Goal: Task Accomplishment & Management: Use online tool/utility

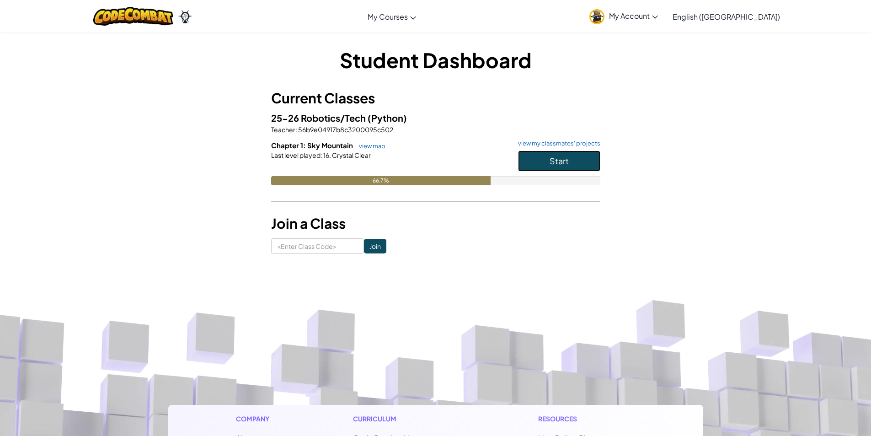
click at [539, 161] on button "Start" at bounding box center [559, 160] width 82 height 21
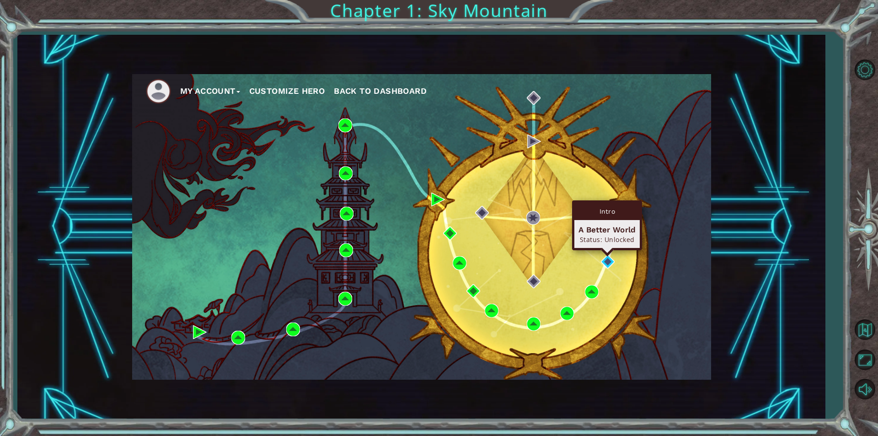
click at [607, 250] on div "Intro A Better World Status: Unlocked" at bounding box center [607, 225] width 70 height 50
click at [606, 261] on img at bounding box center [608, 262] width 14 height 14
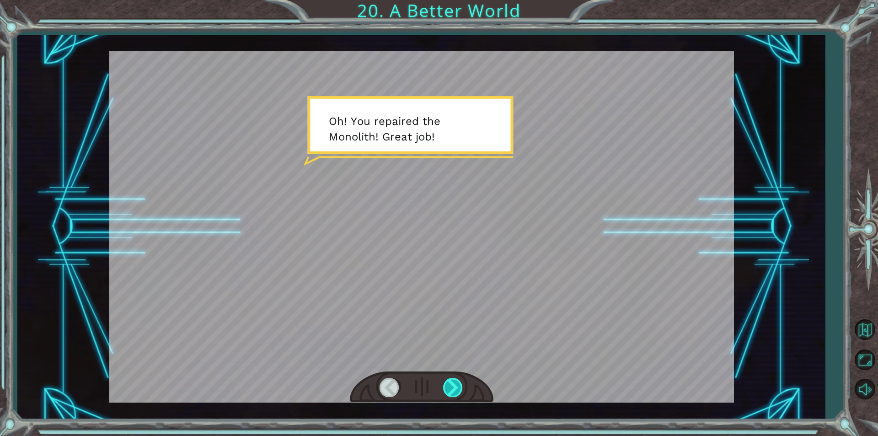
click at [453, 383] on div at bounding box center [453, 387] width 21 height 19
click at [458, 398] on div at bounding box center [422, 387] width 144 height 32
click at [459, 395] on div at bounding box center [453, 387] width 21 height 19
click at [455, 394] on div at bounding box center [453, 387] width 21 height 19
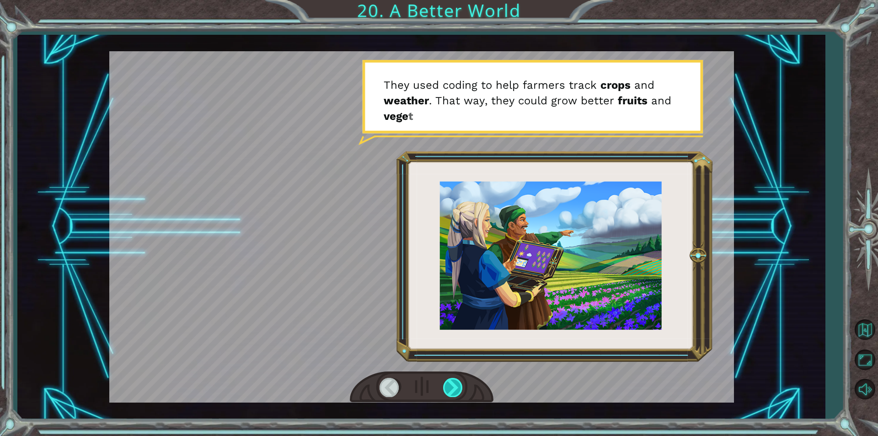
click at [453, 391] on div at bounding box center [453, 387] width 21 height 19
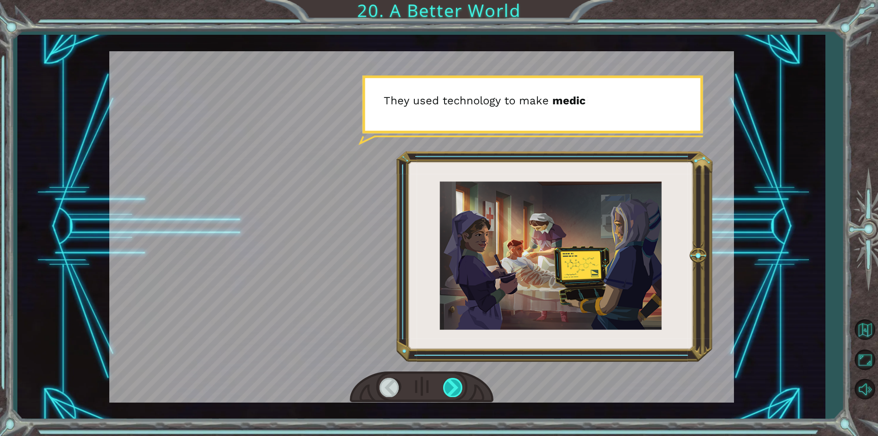
click at [453, 391] on div at bounding box center [453, 387] width 21 height 19
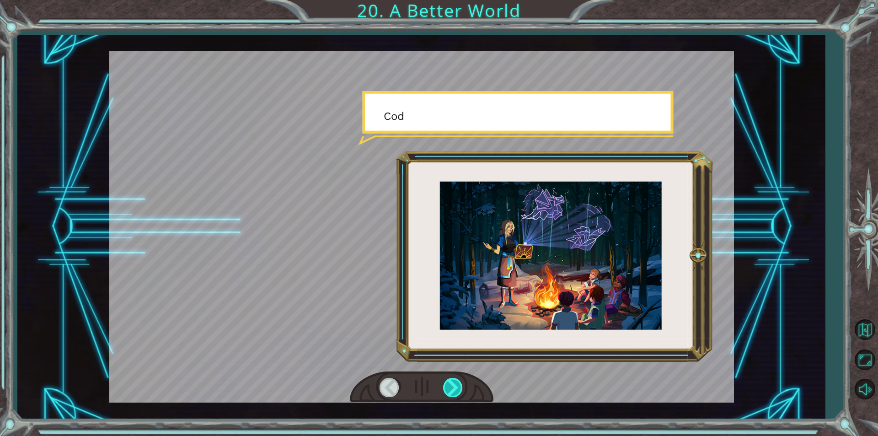
click at [453, 391] on div at bounding box center [453, 387] width 21 height 19
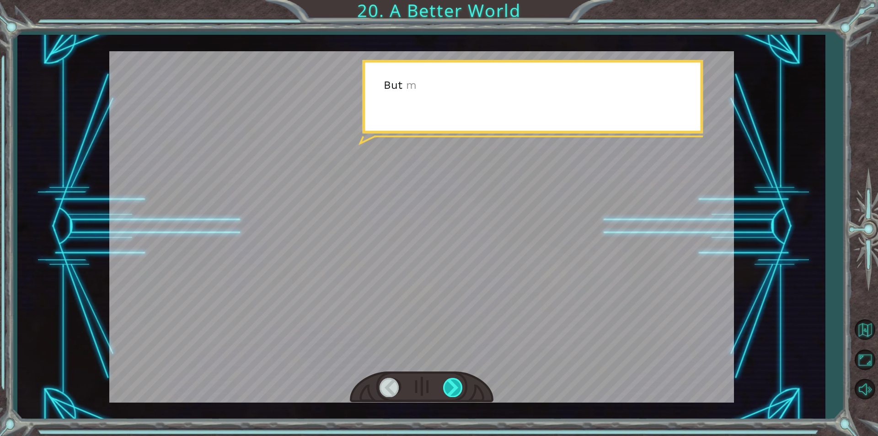
click at [453, 391] on div at bounding box center [453, 387] width 21 height 19
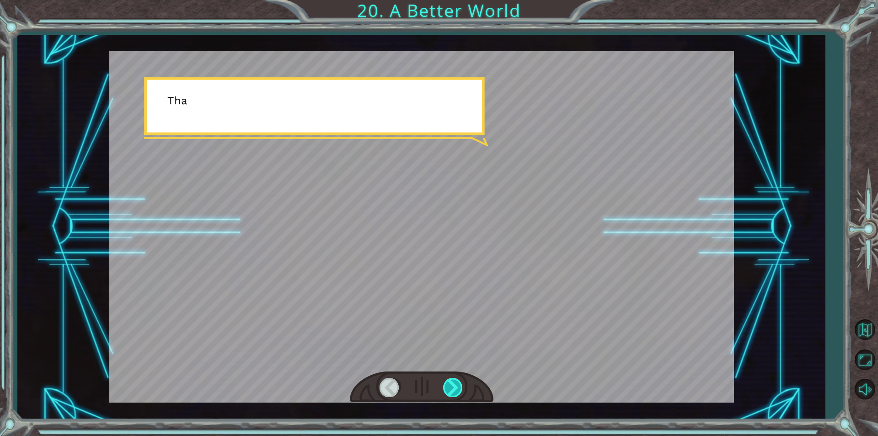
click at [453, 391] on div at bounding box center [453, 387] width 21 height 19
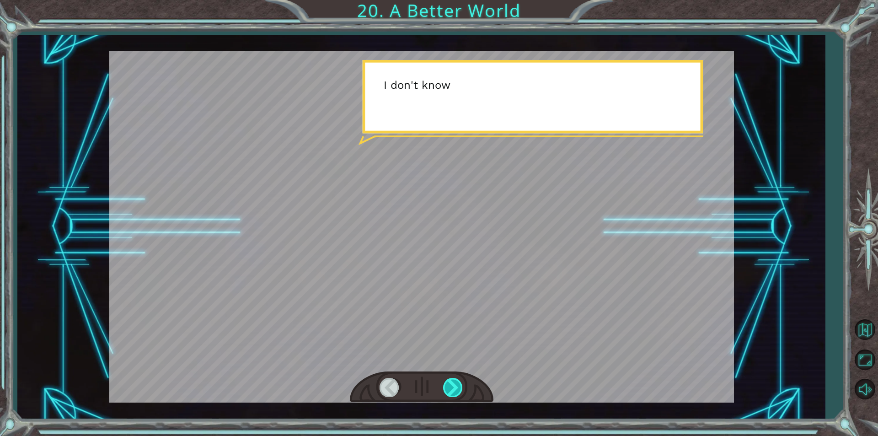
click at [453, 391] on div at bounding box center [453, 387] width 21 height 19
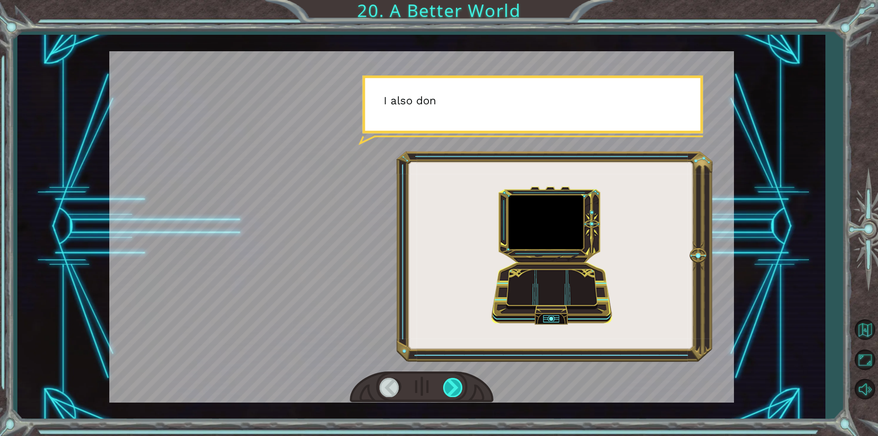
click at [453, 391] on div at bounding box center [453, 387] width 21 height 19
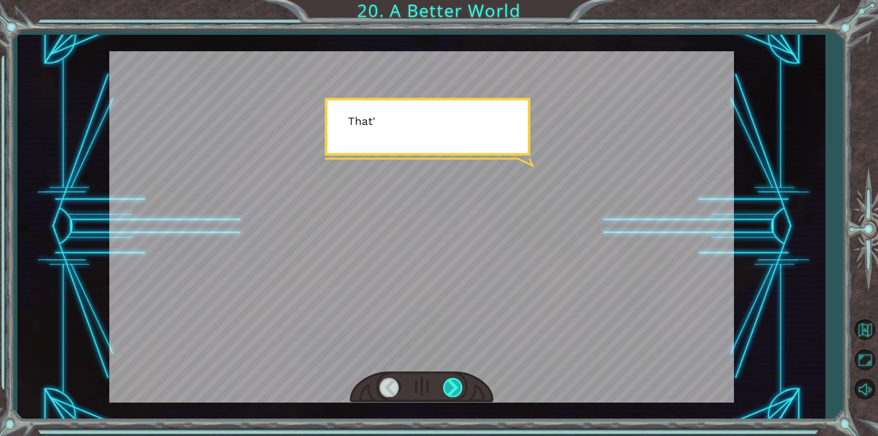
click at [453, 391] on div at bounding box center [453, 387] width 21 height 19
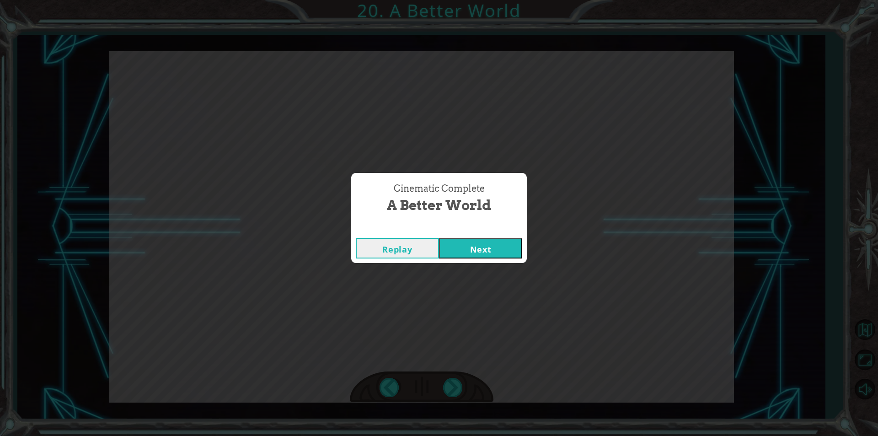
click at [409, 245] on button "Replay" at bounding box center [397, 248] width 83 height 21
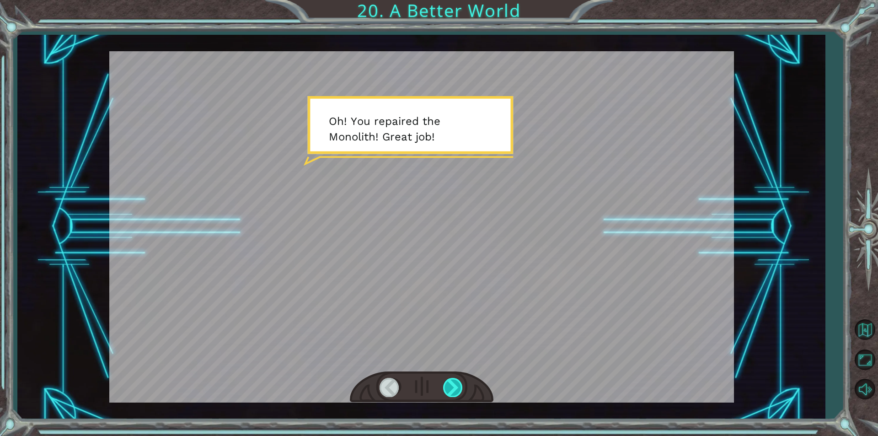
click at [452, 383] on div at bounding box center [453, 387] width 21 height 19
click at [451, 385] on div at bounding box center [453, 387] width 21 height 19
click at [449, 385] on div at bounding box center [453, 387] width 21 height 19
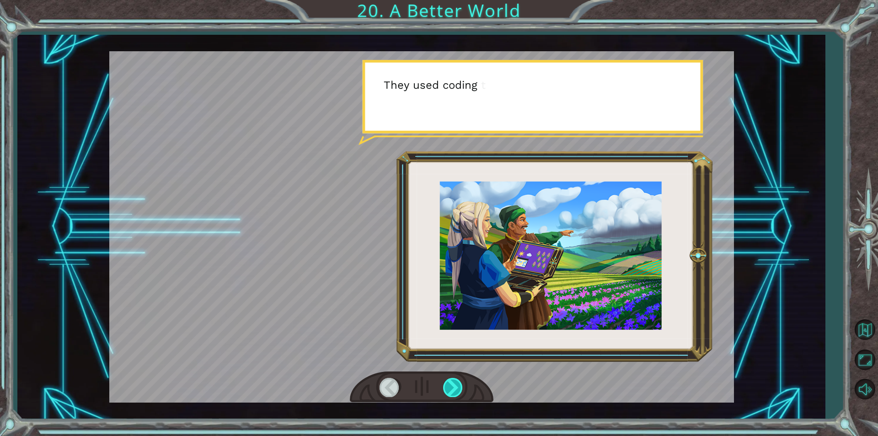
click at [449, 385] on div at bounding box center [453, 387] width 21 height 19
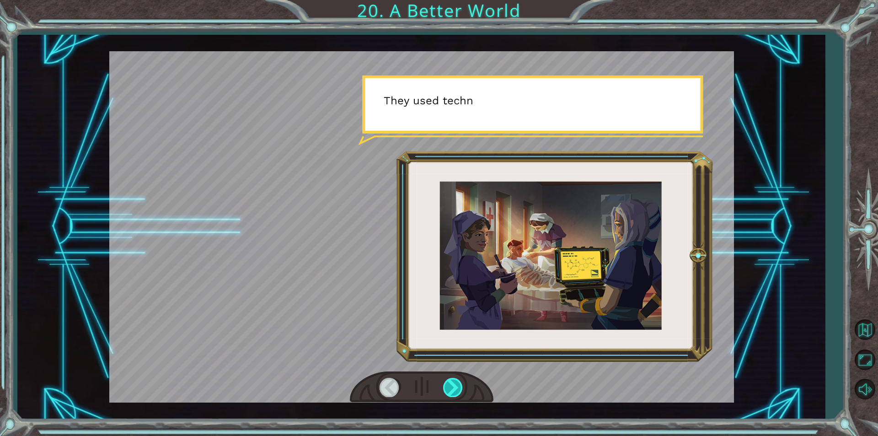
click at [449, 385] on div at bounding box center [453, 387] width 21 height 19
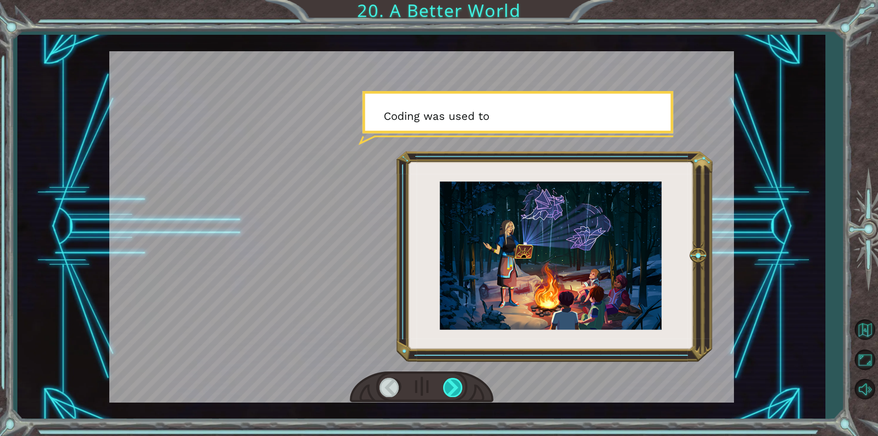
click at [449, 385] on div at bounding box center [453, 387] width 21 height 19
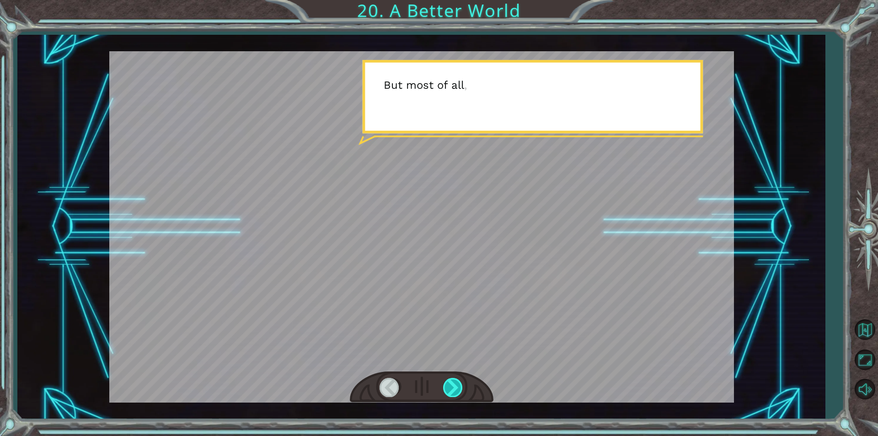
click at [449, 385] on div at bounding box center [453, 387] width 21 height 19
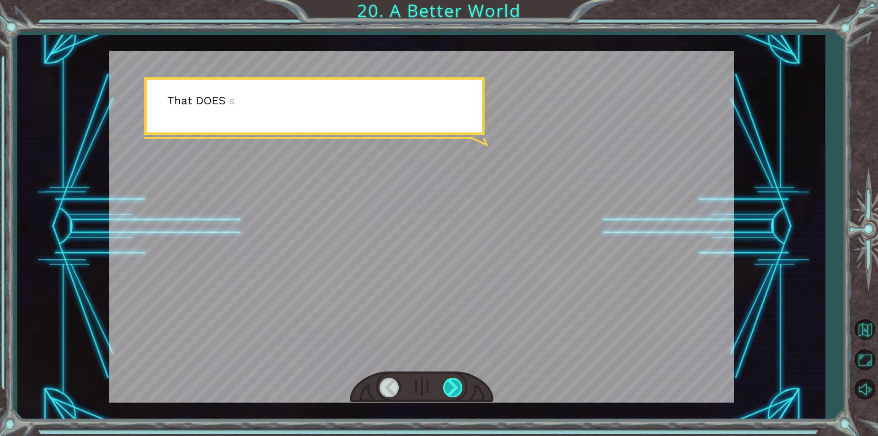
click at [449, 385] on div at bounding box center [453, 387] width 21 height 19
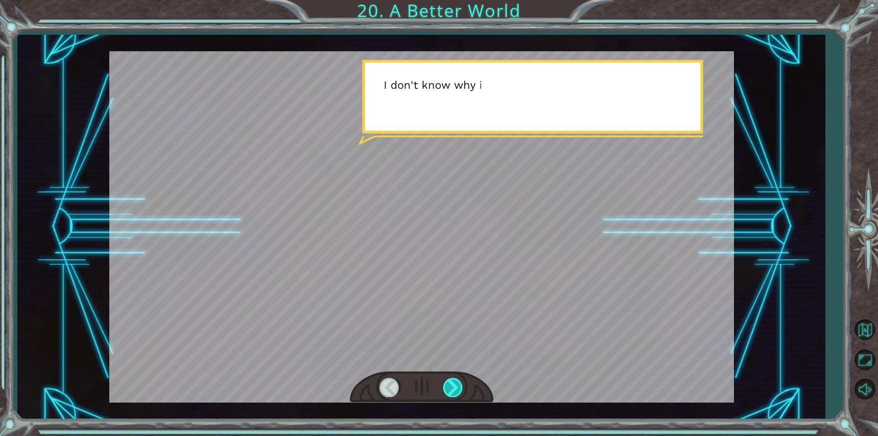
click at [449, 385] on div at bounding box center [453, 387] width 21 height 19
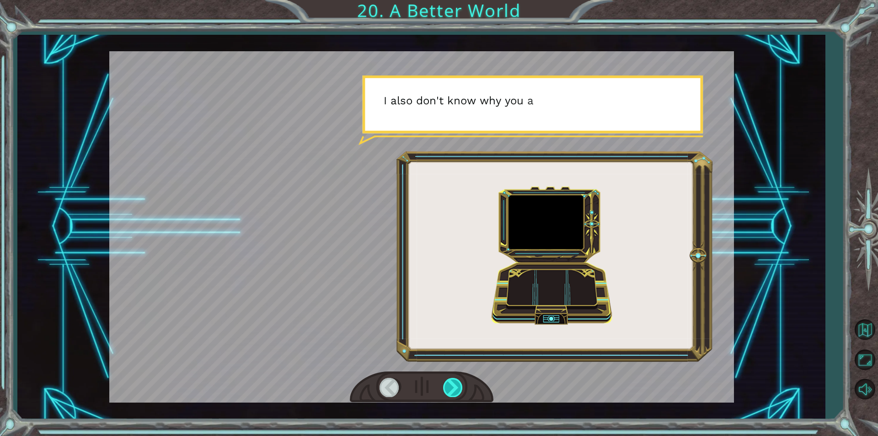
click at [449, 385] on div at bounding box center [453, 387] width 21 height 19
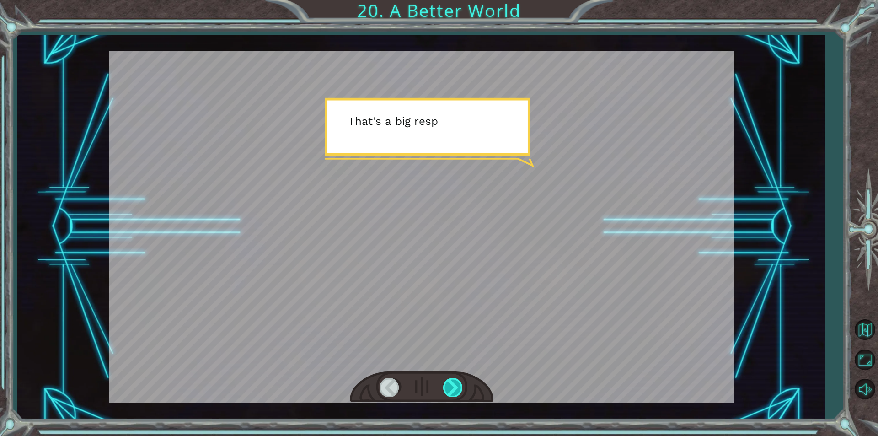
click at [449, 385] on div at bounding box center [453, 387] width 21 height 19
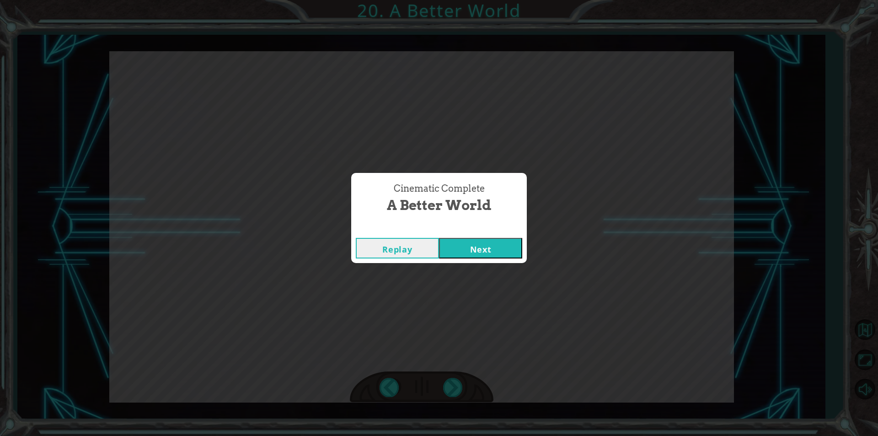
click at [385, 251] on button "Replay" at bounding box center [397, 248] width 83 height 21
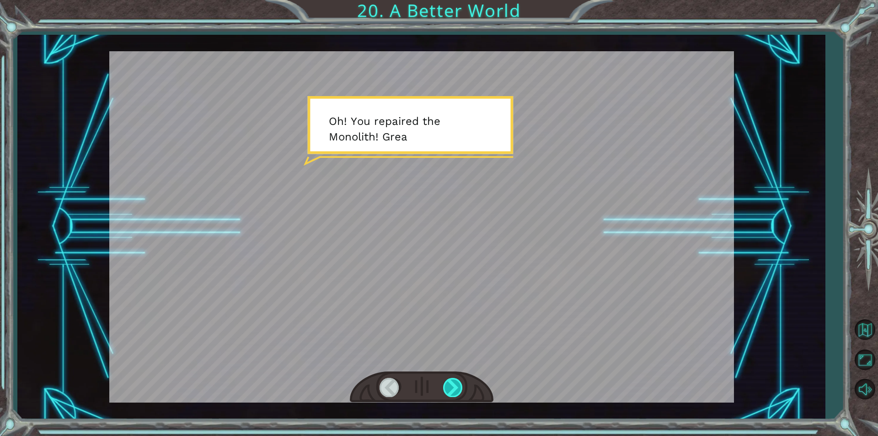
click at [456, 390] on div at bounding box center [453, 387] width 21 height 19
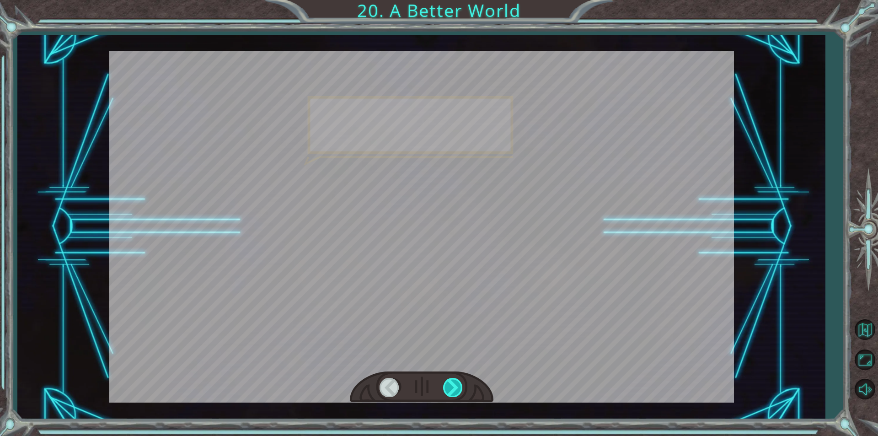
click at [456, 390] on div at bounding box center [453, 387] width 21 height 19
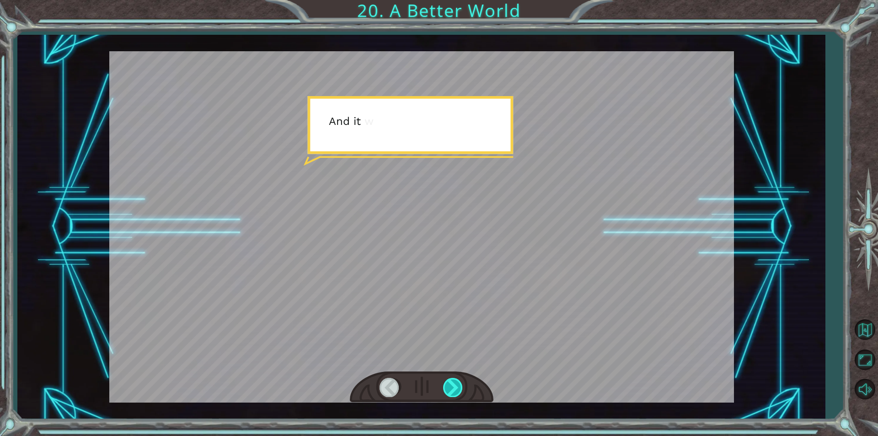
click at [456, 390] on div at bounding box center [453, 387] width 21 height 19
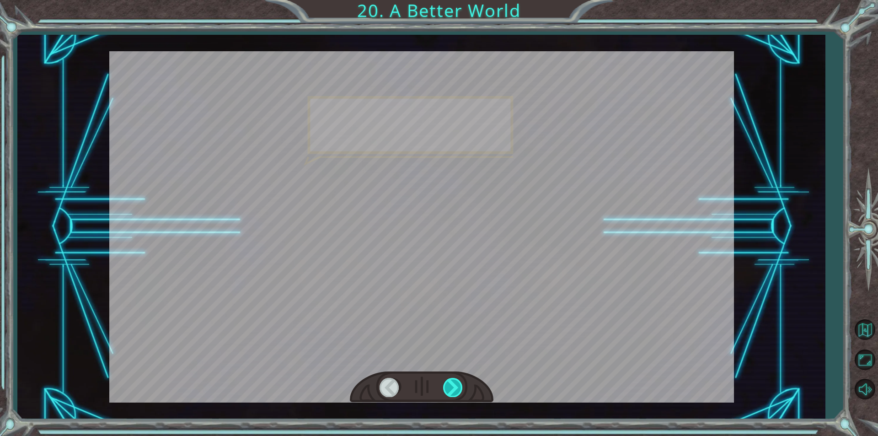
click at [456, 390] on div at bounding box center [453, 387] width 21 height 19
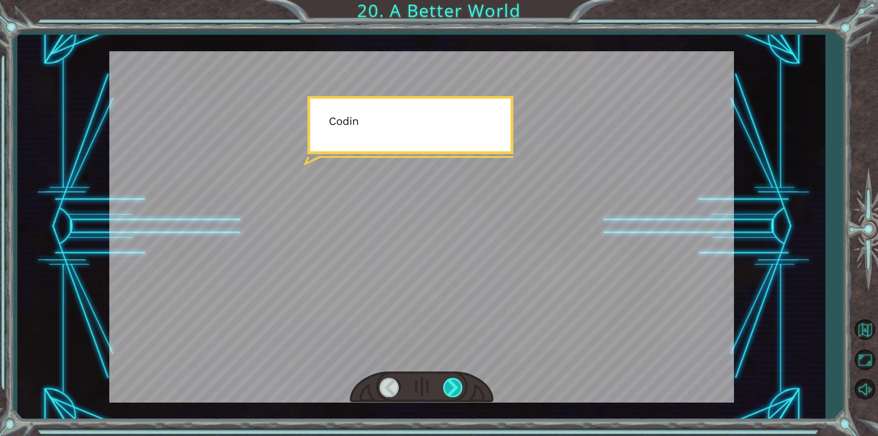
click at [456, 390] on div at bounding box center [453, 387] width 21 height 19
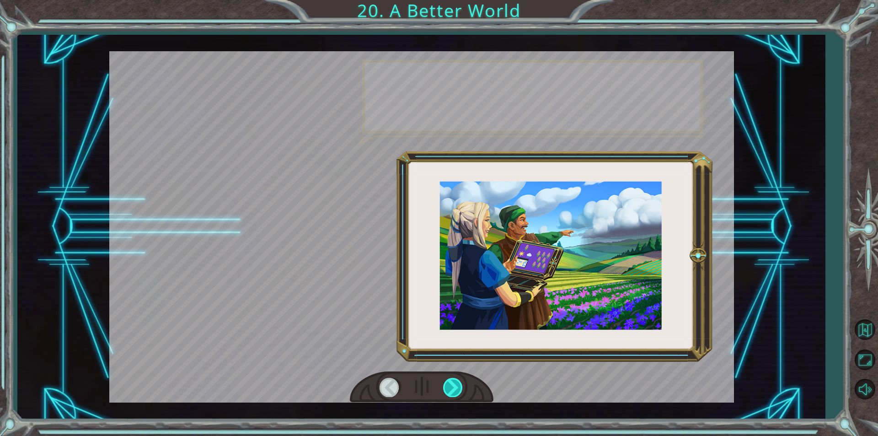
click at [456, 390] on div at bounding box center [453, 387] width 21 height 19
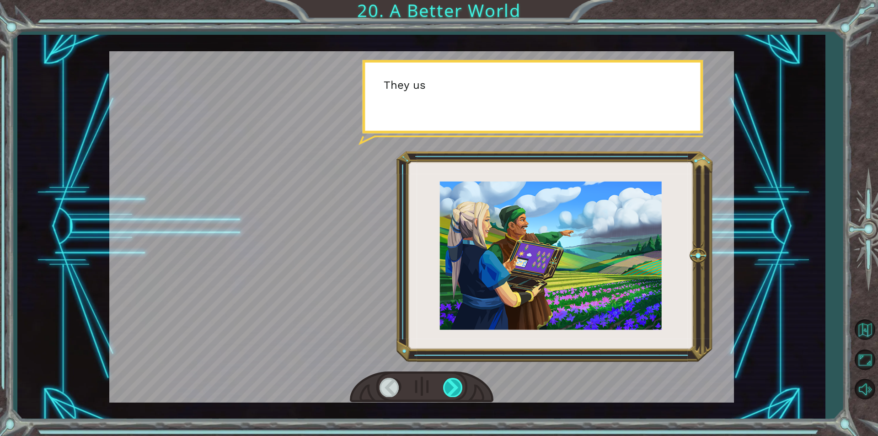
click at [456, 390] on div at bounding box center [453, 387] width 21 height 19
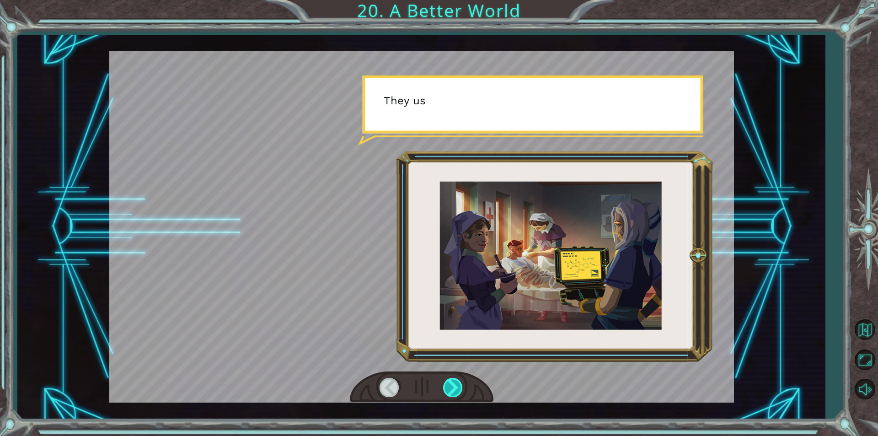
click at [456, 390] on div at bounding box center [453, 387] width 21 height 19
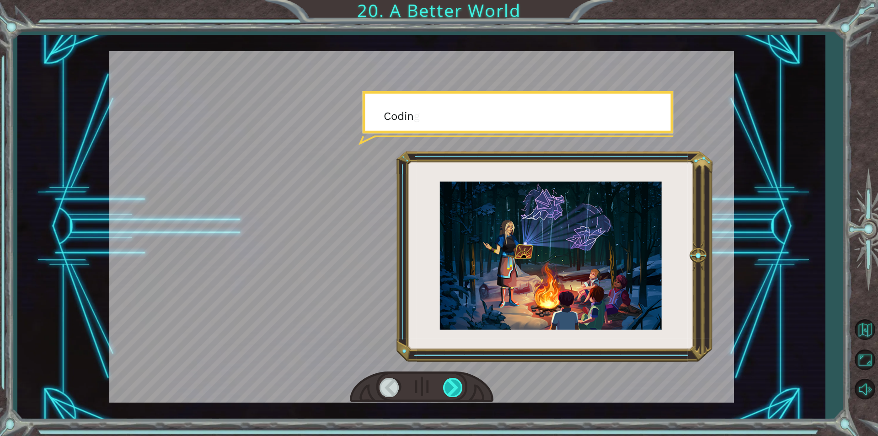
click at [446, 390] on div at bounding box center [453, 387] width 21 height 19
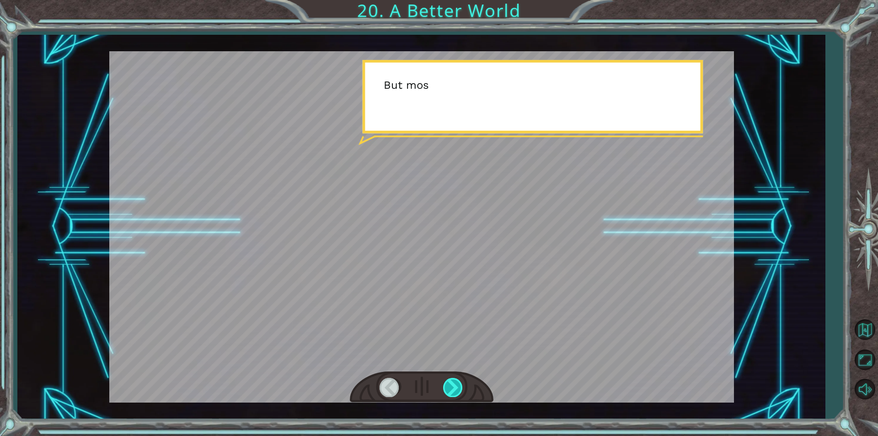
click at [446, 390] on div at bounding box center [453, 387] width 21 height 19
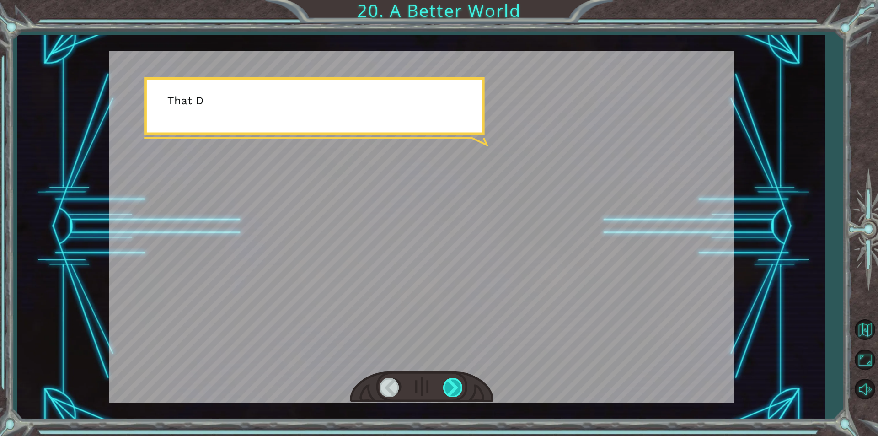
click at [457, 384] on div at bounding box center [453, 387] width 21 height 19
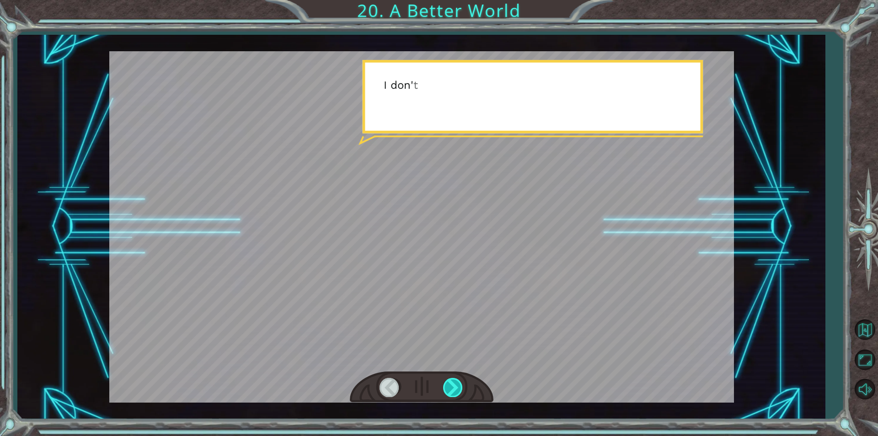
click at [455, 385] on div at bounding box center [453, 387] width 21 height 19
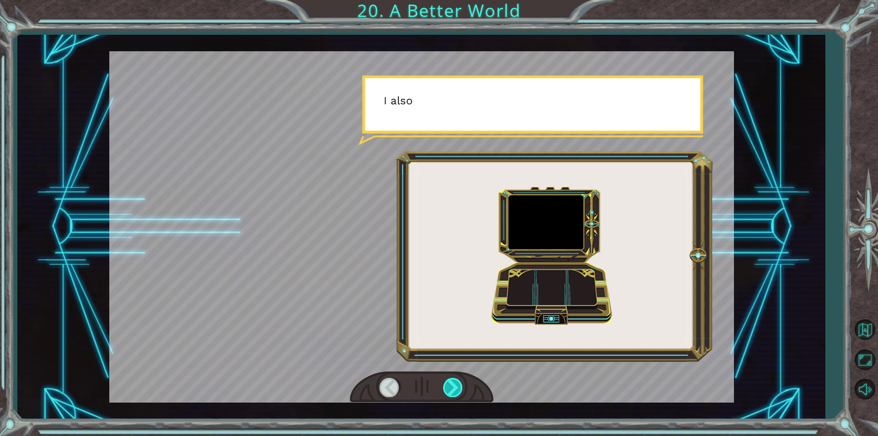
click at [456, 385] on div at bounding box center [453, 387] width 21 height 19
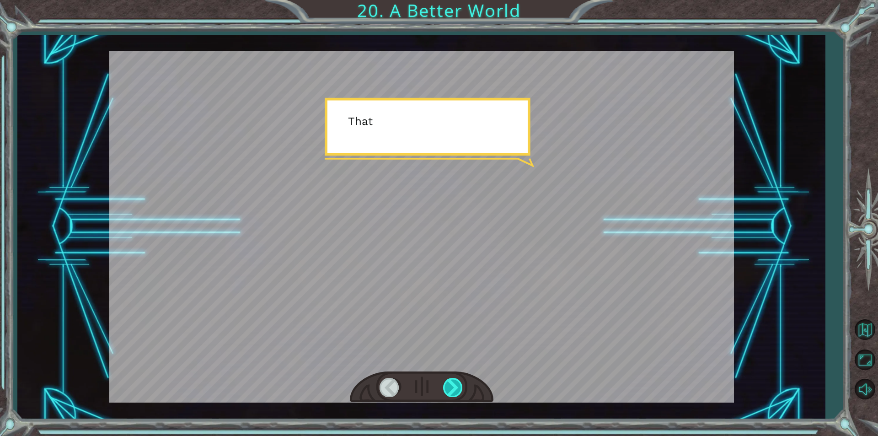
click at [456, 385] on div at bounding box center [453, 387] width 21 height 19
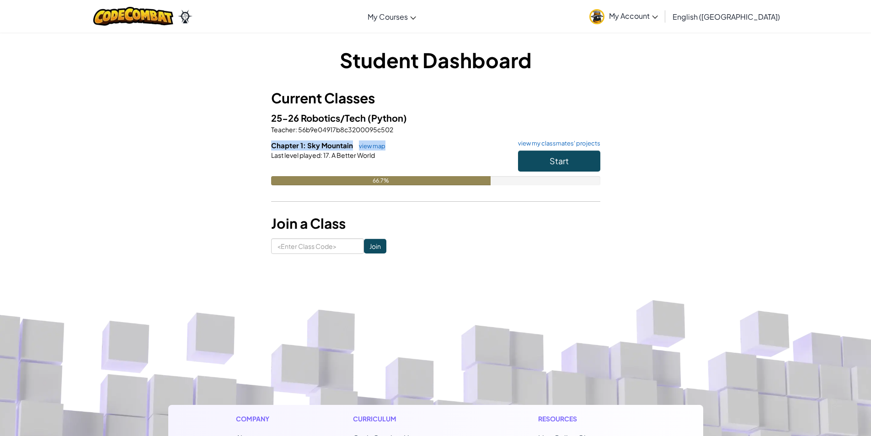
drag, startPoint x: 427, startPoint y: 128, endPoint x: 479, endPoint y: 138, distance: 53.2
click at [479, 138] on div "25-26 Robotics/Tech (Python) Teacher : 56b9e04917b8c3200095c502 Chapter 1: Sky …" at bounding box center [435, 155] width 329 height 88
click at [545, 210] on hr at bounding box center [435, 206] width 329 height 10
click at [559, 164] on span "Start" at bounding box center [559, 160] width 19 height 11
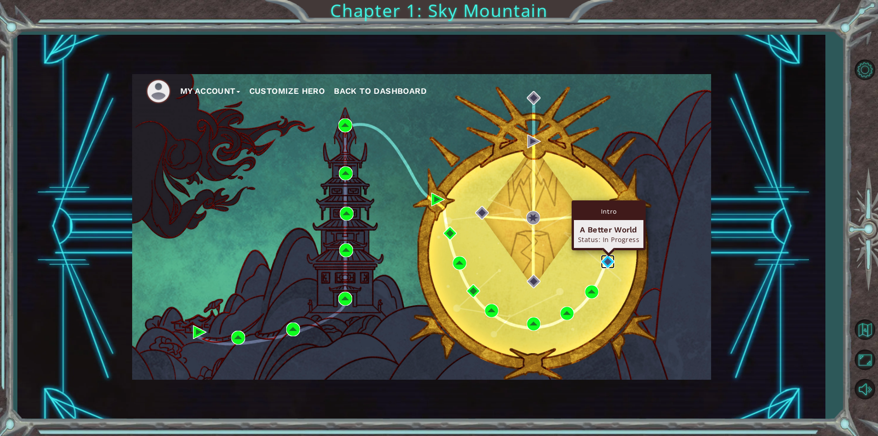
click at [608, 263] on img at bounding box center [608, 262] width 14 height 14
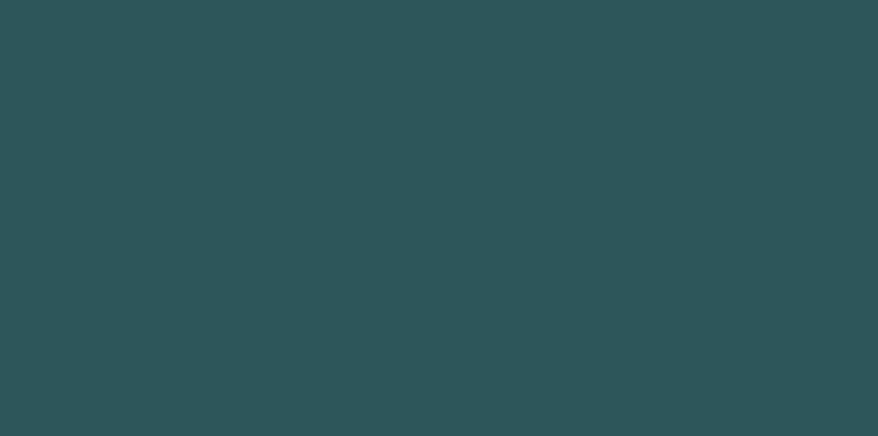
click at [608, 263] on body at bounding box center [439, 218] width 878 height 436
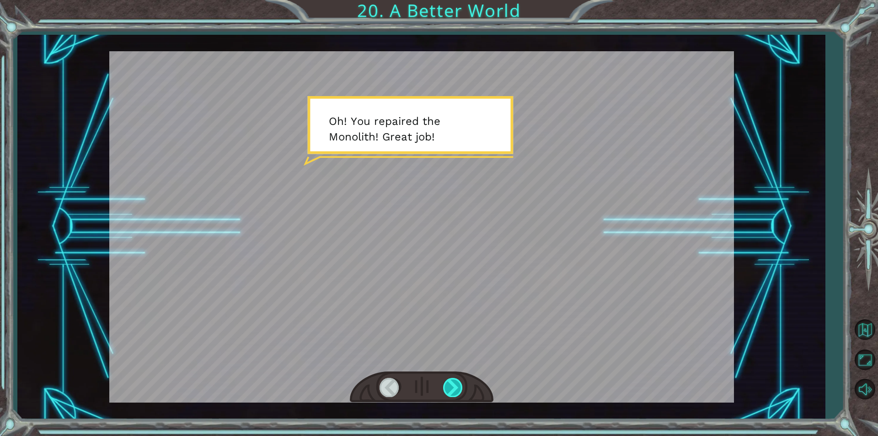
drag, startPoint x: 455, startPoint y: 393, endPoint x: 455, endPoint y: 401, distance: 7.3
click at [455, 393] on div at bounding box center [453, 387] width 21 height 19
click at [454, 384] on div at bounding box center [453, 387] width 21 height 19
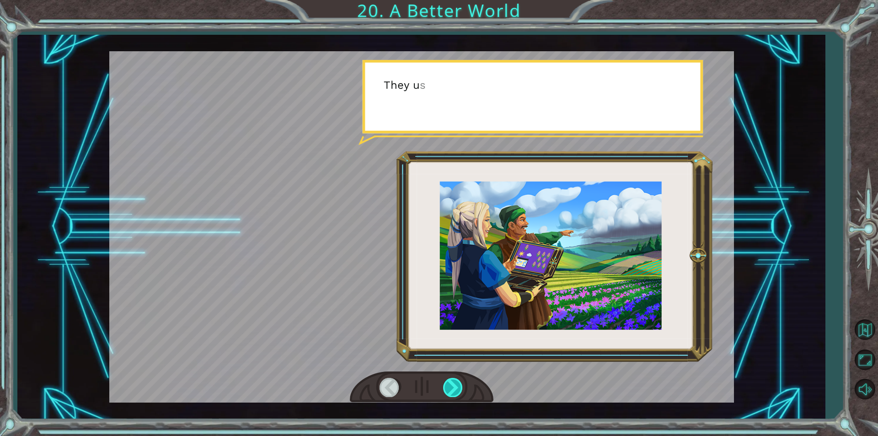
click at [455, 385] on div at bounding box center [453, 387] width 21 height 19
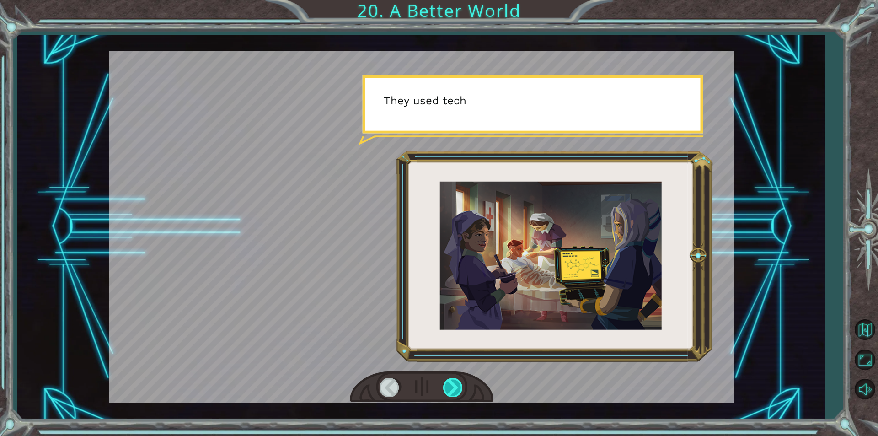
click at [454, 385] on div at bounding box center [453, 387] width 21 height 19
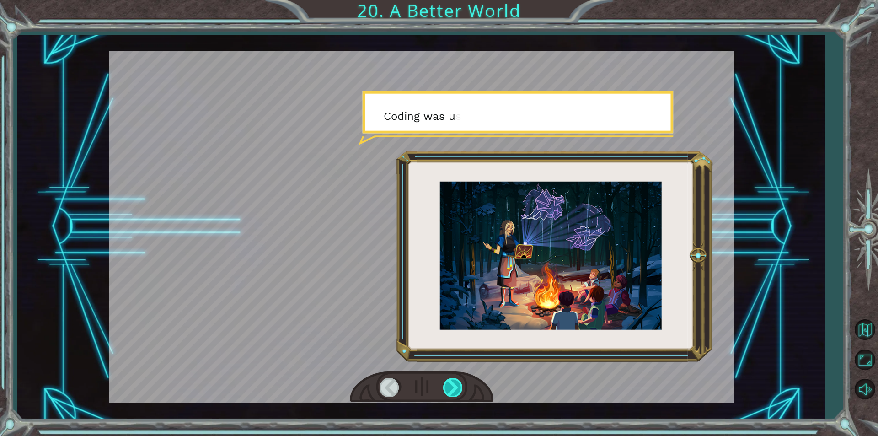
drag, startPoint x: 458, startPoint y: 380, endPoint x: 447, endPoint y: 394, distance: 17.3
click at [457, 387] on div at bounding box center [453, 387] width 21 height 19
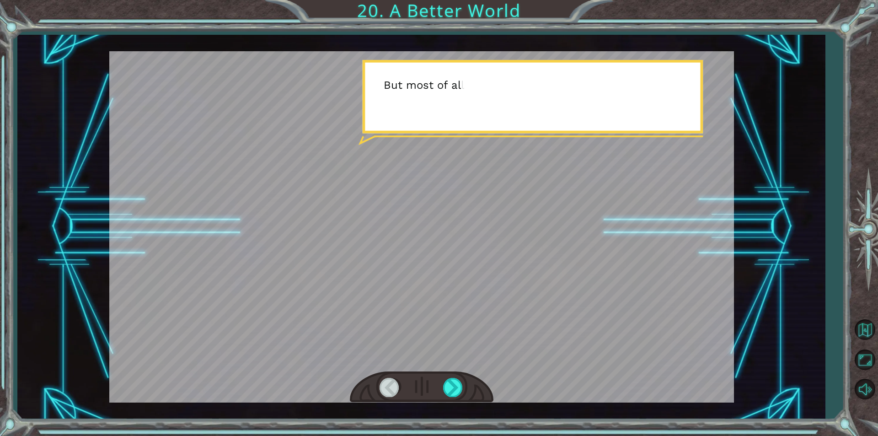
drag, startPoint x: 452, startPoint y: 390, endPoint x: 455, endPoint y: 401, distance: 10.7
click at [455, 392] on div at bounding box center [453, 387] width 21 height 19
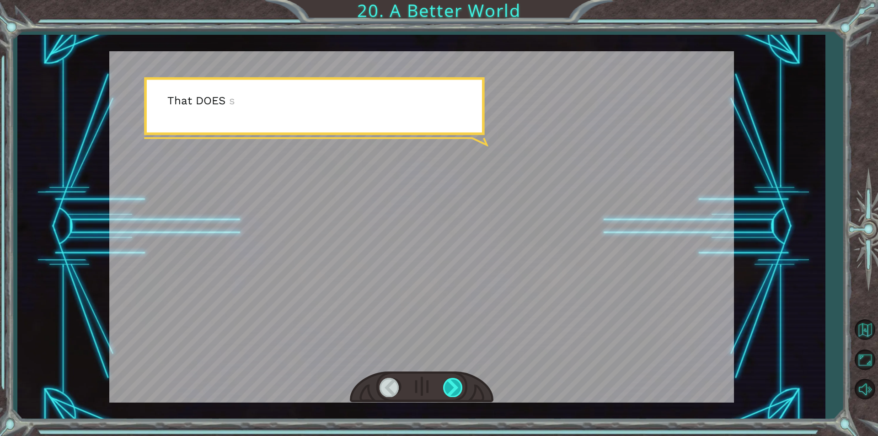
click at [452, 396] on div at bounding box center [422, 387] width 144 height 32
click at [452, 396] on div at bounding box center [453, 387] width 21 height 19
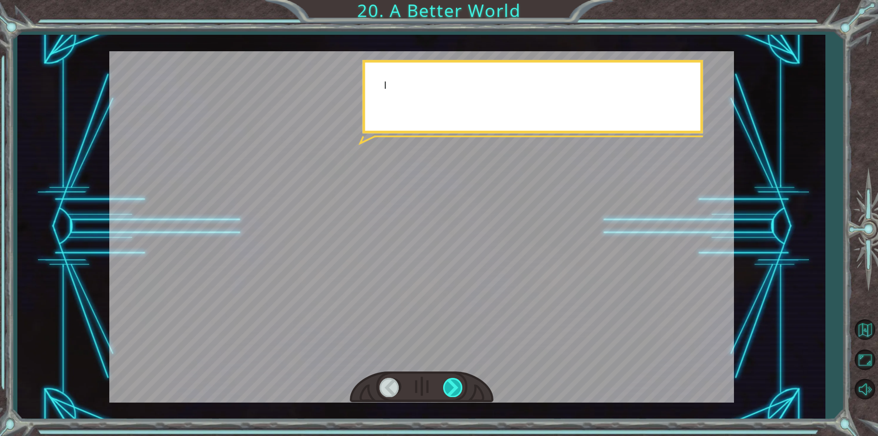
click at [452, 392] on div at bounding box center [453, 387] width 21 height 19
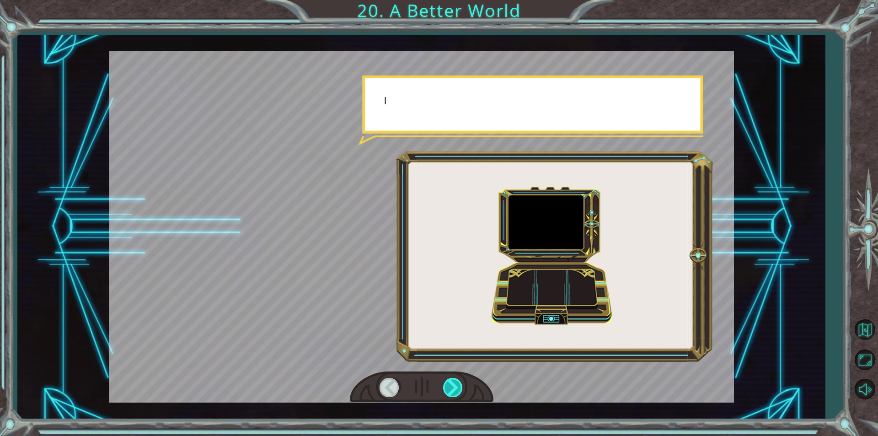
click at [452, 393] on div at bounding box center [453, 387] width 21 height 19
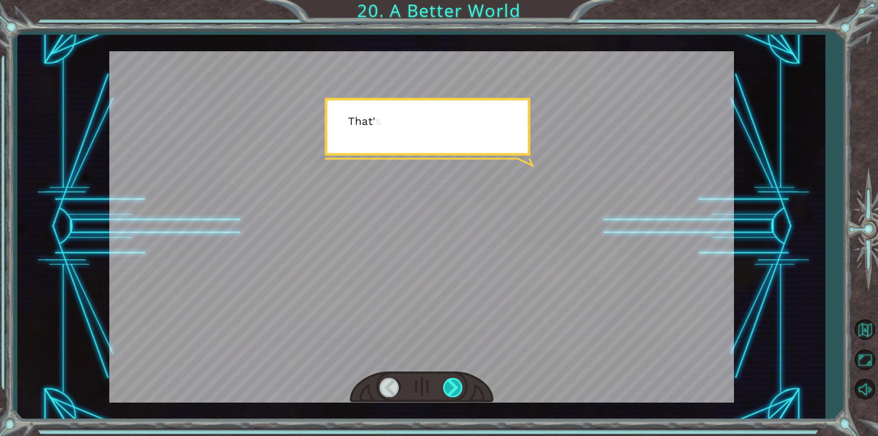
click at [451, 0] on div "O h ! Y o u r e p a i r e d t h e M o n o l i t h ! G r e a t j o b ! A n d i t…" at bounding box center [439, 0] width 878 height 0
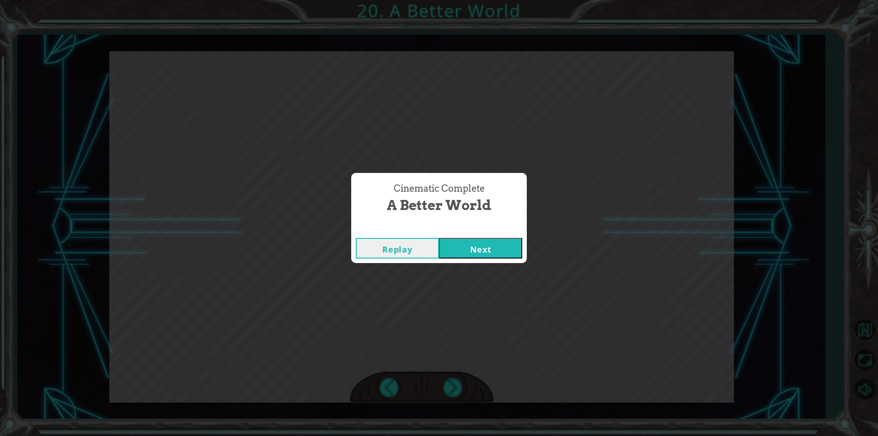
click at [487, 256] on button "Next" at bounding box center [480, 248] width 83 height 21
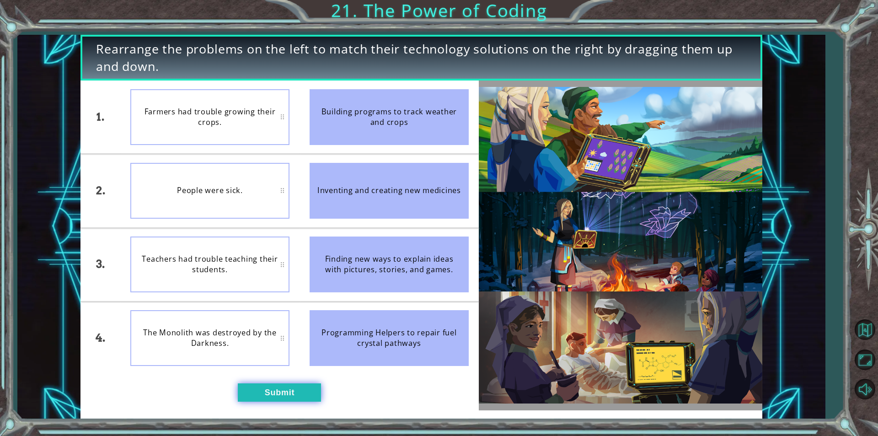
click at [256, 391] on button "Submit" at bounding box center [279, 392] width 83 height 18
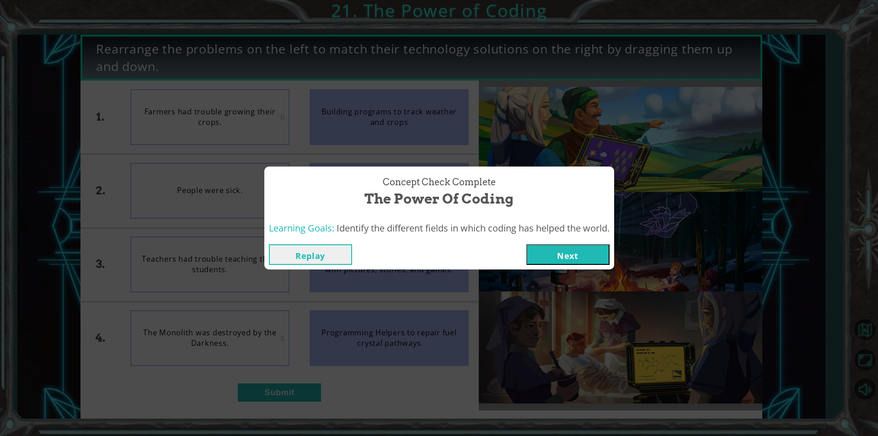
click at [566, 256] on button "Next" at bounding box center [567, 254] width 83 height 21
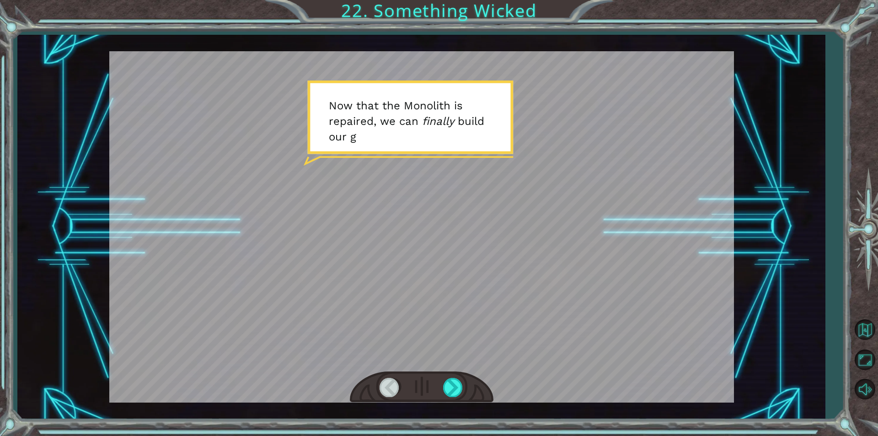
click at [464, 386] on div at bounding box center [422, 387] width 144 height 32
click at [459, 385] on div at bounding box center [453, 387] width 21 height 19
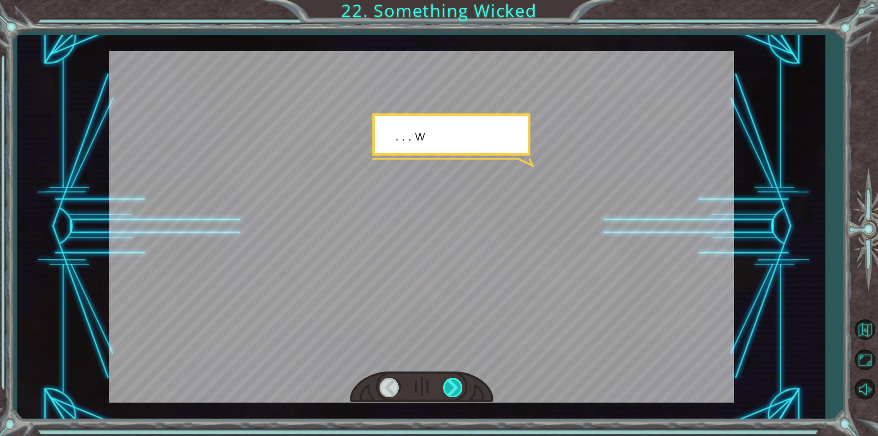
click at [456, 384] on div at bounding box center [453, 387] width 21 height 19
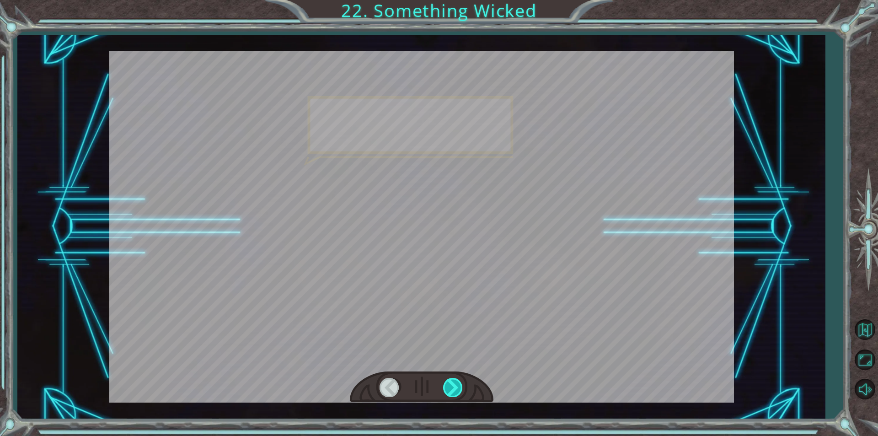
click at [456, 384] on div at bounding box center [453, 387] width 21 height 19
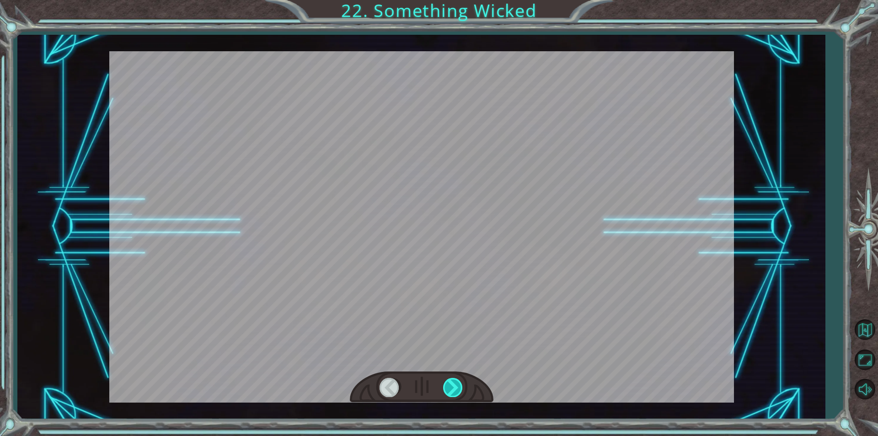
click at [456, 384] on div at bounding box center [453, 387] width 21 height 19
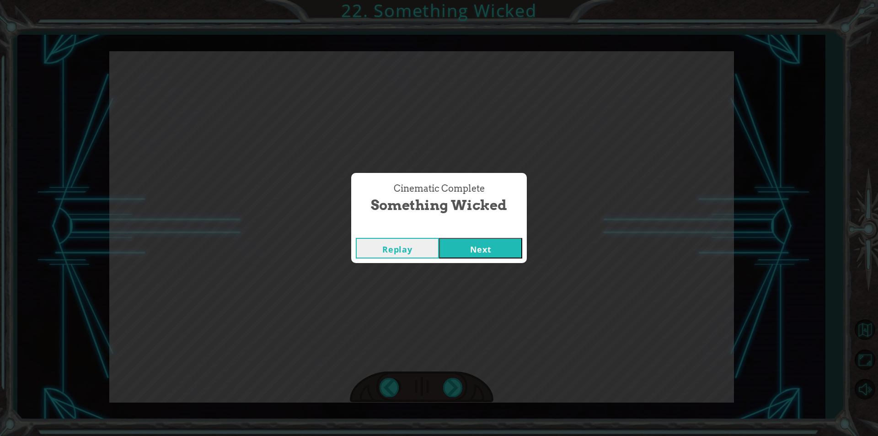
click at [470, 255] on button "Next" at bounding box center [480, 248] width 83 height 21
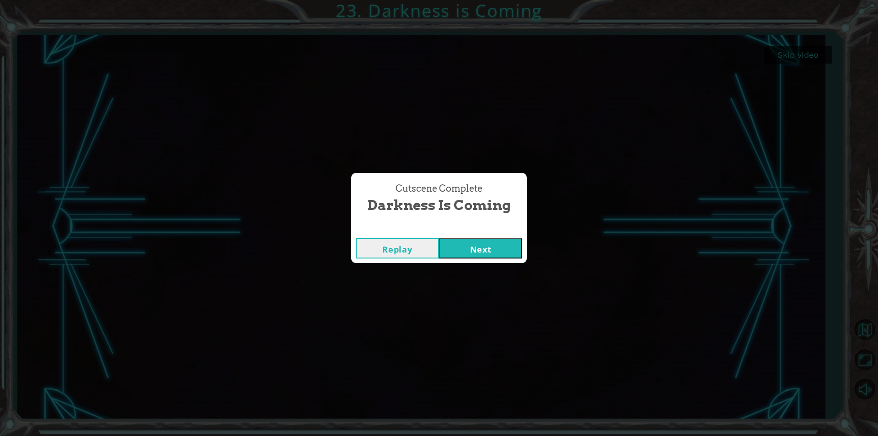
click at [510, 246] on button "Next" at bounding box center [480, 248] width 83 height 21
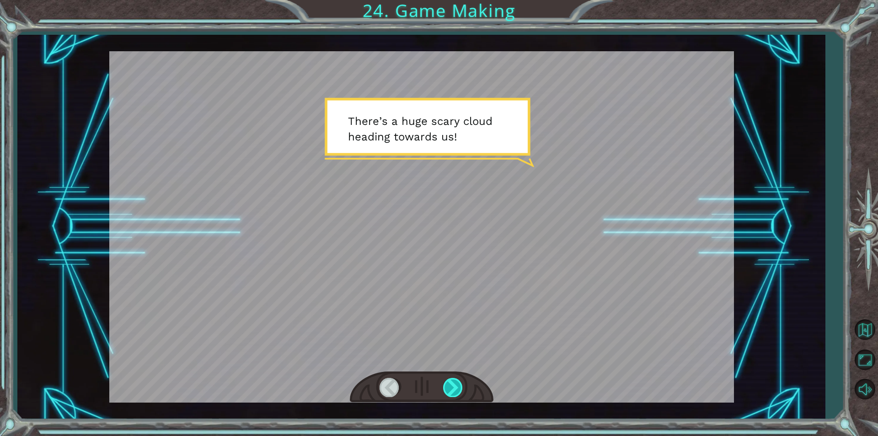
drag, startPoint x: 460, startPoint y: 383, endPoint x: 455, endPoint y: 384, distance: 5.6
click at [456, 383] on div at bounding box center [453, 387] width 21 height 19
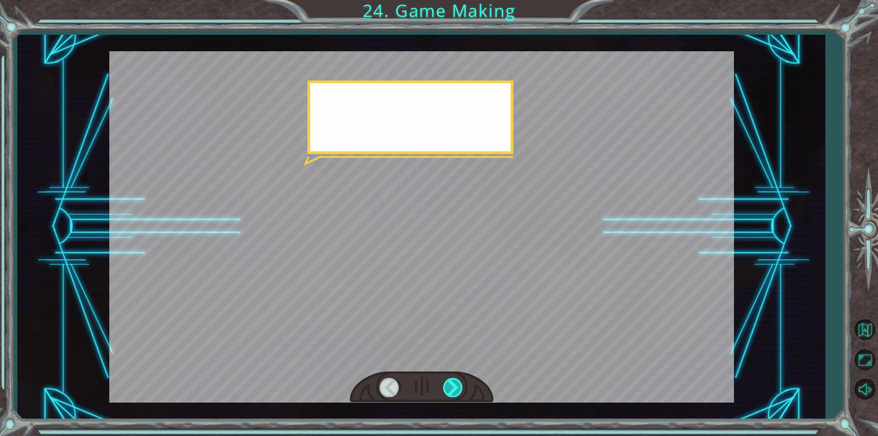
click at [453, 384] on div at bounding box center [453, 387] width 21 height 19
click at [453, 383] on div at bounding box center [453, 387] width 21 height 19
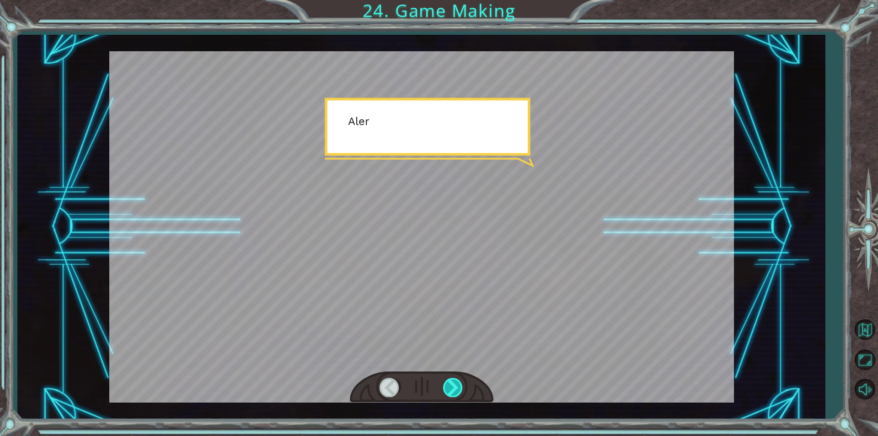
click at [454, 385] on div at bounding box center [453, 387] width 21 height 19
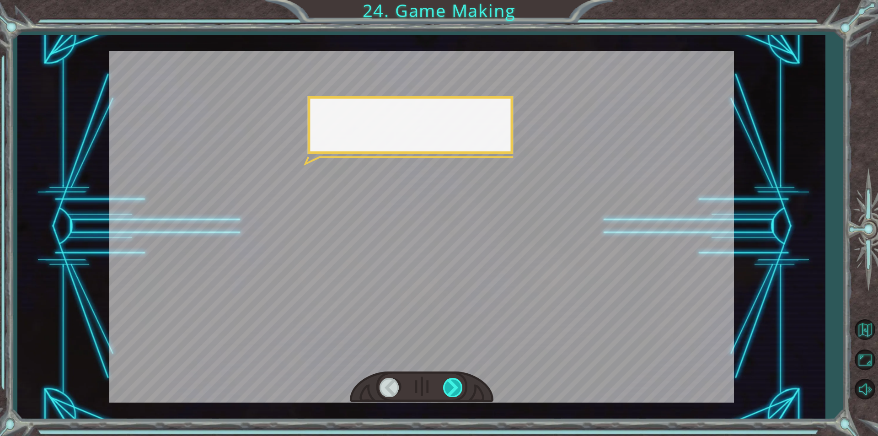
drag, startPoint x: 454, startPoint y: 384, endPoint x: 455, endPoint y: 377, distance: 6.4
click at [455, 384] on div at bounding box center [453, 387] width 21 height 19
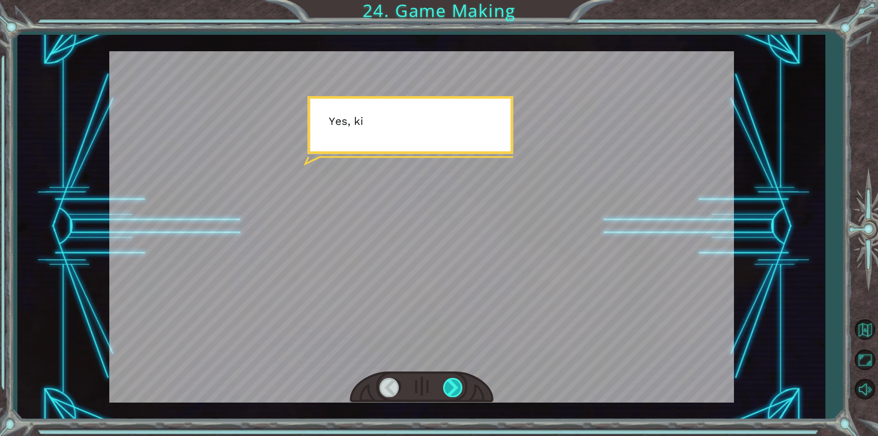
drag, startPoint x: 456, startPoint y: 378, endPoint x: 458, endPoint y: 383, distance: 5.4
click at [457, 382] on div at bounding box center [422, 387] width 144 height 32
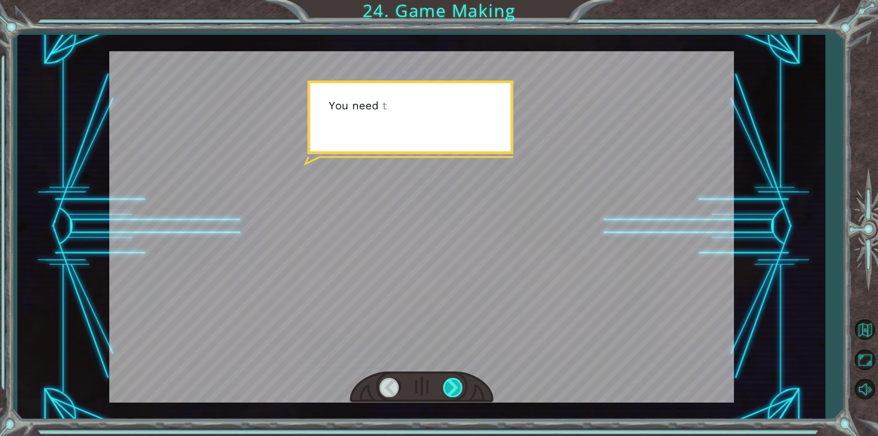
click at [458, 385] on div at bounding box center [453, 387] width 21 height 19
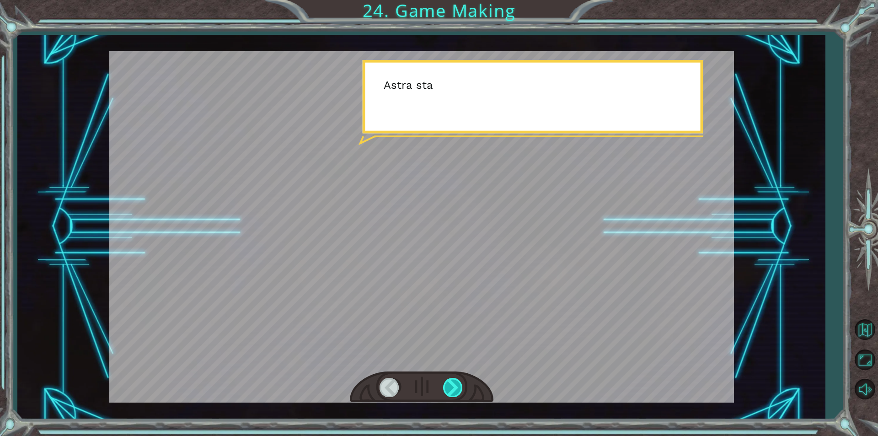
click at [459, 385] on div at bounding box center [453, 387] width 21 height 19
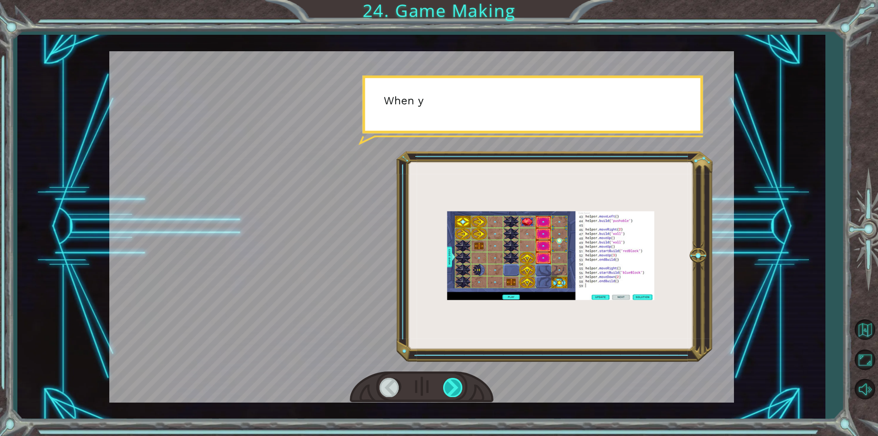
click at [459, 384] on div at bounding box center [453, 387] width 21 height 19
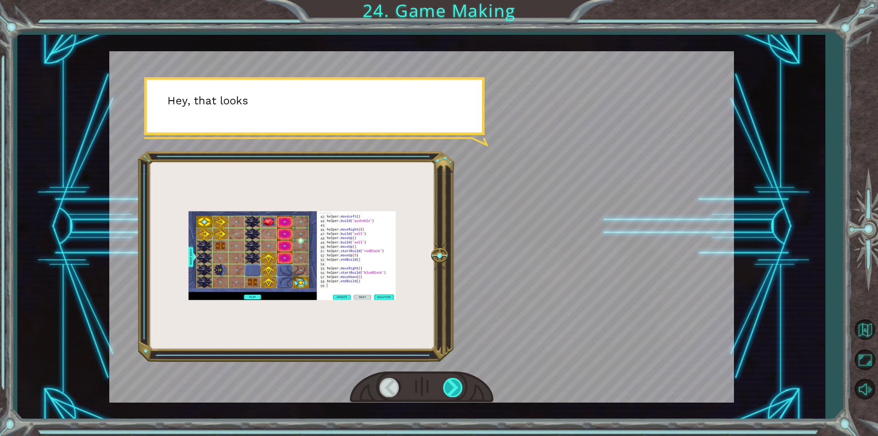
click at [459, 384] on div at bounding box center [453, 387] width 21 height 19
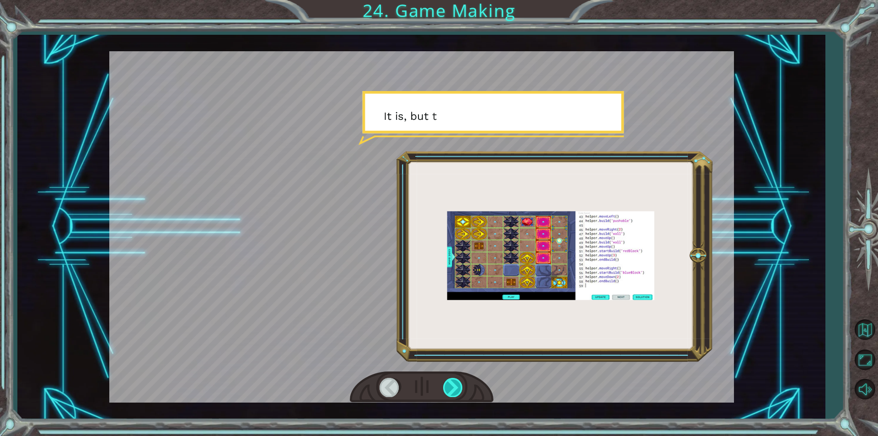
click at [459, 384] on div at bounding box center [453, 387] width 21 height 19
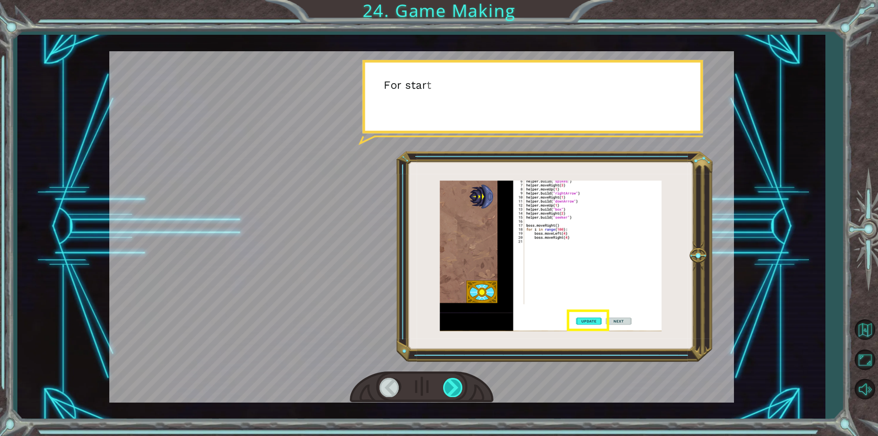
click at [459, 384] on div at bounding box center [453, 387] width 21 height 19
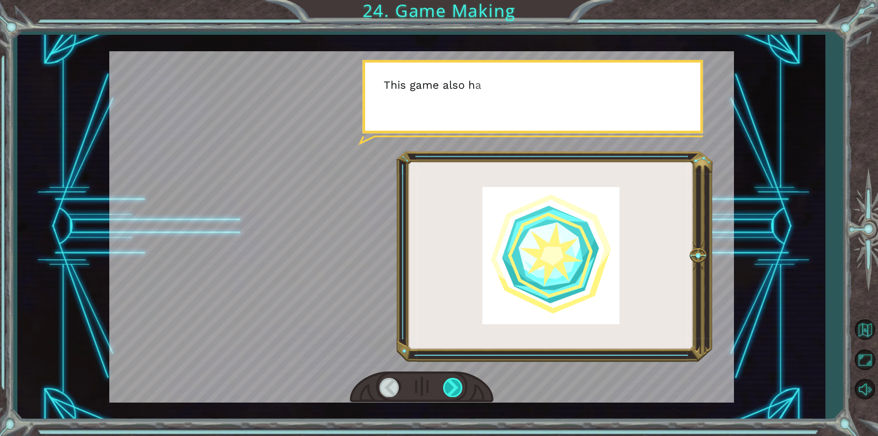
click at [459, 384] on div at bounding box center [453, 387] width 21 height 19
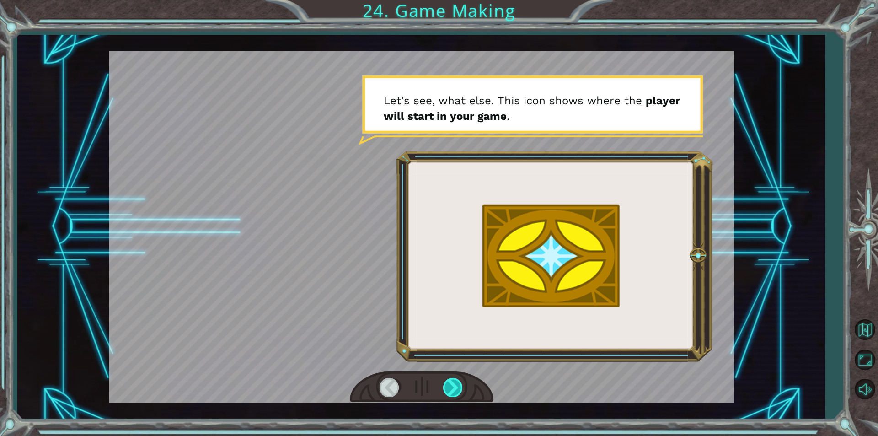
click at [459, 384] on div at bounding box center [453, 387] width 21 height 19
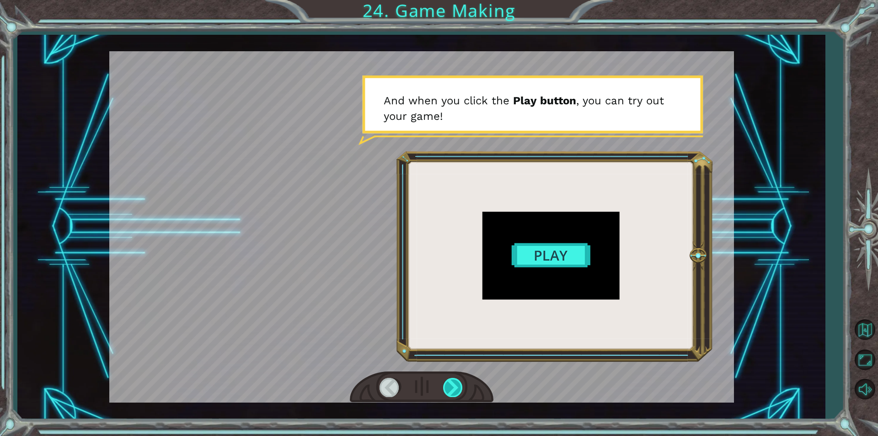
click at [459, 383] on div at bounding box center [453, 387] width 21 height 19
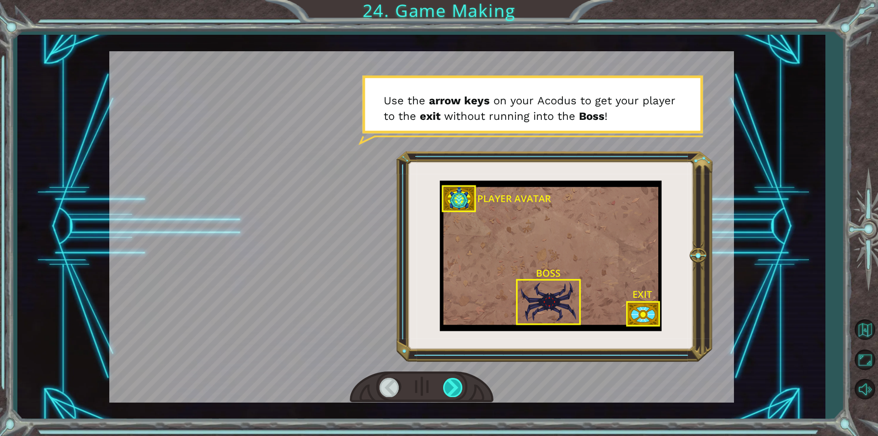
click at [460, 380] on div at bounding box center [453, 387] width 21 height 19
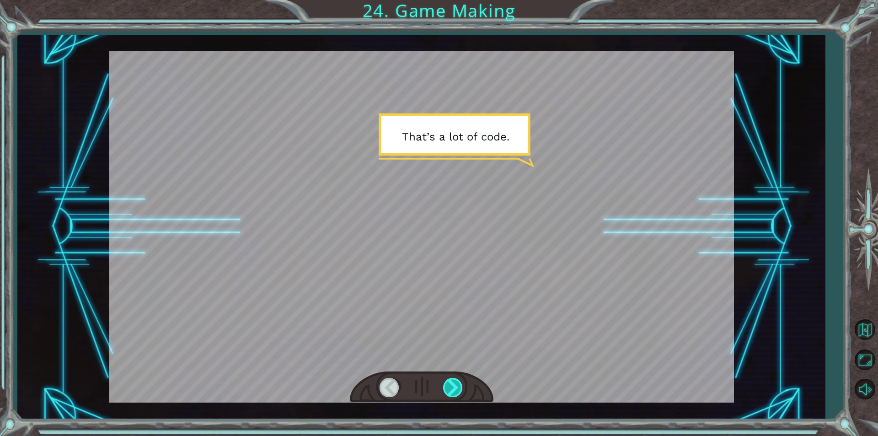
click at [460, 380] on div at bounding box center [453, 387] width 21 height 19
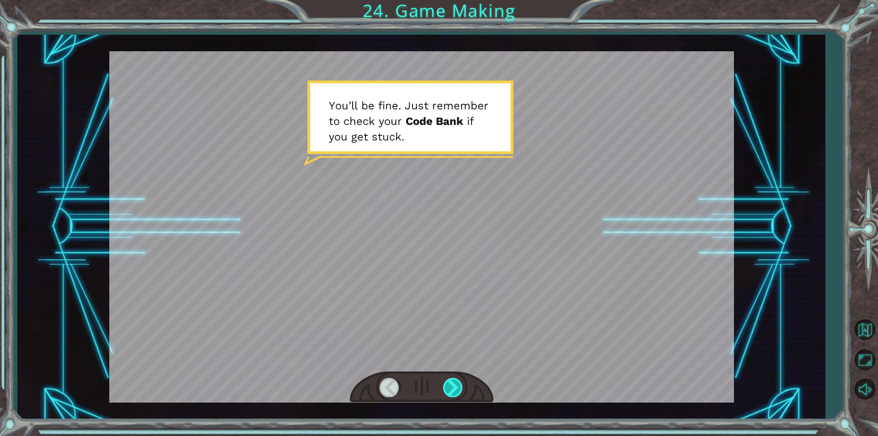
click at [460, 380] on div at bounding box center [453, 387] width 21 height 19
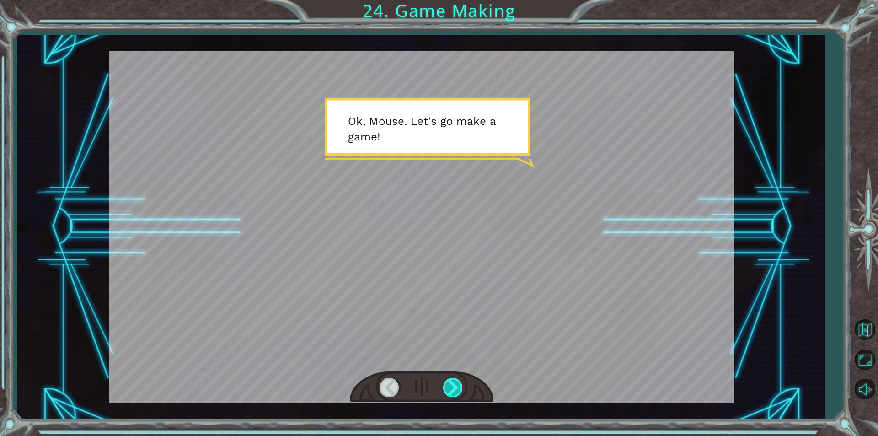
click at [457, 379] on div at bounding box center [453, 387] width 21 height 19
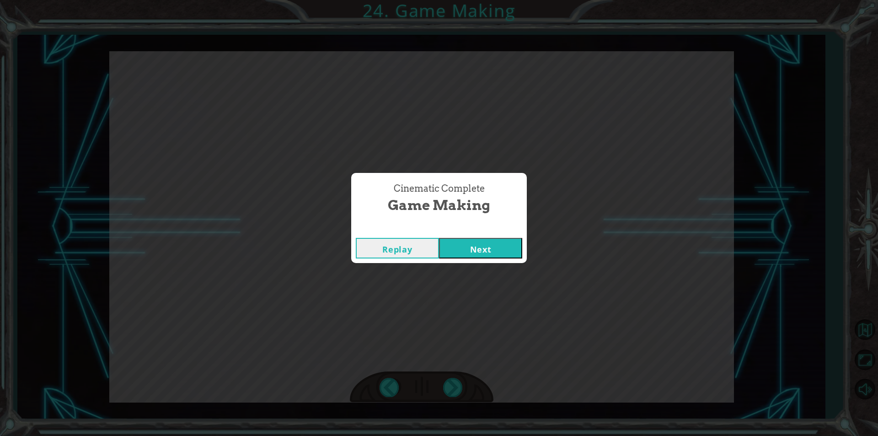
click at [462, 251] on button "Next" at bounding box center [480, 248] width 83 height 21
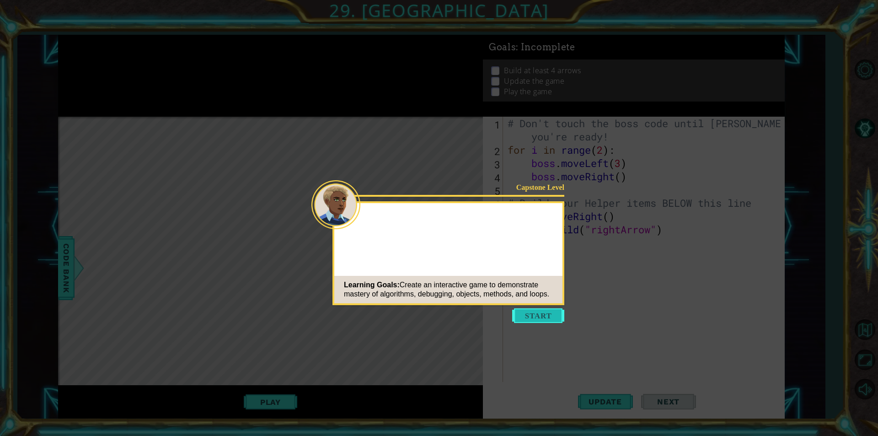
click at [529, 313] on button "Start" at bounding box center [538, 315] width 52 height 15
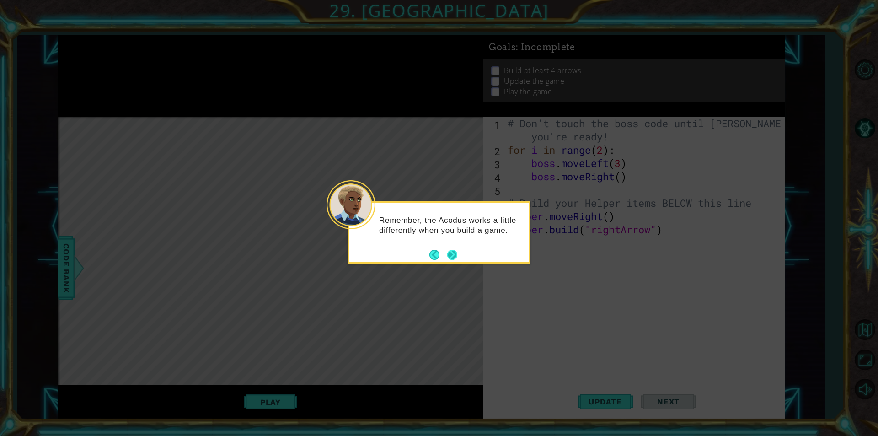
click at [457, 253] on button "Next" at bounding box center [452, 255] width 10 height 10
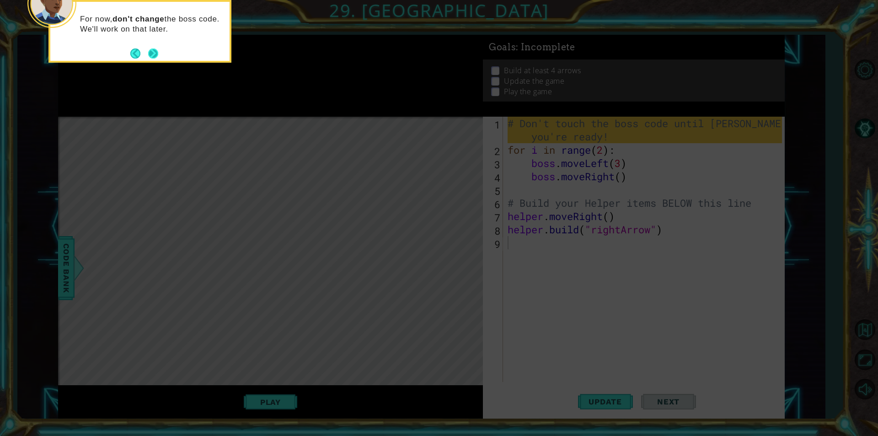
click at [151, 57] on button "Next" at bounding box center [153, 53] width 10 height 10
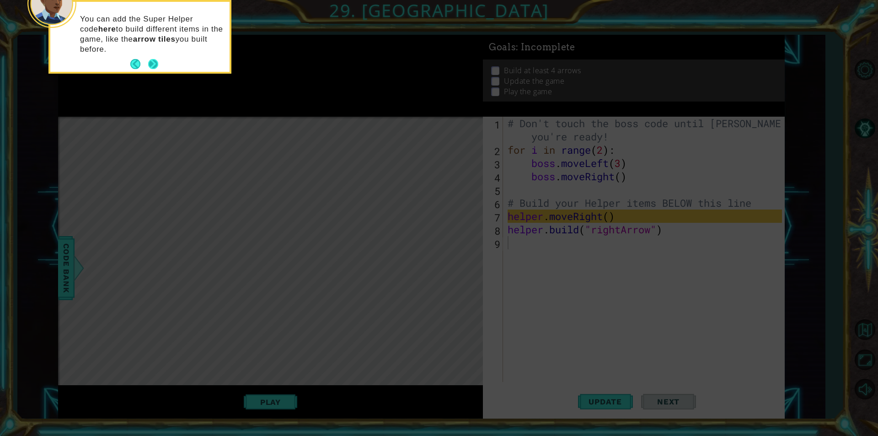
click at [161, 61] on div "You can add the Super Helper code here to build different items in the game, li…" at bounding box center [139, 38] width 179 height 66
click at [152, 65] on button "Next" at bounding box center [153, 64] width 10 height 10
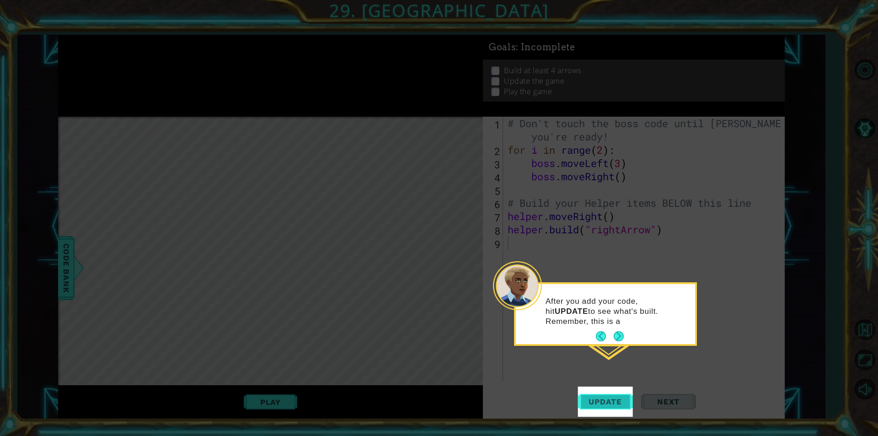
click at [609, 403] on span "Update" at bounding box center [605, 401] width 52 height 9
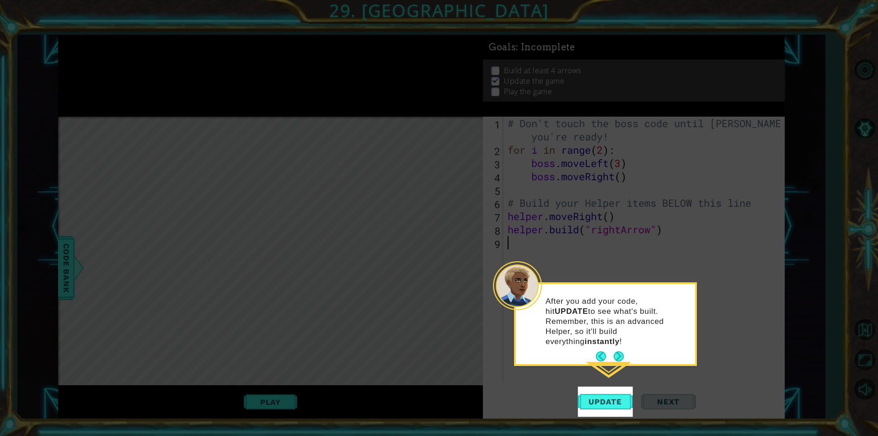
click at [619, 351] on button "Next" at bounding box center [619, 356] width 10 height 10
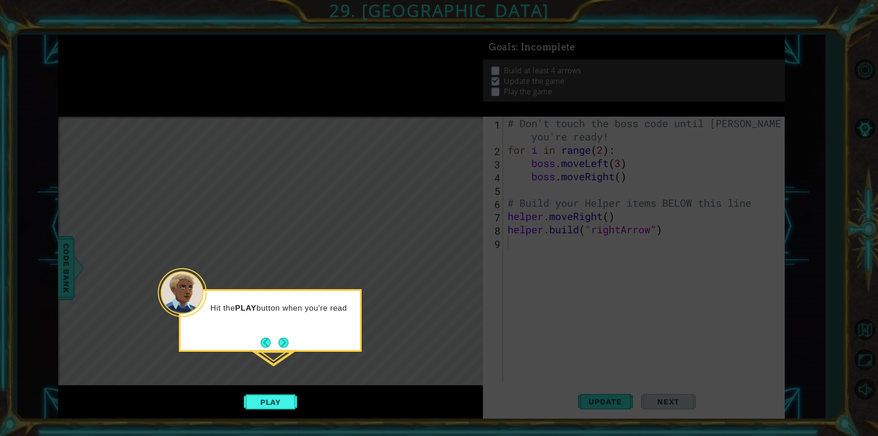
drag, startPoint x: 264, startPoint y: 401, endPoint x: 266, endPoint y: 394, distance: 6.5
click at [264, 400] on button "Play" at bounding box center [270, 401] width 53 height 17
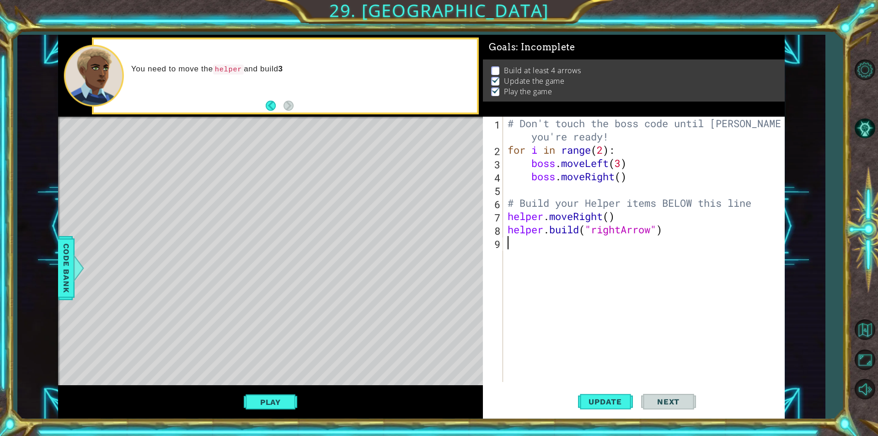
type textarea "helper.build("rightArrow")"
click at [569, 244] on div "# Don't touch the boss code until Vega says you're ready! for i in range ( 2 ) …" at bounding box center [646, 269] width 281 height 305
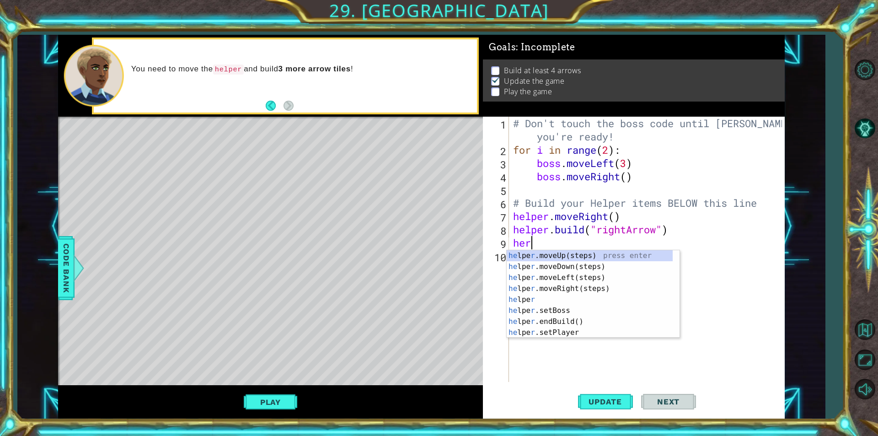
type textarea "he"
click at [631, 286] on div "he lper.moveUp(steps) press enter he lper.moveDown(steps) press enter he lper.m…" at bounding box center [590, 305] width 166 height 110
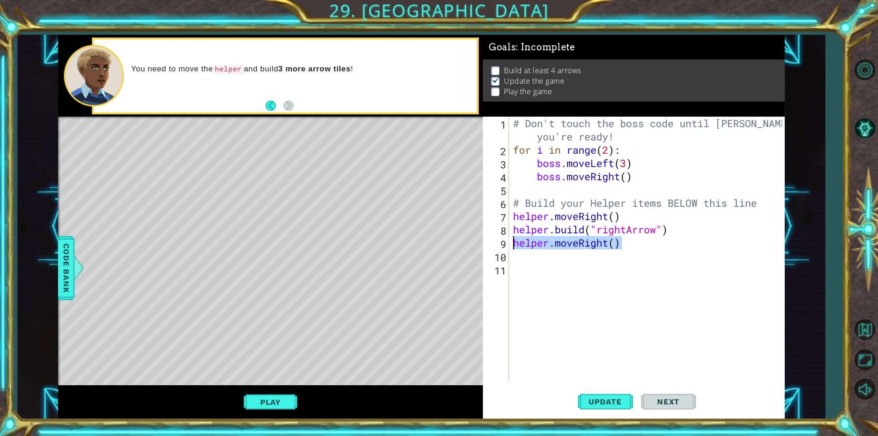
drag, startPoint x: 623, startPoint y: 246, endPoint x: 513, endPoint y: 238, distance: 110.9
click at [513, 238] on div "# Don't touch the boss code until Vega says you're ready! for i in range ( 2 ) …" at bounding box center [648, 269] width 275 height 305
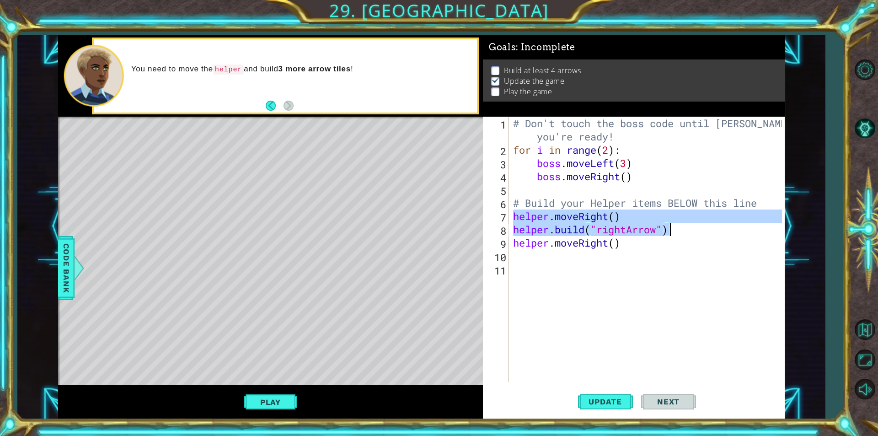
drag, startPoint x: 511, startPoint y: 215, endPoint x: 714, endPoint y: 231, distance: 204.1
click at [714, 231] on div "# Don't touch the boss code until Vega says you're ready! for i in range ( 2 ) …" at bounding box center [648, 269] width 275 height 305
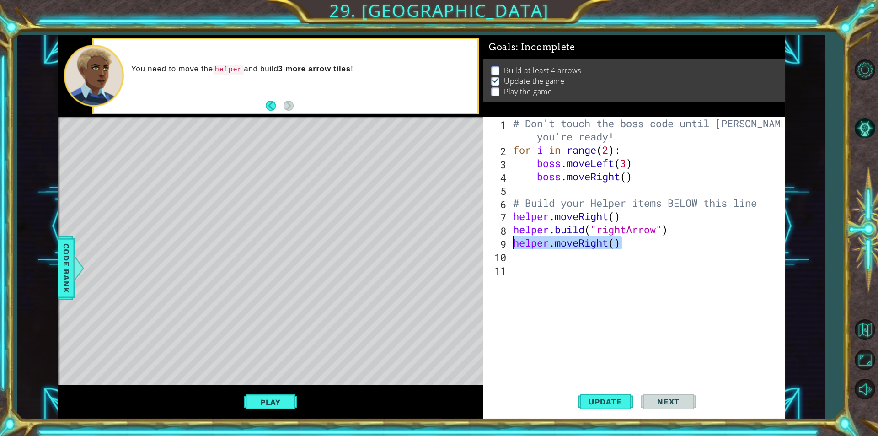
drag, startPoint x: 658, startPoint y: 243, endPoint x: 510, endPoint y: 246, distance: 148.2
click at [510, 246] on div "helper.moveRight() helper.build("rightArrow") 1 2 3 4 5 6 7 8 9 10 11 # Don't t…" at bounding box center [632, 249] width 299 height 265
type textarea "helper.moveRight()"
paste textarea "helper.build("rightArrow")"
type textarea "helper.build("rightArrow")"
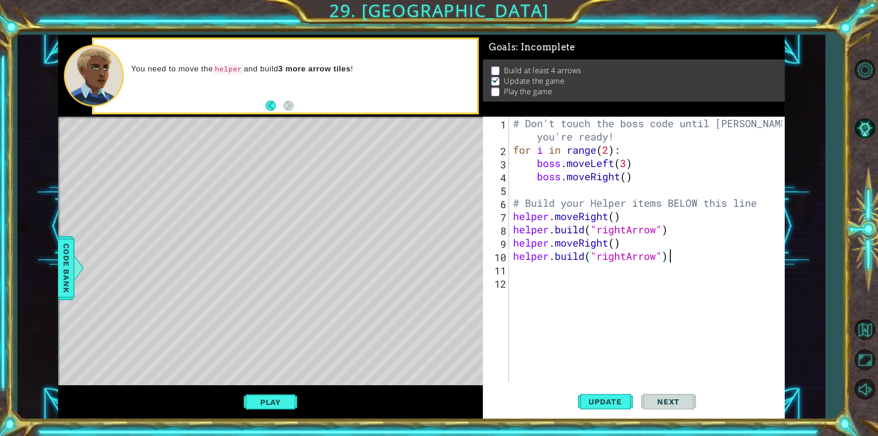
click at [538, 274] on div "# Don't touch the boss code until Vega says you're ready! for i in range ( 2 ) …" at bounding box center [648, 269] width 275 height 305
paste textarea "helper.build("rightArrow")"
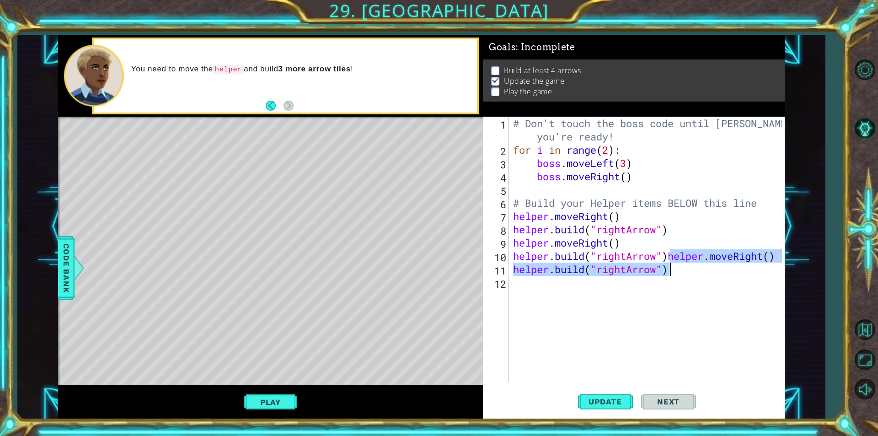
drag, startPoint x: 671, startPoint y: 260, endPoint x: 671, endPoint y: 275, distance: 14.6
click at [671, 275] on div "# Don't touch the boss code until Vega says you're ready! for i in range ( 2 ) …" at bounding box center [648, 269] width 275 height 305
type textarea "helper.build("rightArrow")"
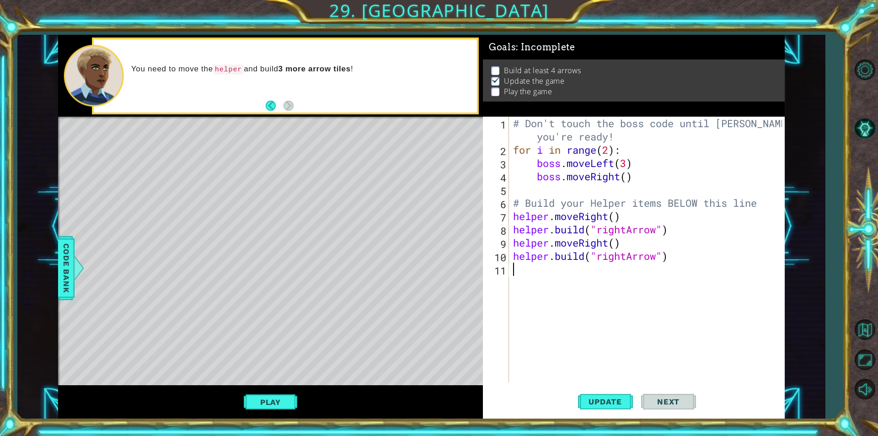
click at [547, 278] on div "# Don't touch the boss code until Vega says you're ready! for i in range ( 2 ) …" at bounding box center [648, 269] width 275 height 305
paste textarea "helper.build("rightArrow")"
type textarea "helper.build("rightArrow")"
click at [529, 297] on div "# Don't touch the boss code until Vega says you're ready! for i in range ( 2 ) …" at bounding box center [648, 269] width 275 height 305
paste textarea "helper.build("rightArrow")"
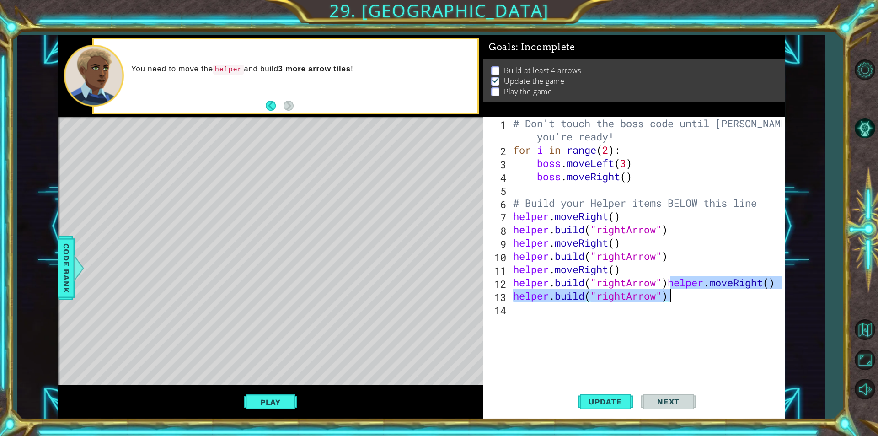
drag, startPoint x: 668, startPoint y: 286, endPoint x: 672, endPoint y: 294, distance: 9.6
click at [672, 294] on div "# Don't touch the boss code until Vega says you're ready! for i in range ( 2 ) …" at bounding box center [648, 269] width 275 height 305
type textarea "helper.build("rightArrow")"
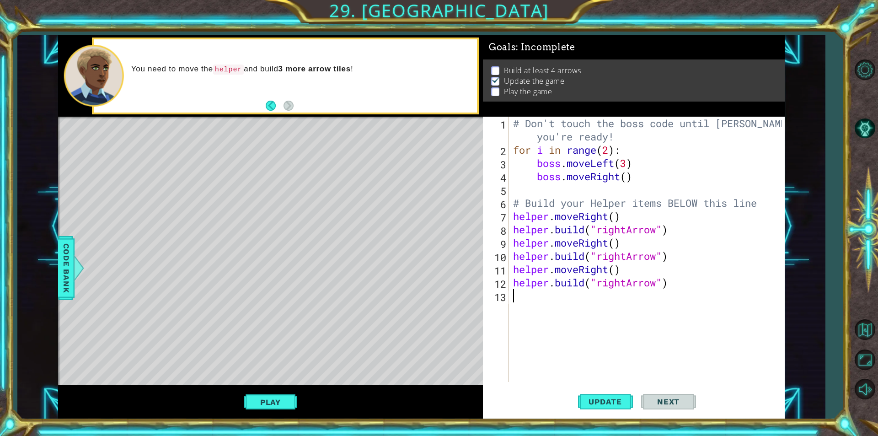
click at [535, 299] on div "# Don't touch the boss code until Vega says you're ready! for i in range ( 2 ) …" at bounding box center [648, 269] width 275 height 305
paste textarea "helper.build("rightArrow")"
type textarea "helper.build("rightArrow")"
click at [614, 398] on span "Update" at bounding box center [605, 401] width 52 height 9
click at [326, 155] on div "Level Map" at bounding box center [269, 251] width 422 height 269
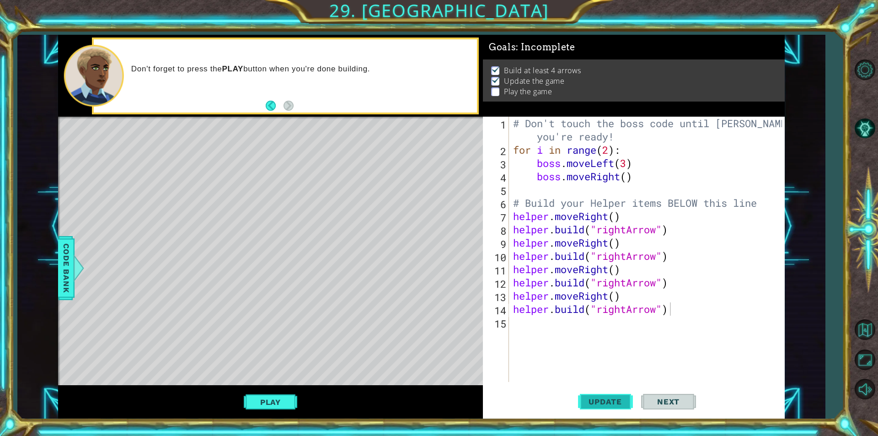
click at [605, 405] on span "Update" at bounding box center [605, 401] width 52 height 9
click at [534, 323] on div "# Don't touch the boss code until Vega says you're ready! for i in range ( 2 ) …" at bounding box center [648, 269] width 275 height 305
paste textarea "helper.build("rightArrow")"
type textarea "helper.build("rightArrow")"
click at [514, 345] on div "# Don't touch the boss code until Vega says you're ready! for i in range ( 2 ) …" at bounding box center [648, 269] width 275 height 305
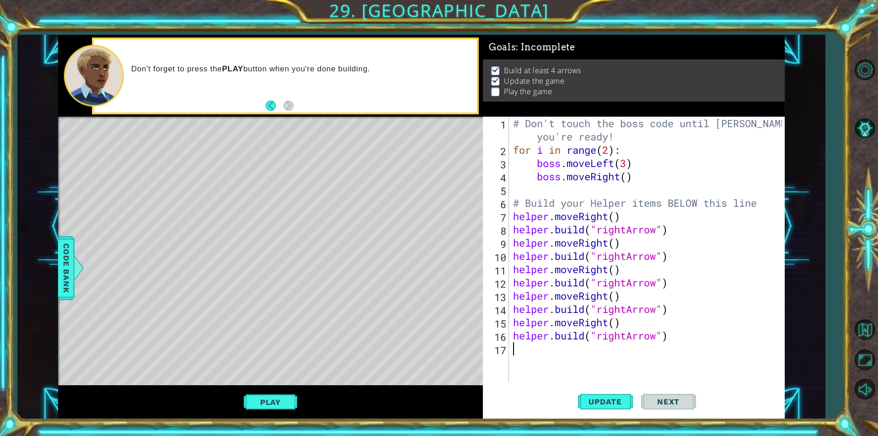
paste textarea "helper.build("rightArrow")"
type textarea "helper.build("rightArrow")"
click at [522, 375] on div "# Don't touch the boss code until Vega says you're ready! for i in range ( 2 ) …" at bounding box center [648, 269] width 275 height 305
click at [588, 394] on button "Update" at bounding box center [605, 401] width 55 height 30
click at [600, 399] on span "Update" at bounding box center [605, 401] width 52 height 9
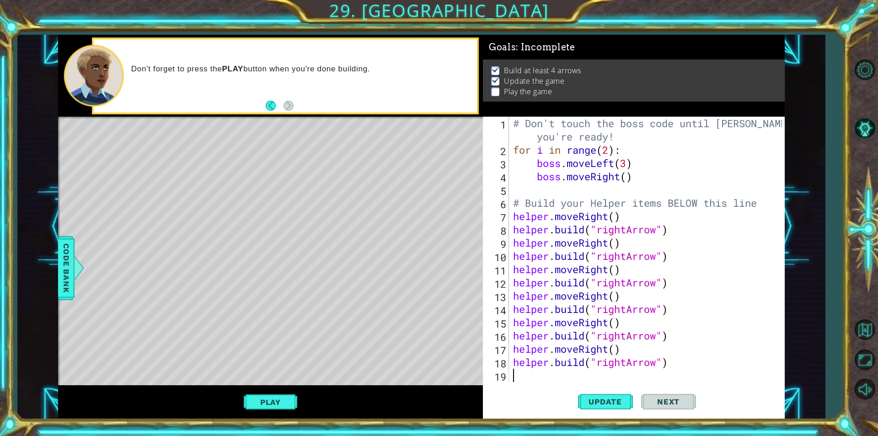
click at [560, 374] on div "# Don't touch the boss code until Vega says you're ready! for i in range ( 2 ) …" at bounding box center [648, 269] width 275 height 305
type textarea "h"
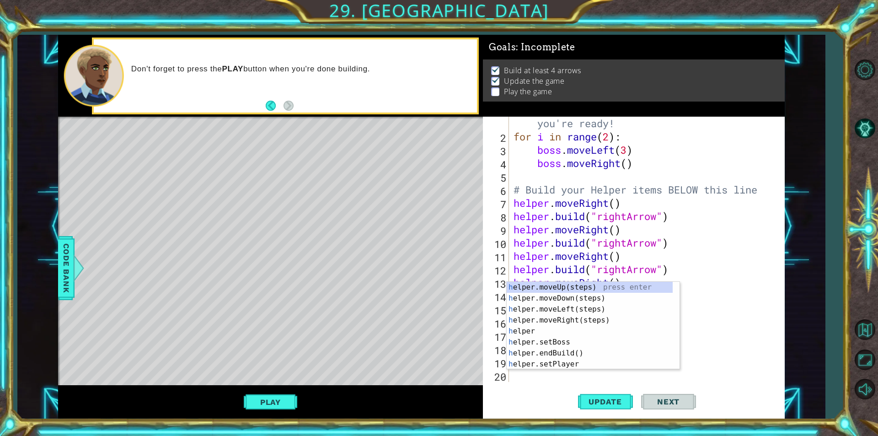
scroll to position [13, 0]
click at [622, 302] on div "h elper.moveUp(steps) press enter h elper.moveDown(steps) press enter h elper.m…" at bounding box center [590, 337] width 166 height 110
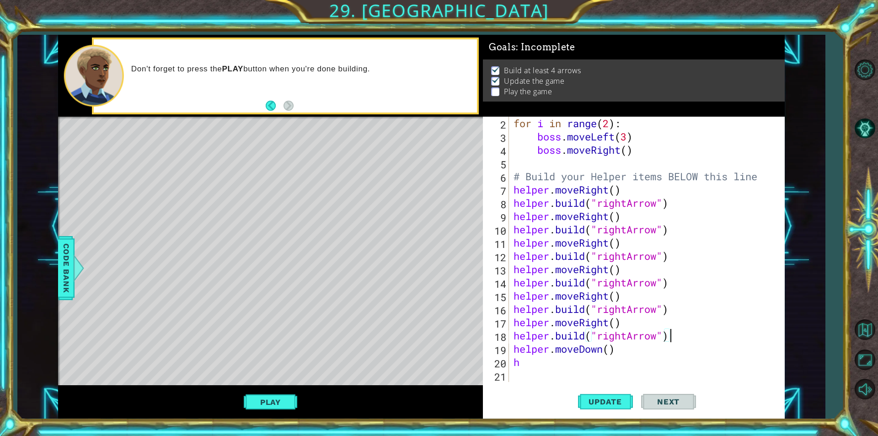
click at [722, 340] on div "for i in range ( 2 ) : boss . moveLeft ( 3 ) boss . moveRight ( ) # Build your …" at bounding box center [646, 263] width 268 height 292
click at [534, 364] on div "for i in range ( 2 ) : boss . moveLeft ( 3 ) boss . moveRight ( ) # Build your …" at bounding box center [646, 263] width 268 height 292
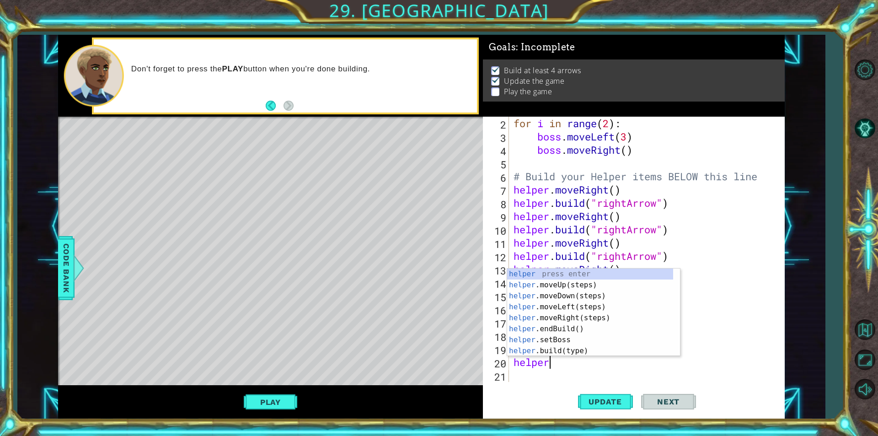
scroll to position [0, 1]
type textarea "helper.b"
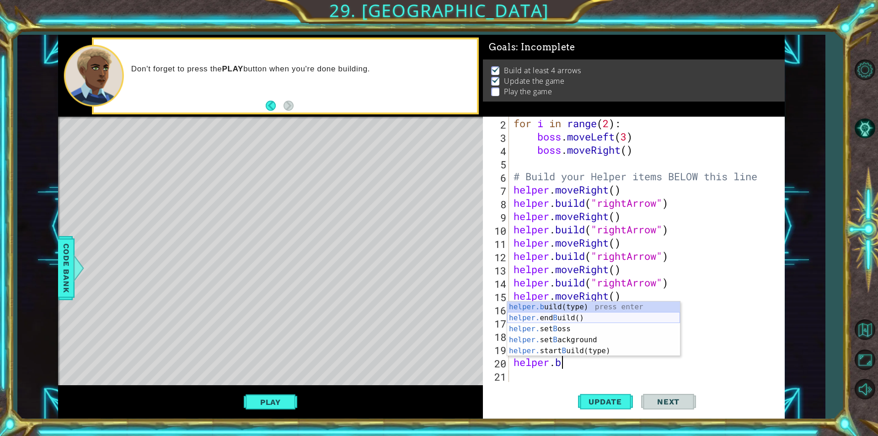
click at [577, 321] on div "helper.b uild(type) press enter helper. end B uild() press enter helper. set B …" at bounding box center [593, 339] width 173 height 77
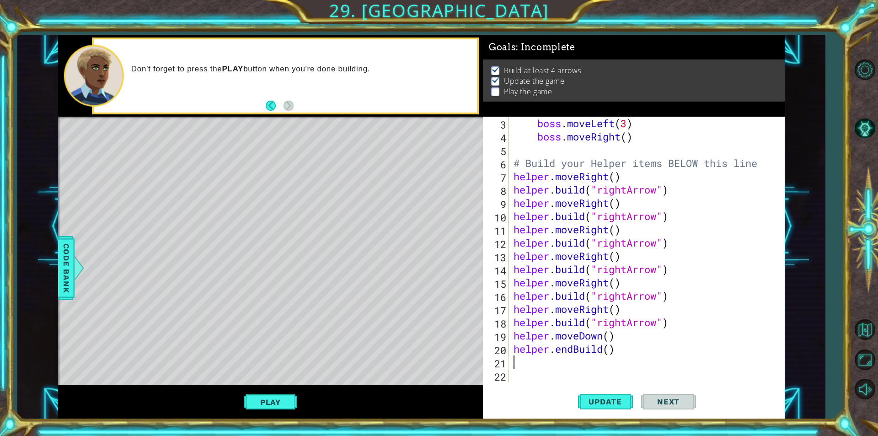
scroll to position [40, 0]
click at [609, 350] on div "boss . moveLeft ( 3 ) boss . moveRight ( ) # Build your Helper items BELOW this…" at bounding box center [646, 263] width 268 height 292
click at [571, 351] on div "boss . moveLeft ( 3 ) boss . moveRight ( ) # Build your Helper items BELOW this…" at bounding box center [646, 263] width 268 height 292
click at [588, 351] on div "boss . moveLeft ( 3 ) boss . moveRight ( ) # Build your Helper items BELOW this…" at bounding box center [646, 263] width 268 height 292
click at [590, 352] on div "boss . moveLeft ( 3 ) boss . moveRight ( ) # Build your Helper items BELOW this…" at bounding box center [646, 263] width 268 height 292
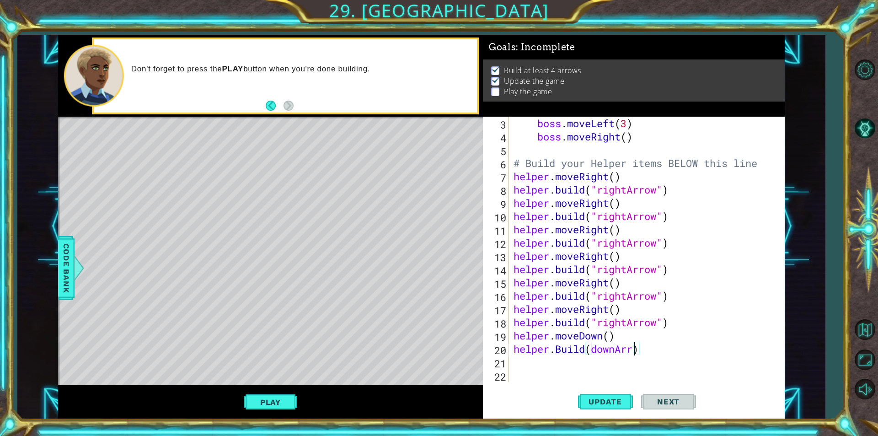
scroll to position [0, 5]
click at [592, 402] on span "Update" at bounding box center [605, 401] width 52 height 9
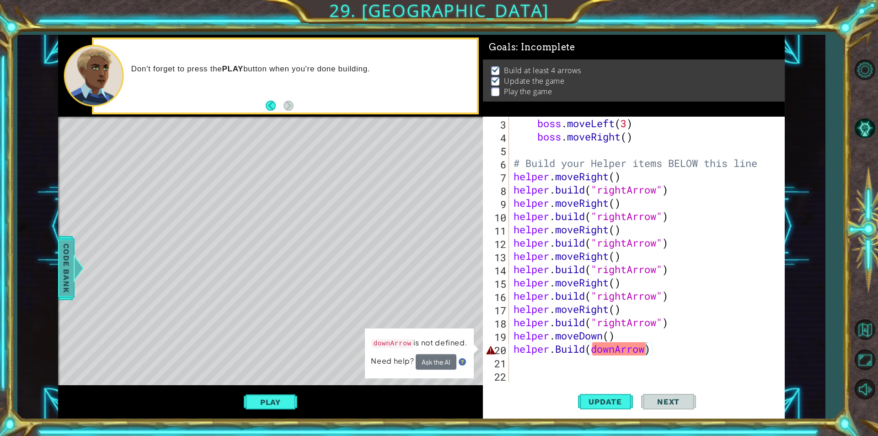
click at [68, 262] on span "Code Bank" at bounding box center [66, 268] width 15 height 56
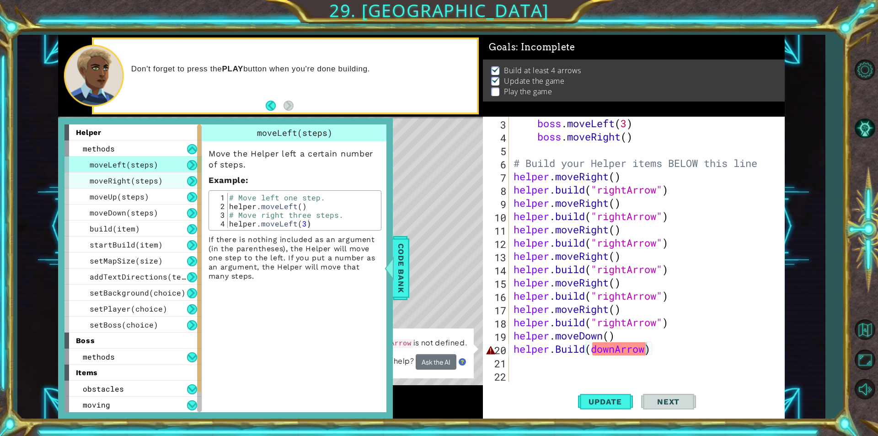
drag, startPoint x: 165, startPoint y: 176, endPoint x: 171, endPoint y: 178, distance: 6.5
click at [165, 176] on div "moveRight(steps)" at bounding box center [132, 180] width 137 height 16
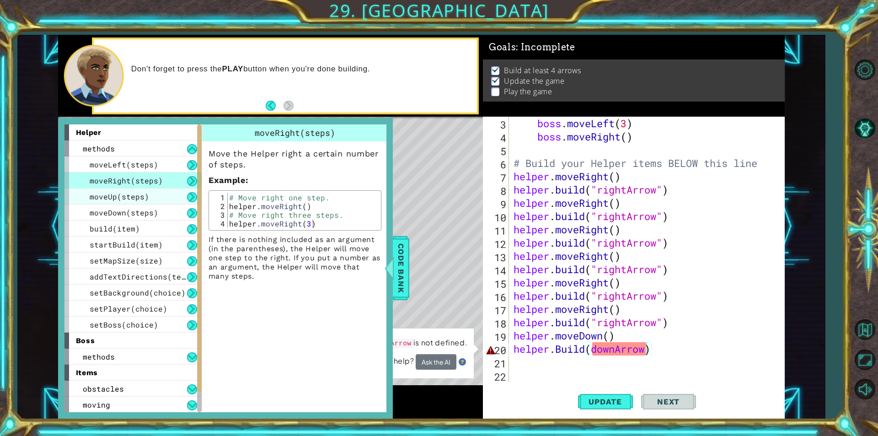
click at [176, 190] on div "moveUp(steps)" at bounding box center [132, 196] width 137 height 16
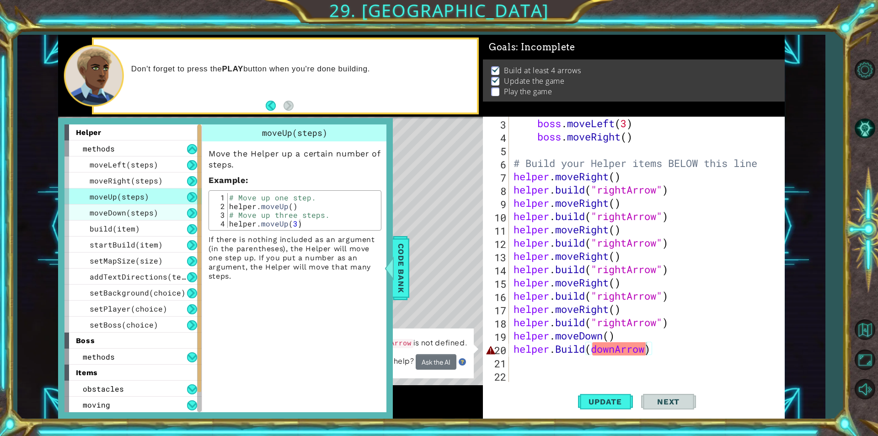
click at [176, 208] on div "moveDown(steps)" at bounding box center [132, 212] width 137 height 16
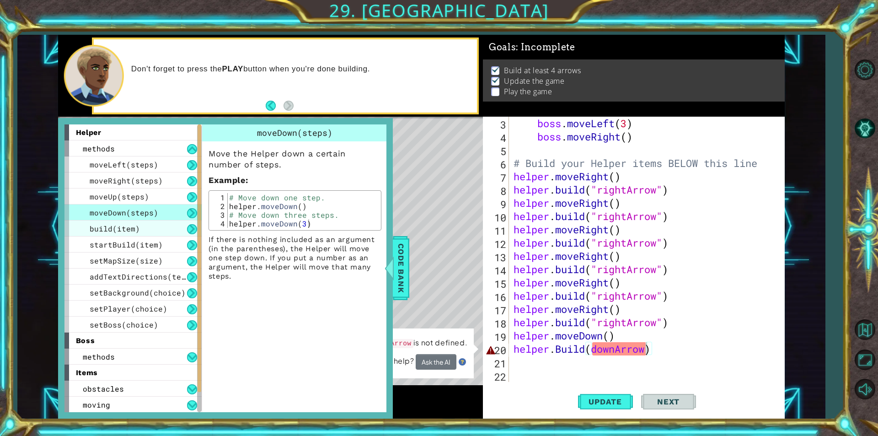
click at [171, 227] on div "build(item)" at bounding box center [132, 228] width 137 height 16
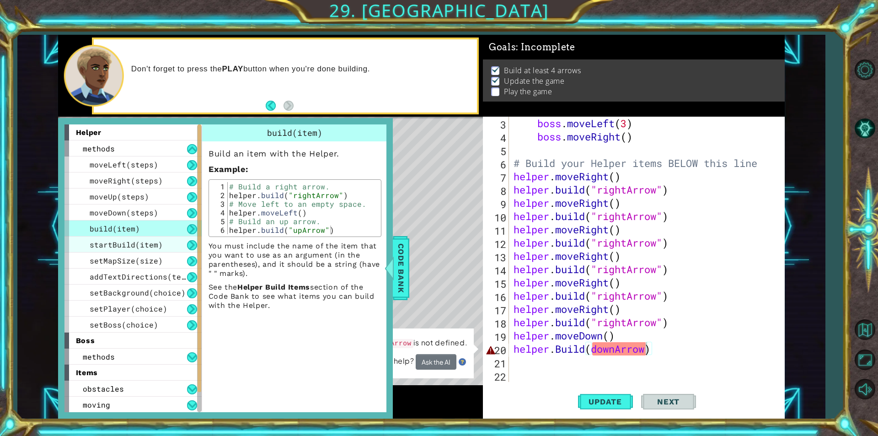
click at [171, 241] on div "startBuild(item)" at bounding box center [132, 244] width 137 height 16
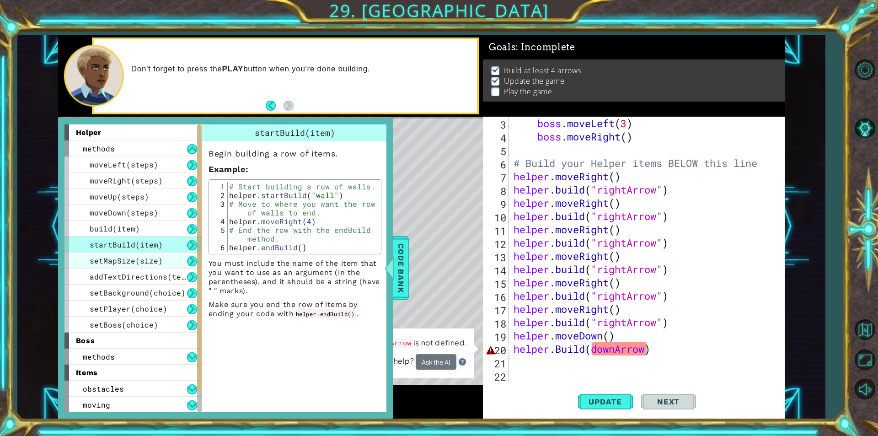
click at [170, 257] on div "setMapSize(size)" at bounding box center [132, 260] width 137 height 16
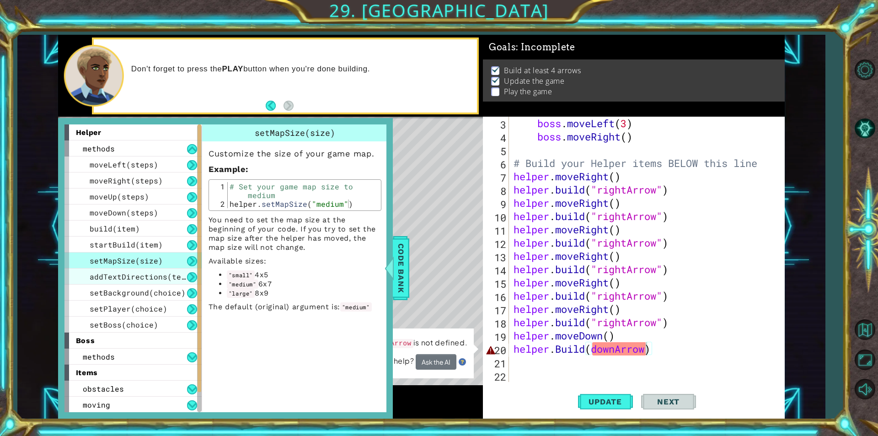
click at [171, 278] on span "addTextDirections(text)" at bounding box center [142, 277] width 105 height 10
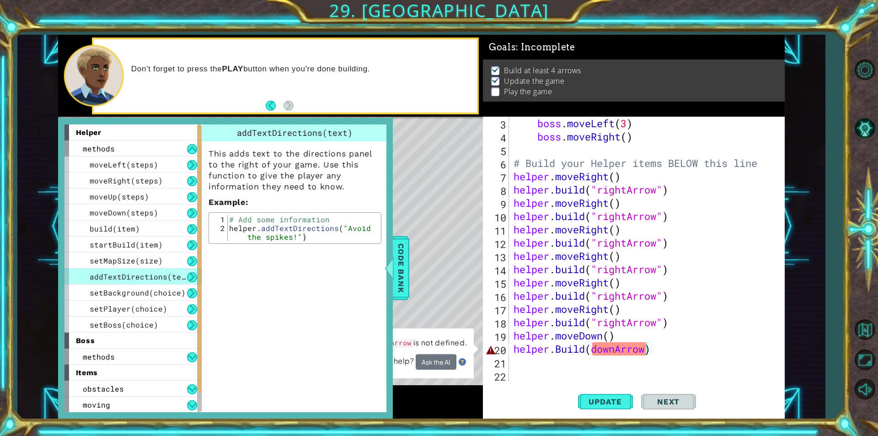
click at [452, 385] on div "Level Map" at bounding box center [269, 251] width 422 height 269
click at [52, 246] on div "1 ההההההההההההההההההההההההההההההההההההההההההההההההההההההההההההההההההההההההההההה…" at bounding box center [420, 227] width 807 height 384
click at [394, 264] on div at bounding box center [388, 267] width 11 height 27
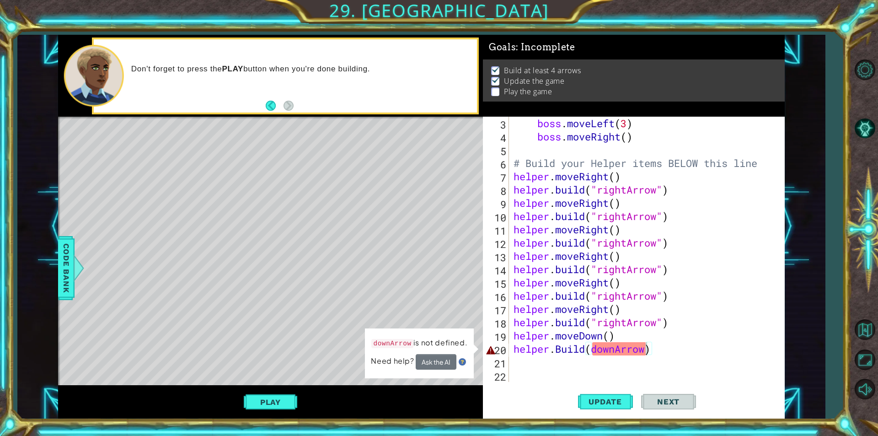
click at [614, 352] on div "boss . moveLeft ( 3 ) boss . moveRight ( ) # Build your Helper items BELOW this…" at bounding box center [646, 263] width 268 height 292
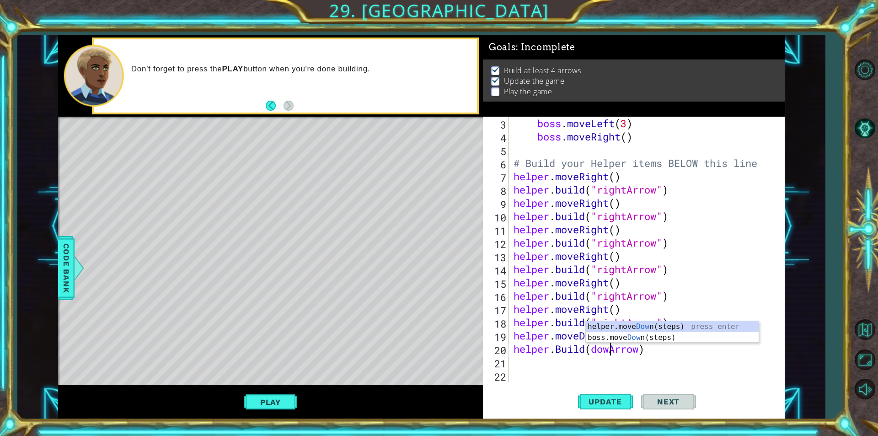
scroll to position [0, 5]
click at [592, 350] on div "boss . moveLeft ( 3 ) boss . moveRight ( ) # Build your Helper items BELOW this…" at bounding box center [646, 263] width 268 height 292
click at [652, 354] on div "boss . moveLeft ( 3 ) boss . moveRight ( ) # Build your Helper items BELOW this…" at bounding box center [646, 263] width 268 height 292
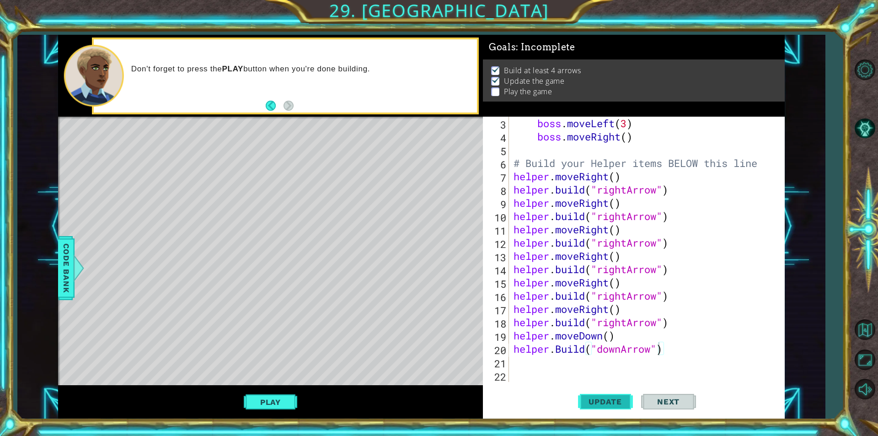
click at [630, 402] on span "Update" at bounding box center [605, 401] width 52 height 9
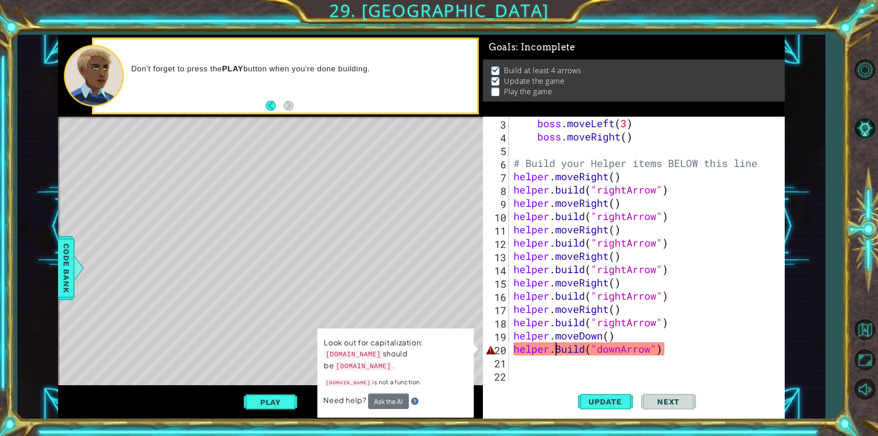
click at [558, 348] on div "boss . moveLeft ( 3 ) boss . moveRight ( ) # Build your Helper items BELOW this…" at bounding box center [646, 263] width 268 height 292
click at [560, 352] on div "boss . moveLeft ( 3 ) boss . moveRight ( ) # Build your Helper items BELOW this…" at bounding box center [646, 263] width 268 height 292
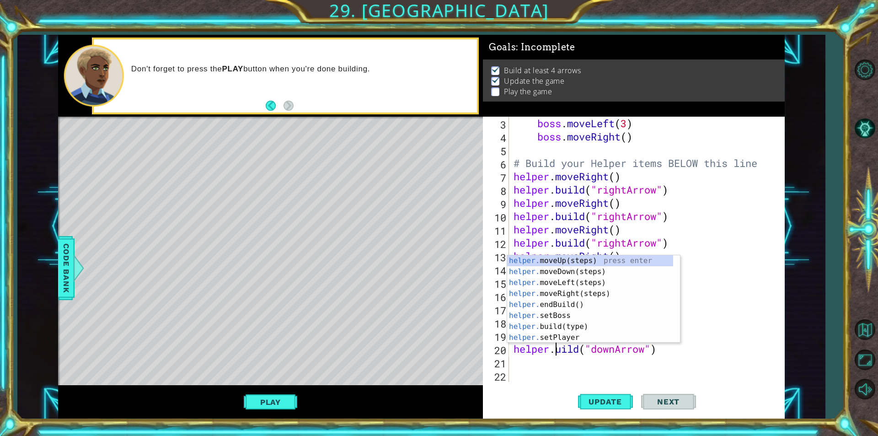
scroll to position [0, 2]
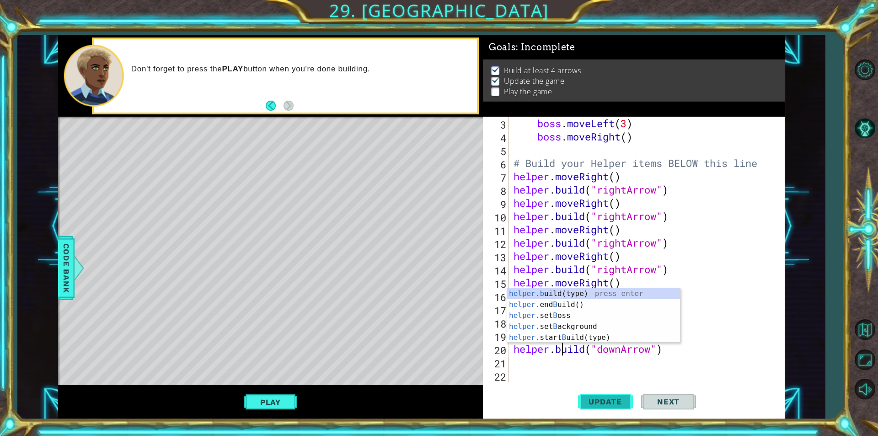
click at [625, 402] on span "Update" at bounding box center [605, 401] width 52 height 9
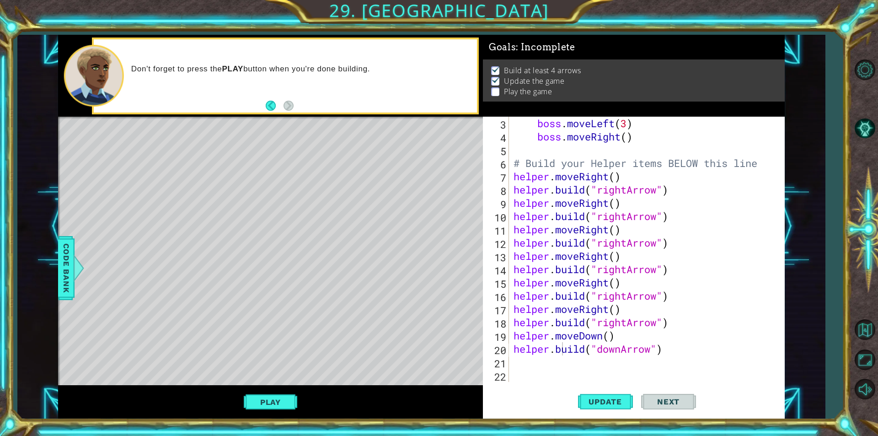
click at [512, 339] on div "helper.build("downArrow") 3 4 5 6 7 8 9 10 11 12 13 14 15 16 17 18 19 20 21 22 …" at bounding box center [632, 249] width 299 height 265
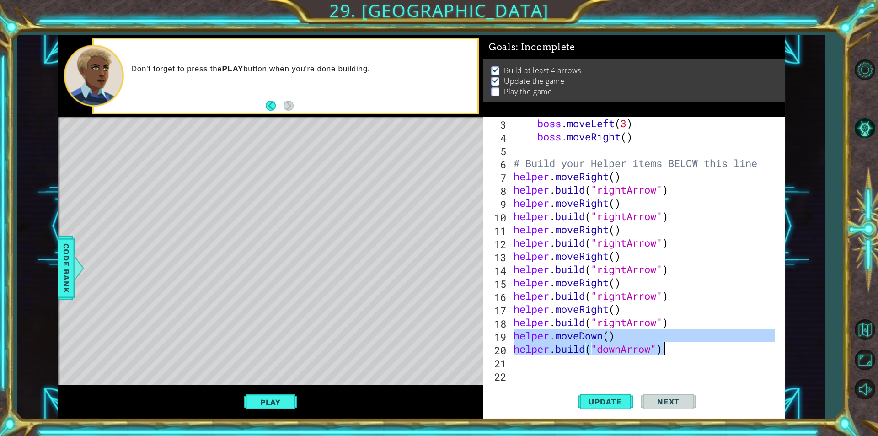
drag, startPoint x: 513, startPoint y: 339, endPoint x: 673, endPoint y: 350, distance: 160.0
click at [677, 348] on div "boss . moveLeft ( 3 ) boss . moveRight ( ) # Build your Helper items BELOW this…" at bounding box center [646, 263] width 268 height 292
type textarea "helper.moveDown() helper.build("downArrow")"
click at [602, 367] on div "boss . moveLeft ( 3 ) boss . moveRight ( ) # Build your Helper items BELOW this…" at bounding box center [646, 263] width 268 height 292
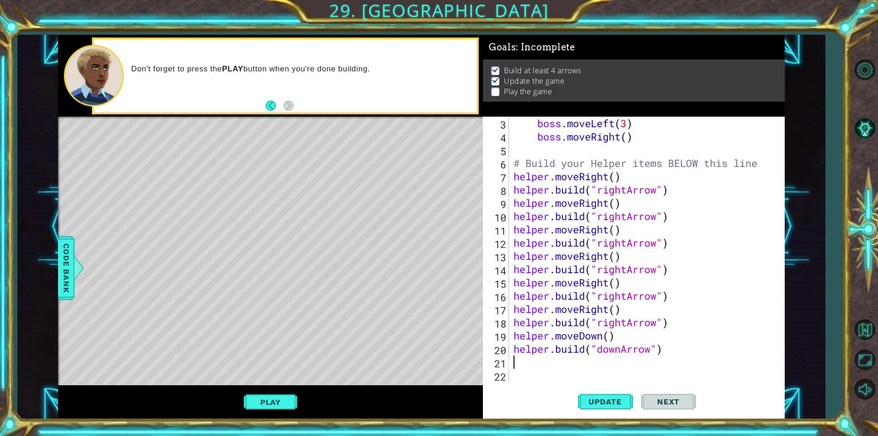
scroll to position [0, 0]
paste textarea "helper.build("downArrow")"
type textarea "helper.build("downArrow")"
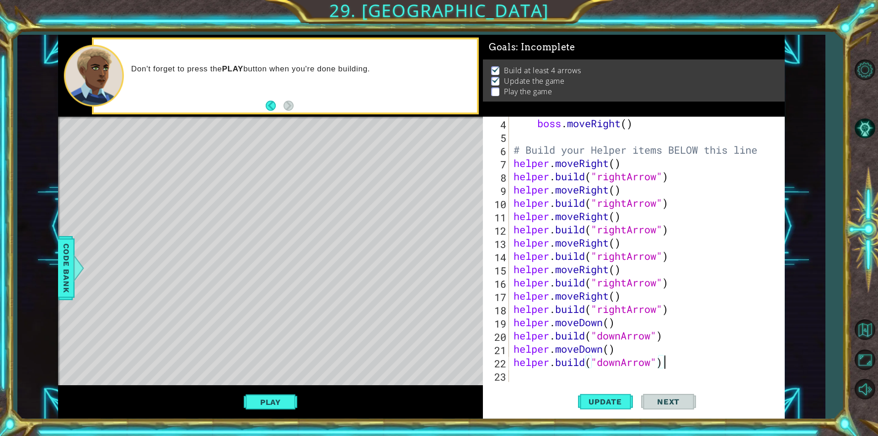
scroll to position [53, 0]
click at [535, 373] on div "boss . moveRight ( ) # Build your Helper items BELOW this line helper . moveRig…" at bounding box center [646, 263] width 268 height 292
paste textarea "helper.build("downArrow")"
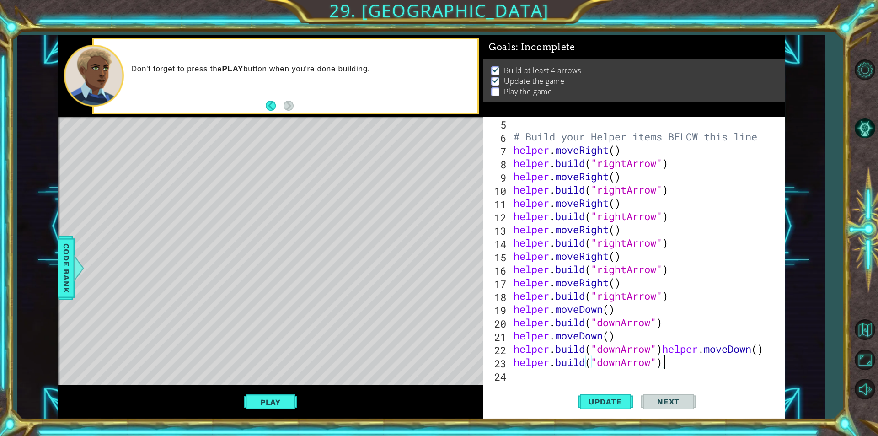
scroll to position [66, 0]
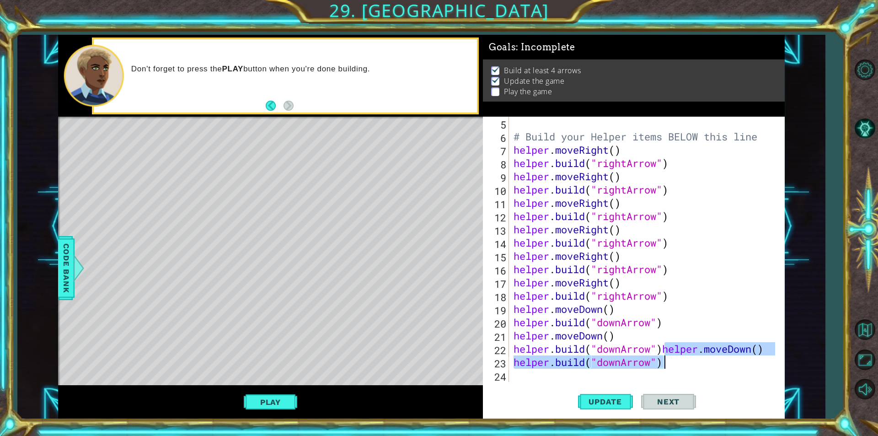
drag, startPoint x: 663, startPoint y: 352, endPoint x: 664, endPoint y: 360, distance: 8.3
click at [664, 360] on div "# Build your Helper items BELOW this line helper . moveRight ( ) helper . build…" at bounding box center [646, 263] width 268 height 292
type textarea "helper.build("downArrow")"
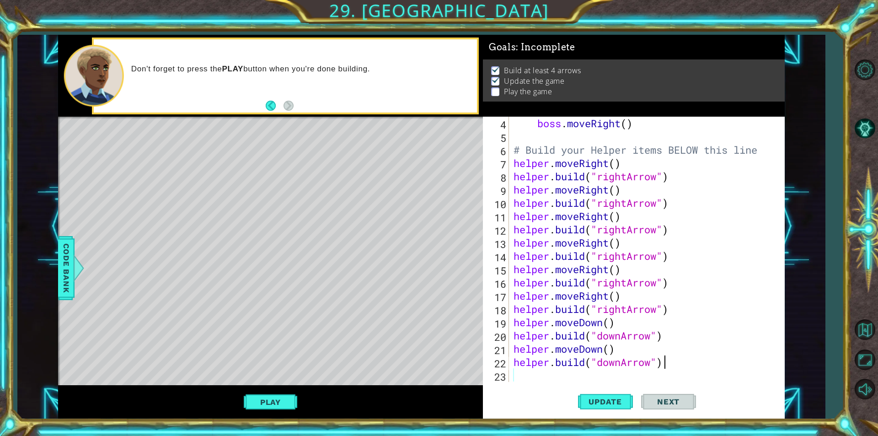
scroll to position [53, 0]
click at [542, 378] on div "boss . moveRight ( ) # Build your Helper items BELOW this line helper . moveRig…" at bounding box center [646, 263] width 268 height 292
paste textarea "helper.build("downArrow")"
type textarea "helper.build("downArrow")"
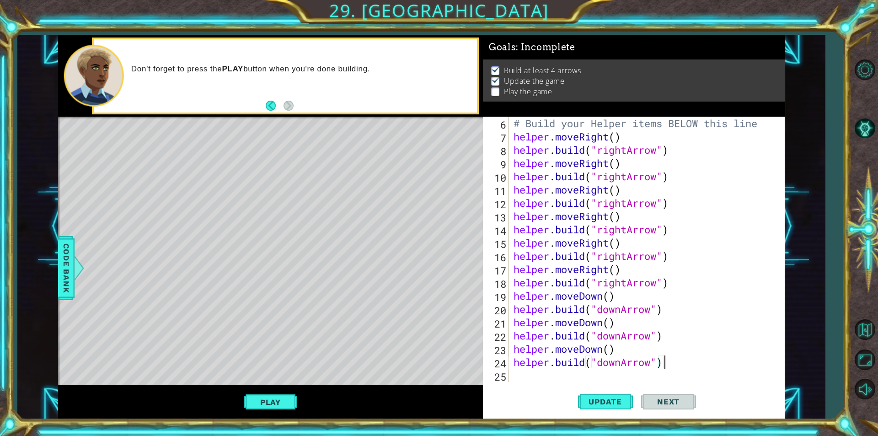
scroll to position [80, 0]
click at [529, 378] on div "# Build your Helper items BELOW this line helper . moveRight ( ) helper . build…" at bounding box center [646, 263] width 268 height 292
click at [532, 378] on div "# Build your Helper items BELOW this line helper . moveRight ( ) helper . build…" at bounding box center [646, 263] width 268 height 292
paste textarea "helper.build("downArrow")"
type textarea "helper.build("downArrow")"
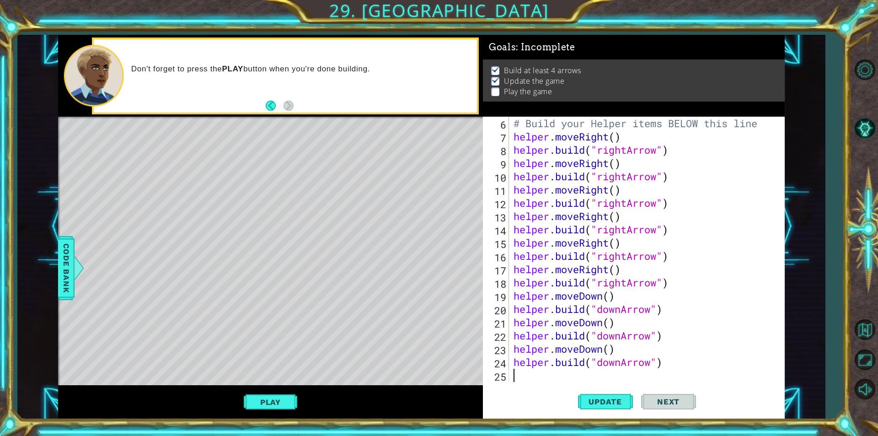
scroll to position [106, 0]
drag, startPoint x: 539, startPoint y: 373, endPoint x: 534, endPoint y: 379, distance: 7.8
click at [537, 376] on div "helper . build ( "rightArrow" ) helper . moveRight ( ) helper . build ( "rightA…" at bounding box center [646, 263] width 268 height 292
drag, startPoint x: 623, startPoint y: 401, endPoint x: 615, endPoint y: 401, distance: 8.2
click at [622, 401] on span "Update" at bounding box center [605, 401] width 52 height 9
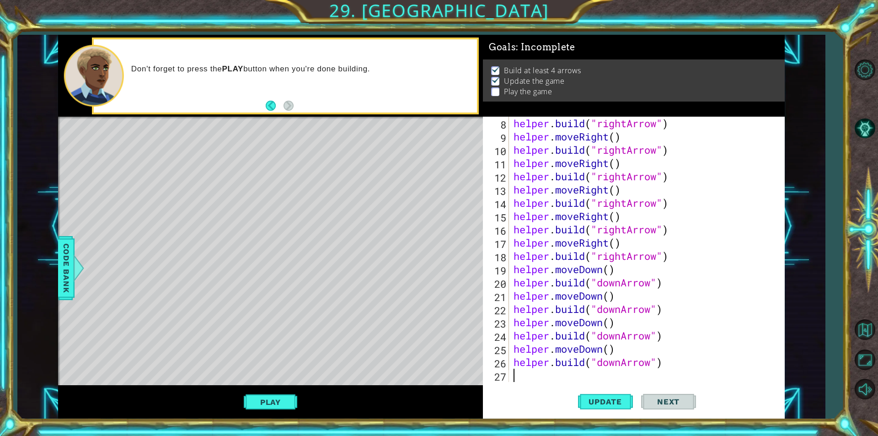
type textarea "h"
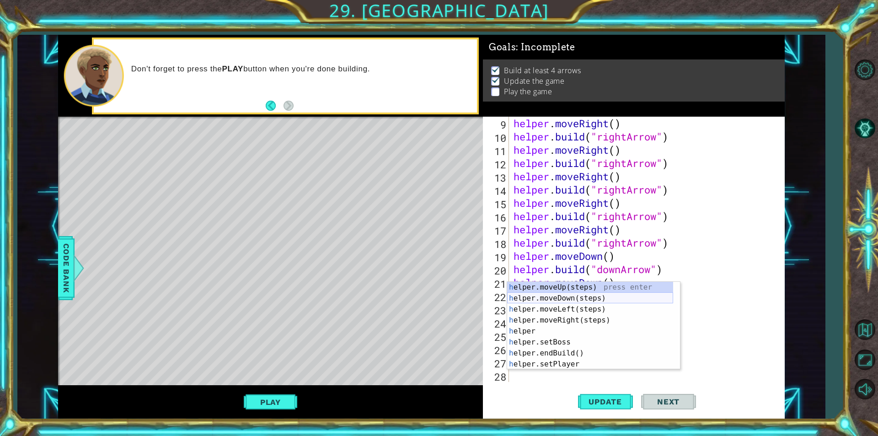
drag, startPoint x: 619, startPoint y: 299, endPoint x: 619, endPoint y: 306, distance: 7.8
click at [620, 299] on div "h elper.moveUp(steps) press enter h elper.moveDown(steps) press enter h elper.m…" at bounding box center [590, 337] width 166 height 110
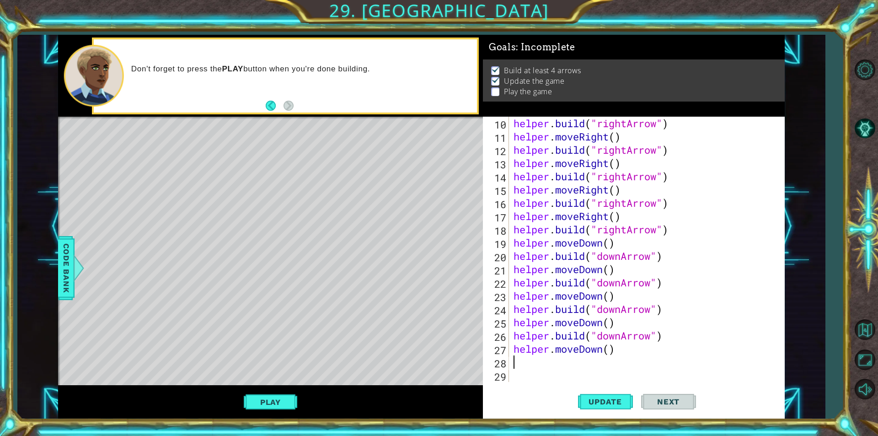
scroll to position [133, 0]
click at [614, 400] on span "Update" at bounding box center [605, 401] width 52 height 9
click at [275, 398] on button "Play" at bounding box center [270, 401] width 53 height 17
click at [658, 402] on span "Next" at bounding box center [668, 401] width 41 height 9
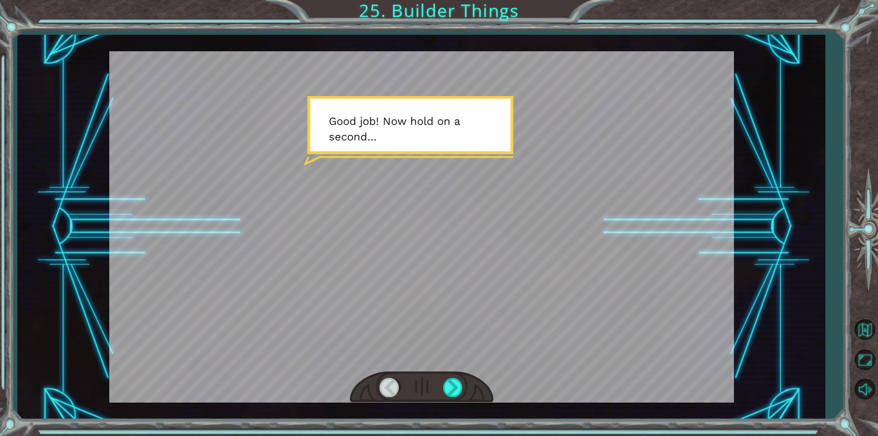
click at [417, 288] on div at bounding box center [421, 226] width 625 height 351
click at [447, 382] on div at bounding box center [453, 387] width 21 height 19
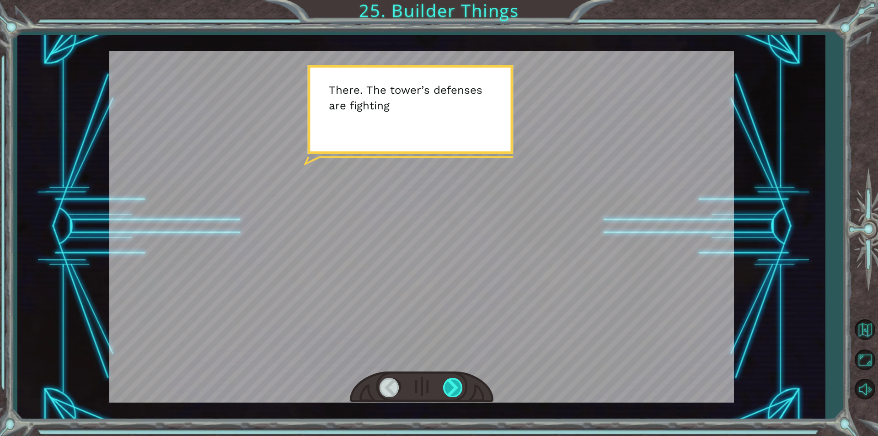
click at [456, 385] on div at bounding box center [453, 387] width 21 height 19
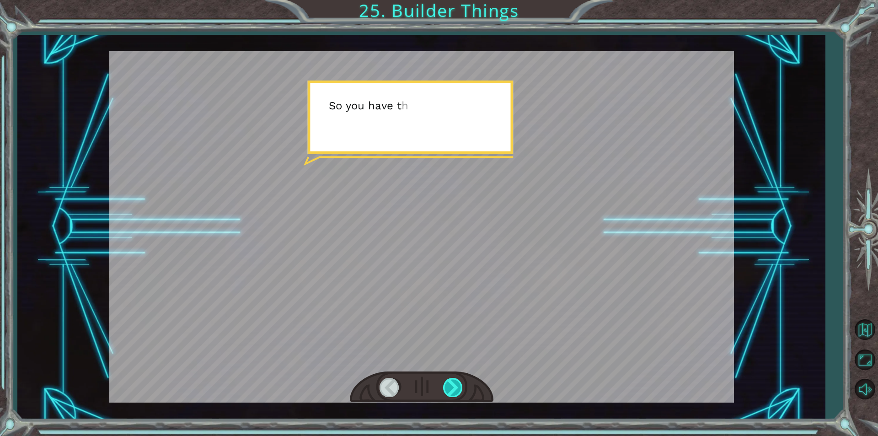
click at [456, 385] on div at bounding box center [453, 387] width 21 height 19
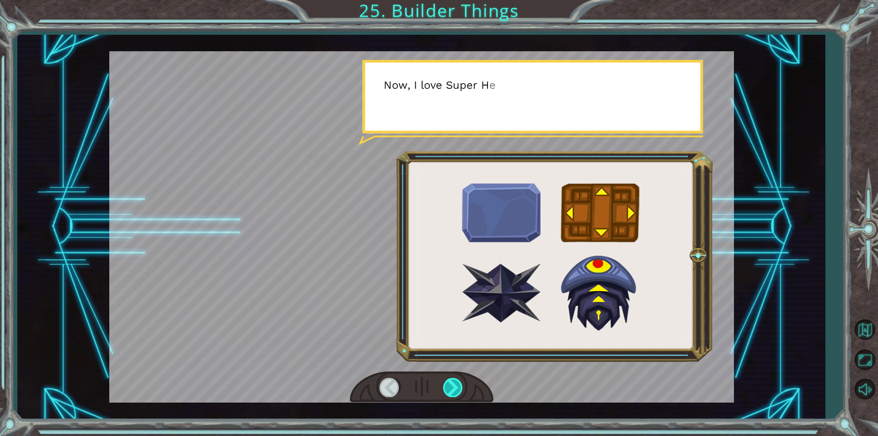
click at [456, 385] on div at bounding box center [453, 387] width 21 height 19
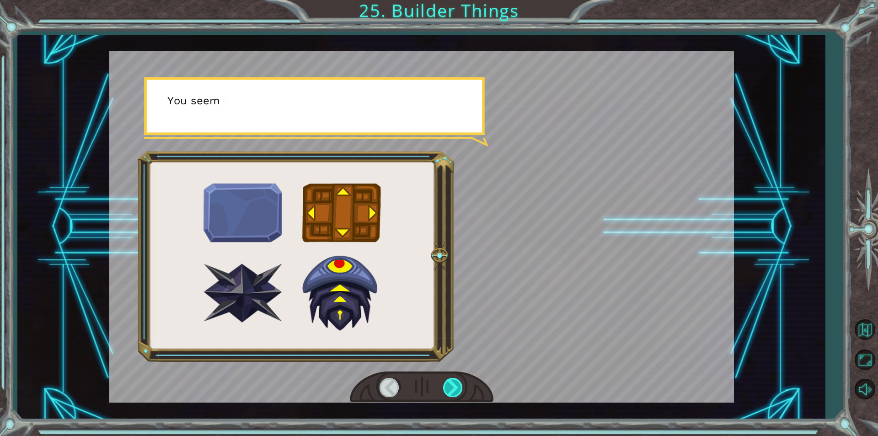
click at [456, 385] on div at bounding box center [453, 387] width 21 height 19
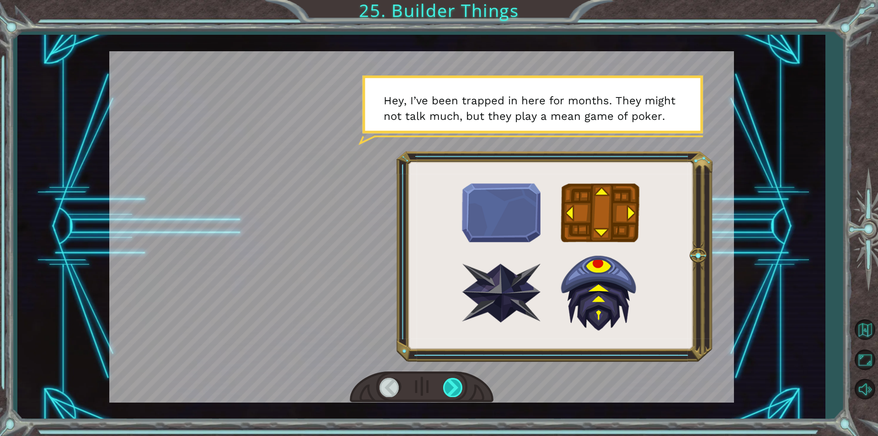
click at [456, 389] on div at bounding box center [453, 387] width 21 height 19
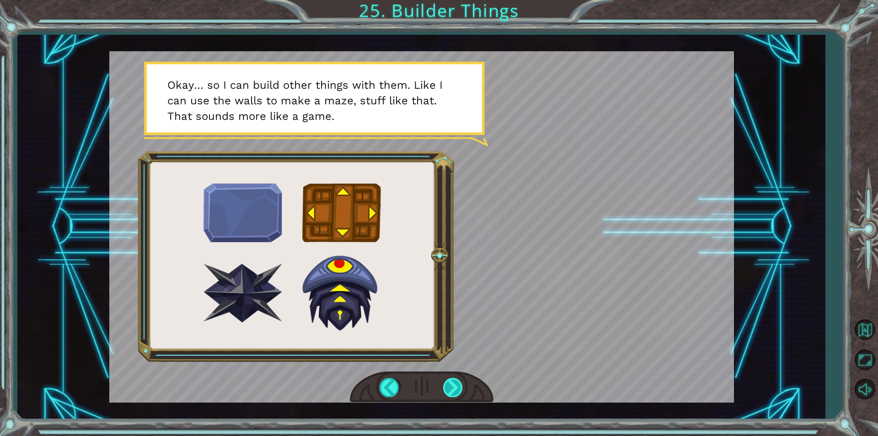
click at [456, 389] on div at bounding box center [453, 387] width 21 height 19
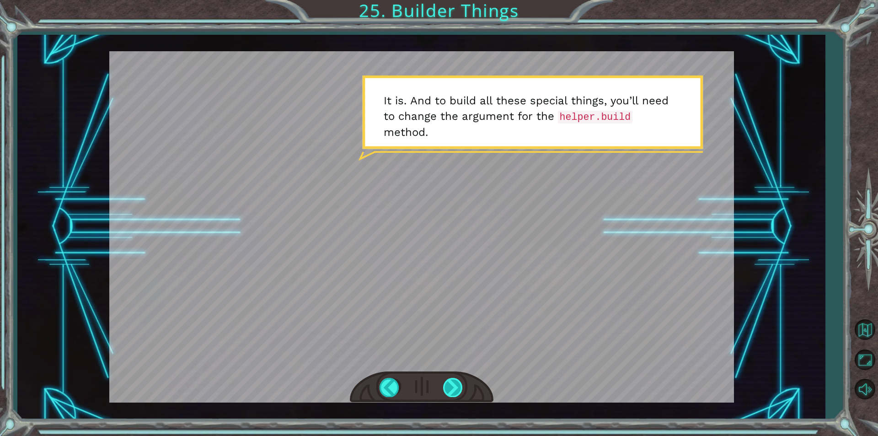
click at [459, 381] on div at bounding box center [453, 387] width 21 height 19
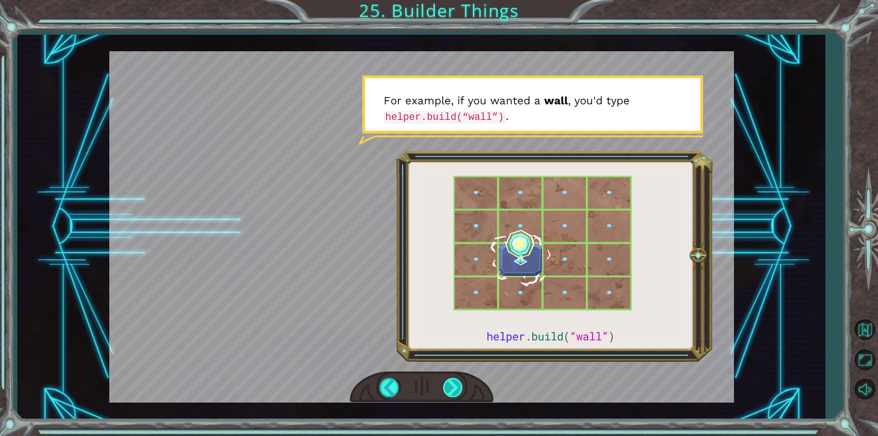
click at [453, 386] on div at bounding box center [453, 387] width 21 height 19
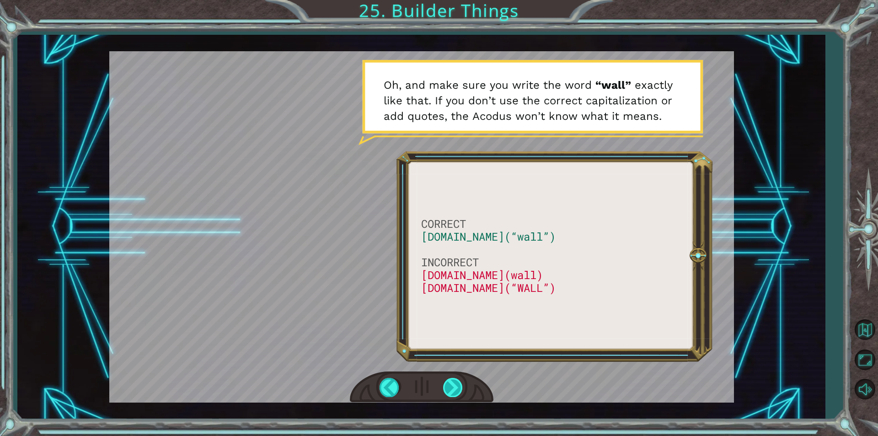
click at [451, 388] on div at bounding box center [453, 387] width 21 height 19
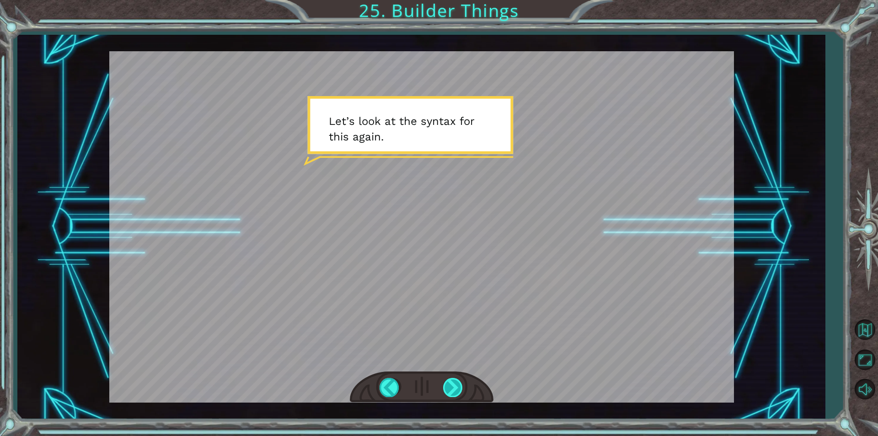
click at [451, 388] on div at bounding box center [453, 387] width 21 height 19
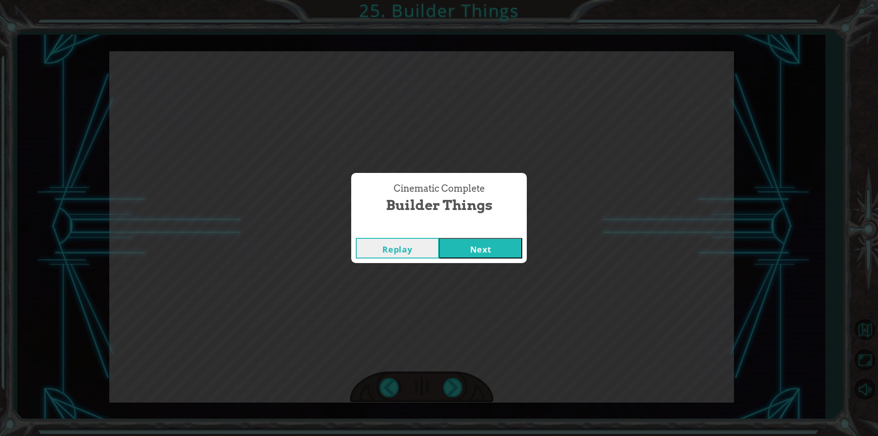
click at [472, 251] on button "Next" at bounding box center [480, 248] width 83 height 21
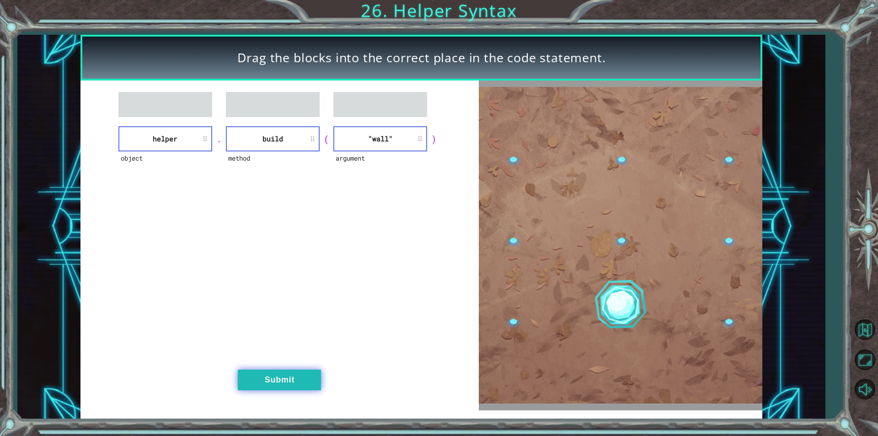
click at [271, 378] on button "Submit" at bounding box center [279, 379] width 83 height 21
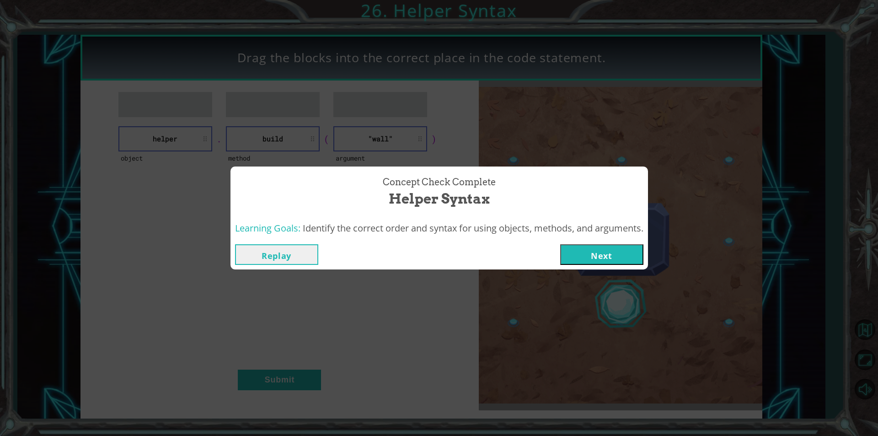
click at [610, 249] on button "Next" at bounding box center [601, 254] width 83 height 21
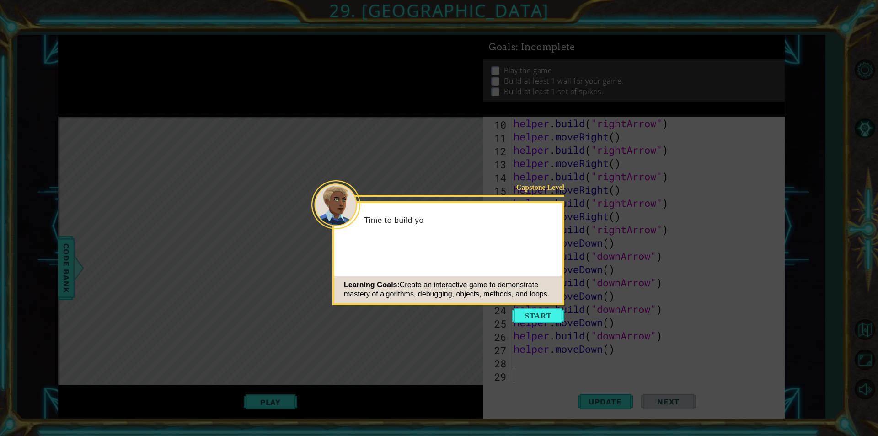
scroll to position [133, 0]
click at [541, 320] on button "Start" at bounding box center [538, 315] width 52 height 15
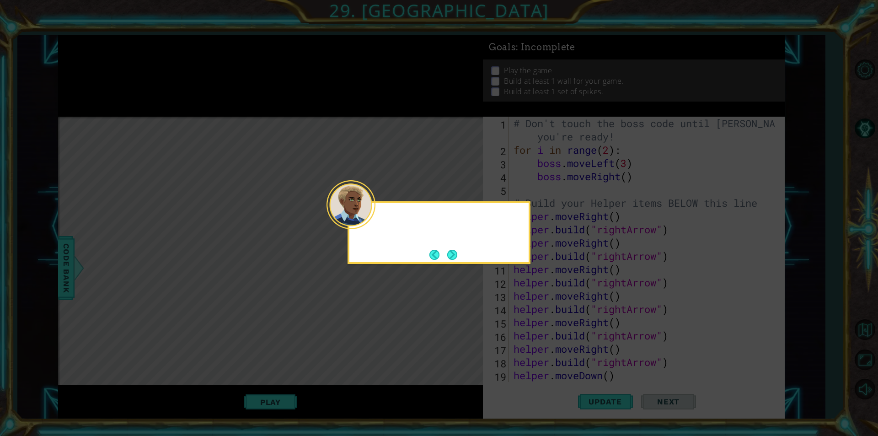
scroll to position [0, 0]
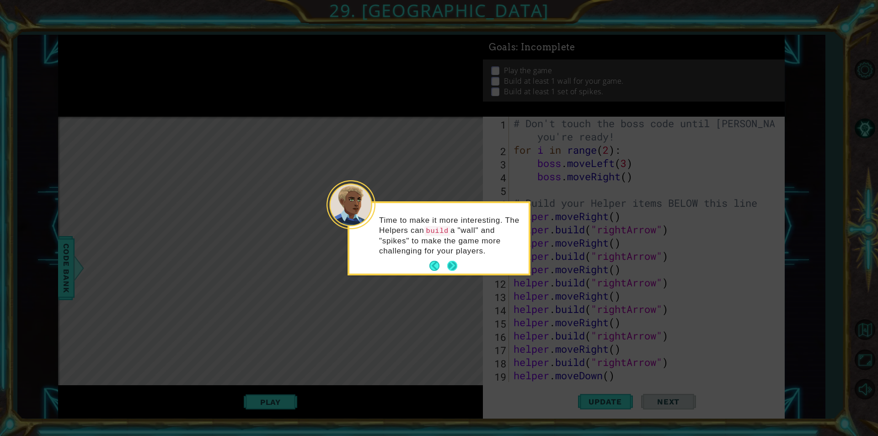
click at [448, 263] on button "Next" at bounding box center [452, 266] width 10 height 10
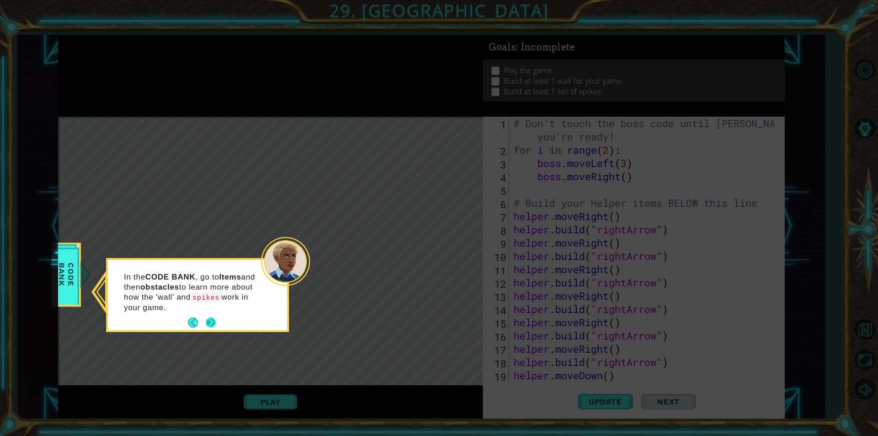
click at [209, 321] on button "Next" at bounding box center [211, 322] width 10 height 10
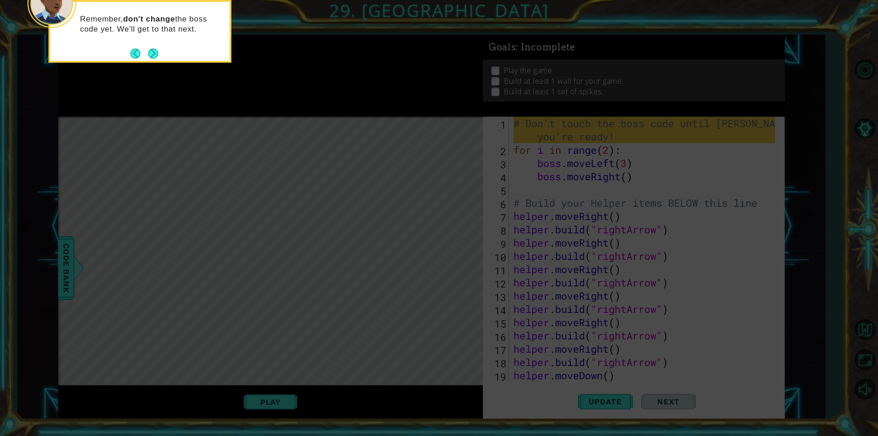
click at [147, 59] on footer at bounding box center [144, 54] width 28 height 14
click at [148, 48] on button "Next" at bounding box center [153, 53] width 10 height 10
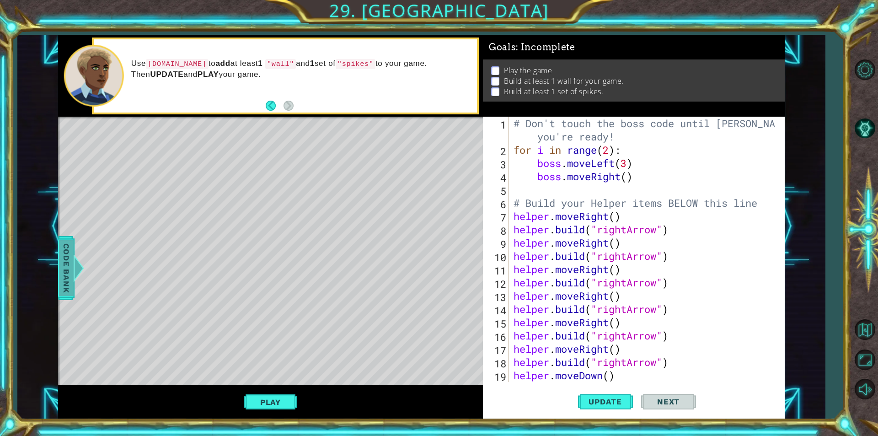
click at [68, 255] on span "Code Bank" at bounding box center [66, 268] width 15 height 56
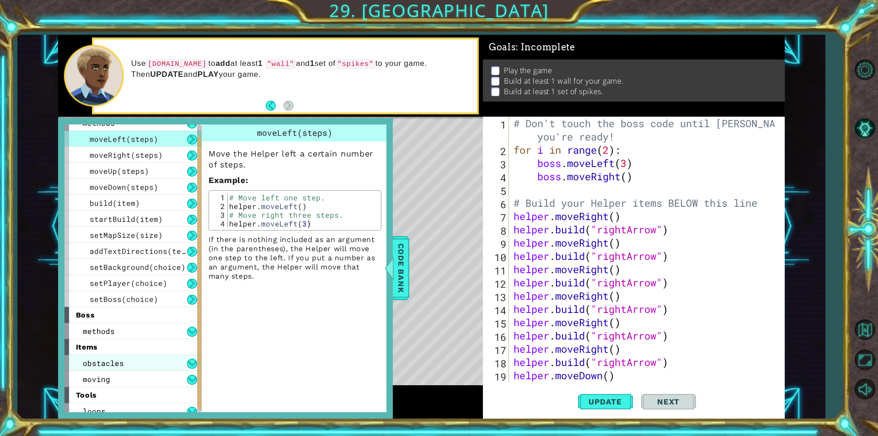
scroll to position [32, 0]
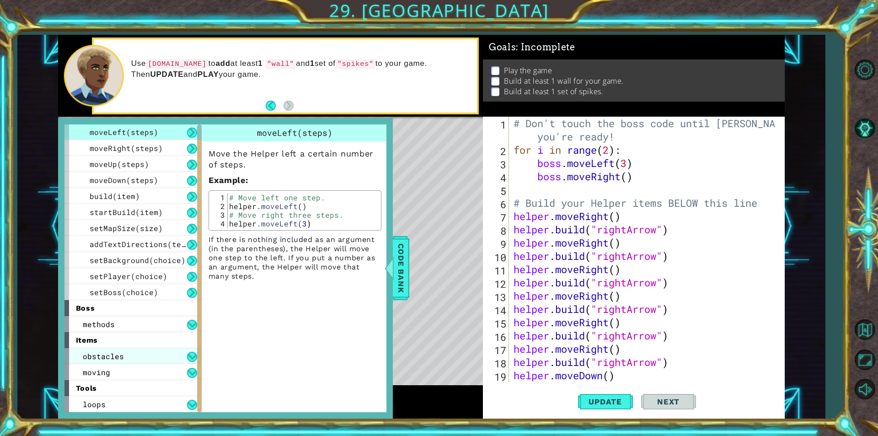
click at [101, 360] on span "obstacles" at bounding box center [103, 356] width 41 height 10
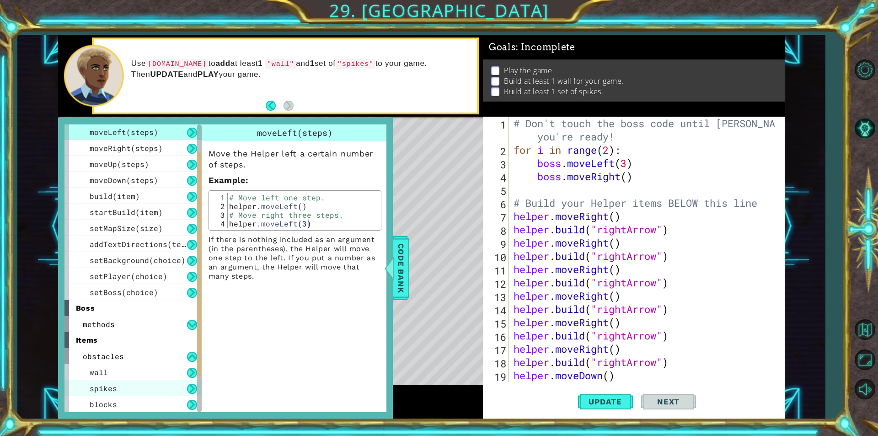
click at [122, 388] on div "spikes" at bounding box center [132, 388] width 137 height 16
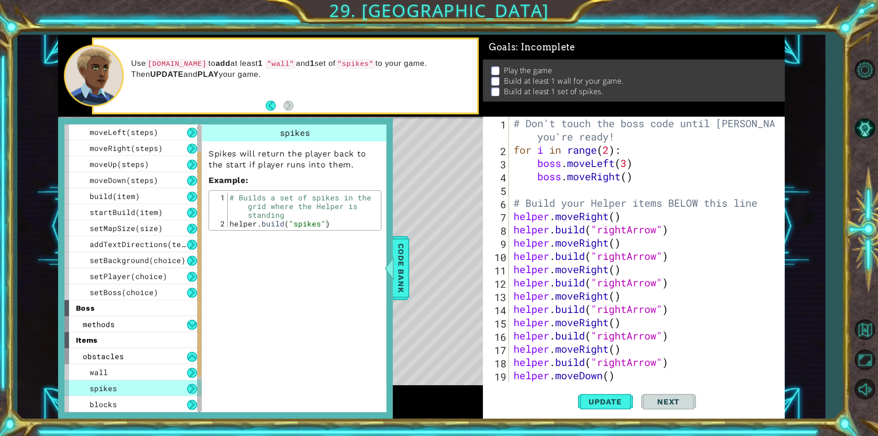
type textarea "helper.build("spikes")"
drag, startPoint x: 230, startPoint y: 224, endPoint x: 327, endPoint y: 222, distance: 96.5
click at [327, 222] on div "# Builds a set of spikes in the grid where the Helper is standing helper . buil…" at bounding box center [303, 227] width 151 height 69
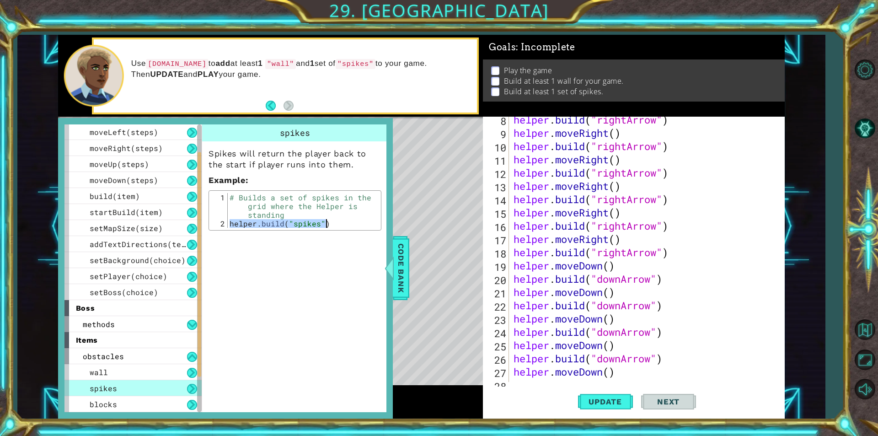
scroll to position [133, 0]
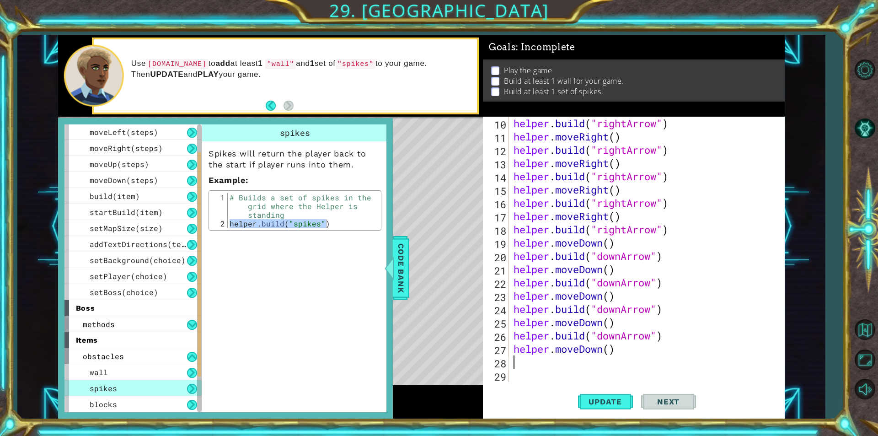
drag, startPoint x: 525, startPoint y: 359, endPoint x: 524, endPoint y: 364, distance: 5.6
click at [525, 359] on div "helper . build ( "rightArrow" ) helper . moveRight ( ) helper . build ( "rightA…" at bounding box center [646, 263] width 268 height 292
drag, startPoint x: 397, startPoint y: 266, endPoint x: 397, endPoint y: 273, distance: 6.9
click at [396, 268] on span "Code Bank" at bounding box center [401, 268] width 15 height 56
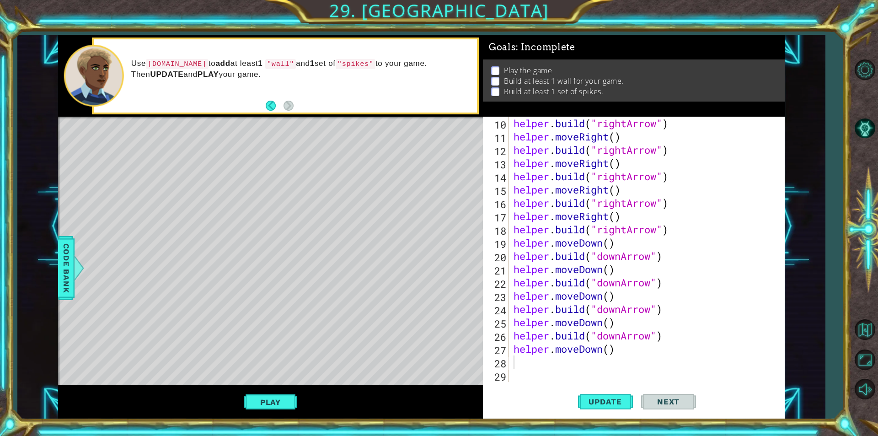
type textarea "helper.moveDown()"
click at [619, 244] on div "helper . build ( "rightArrow" ) helper . moveRight ( ) helper . build ( "rightA…" at bounding box center [646, 263] width 268 height 292
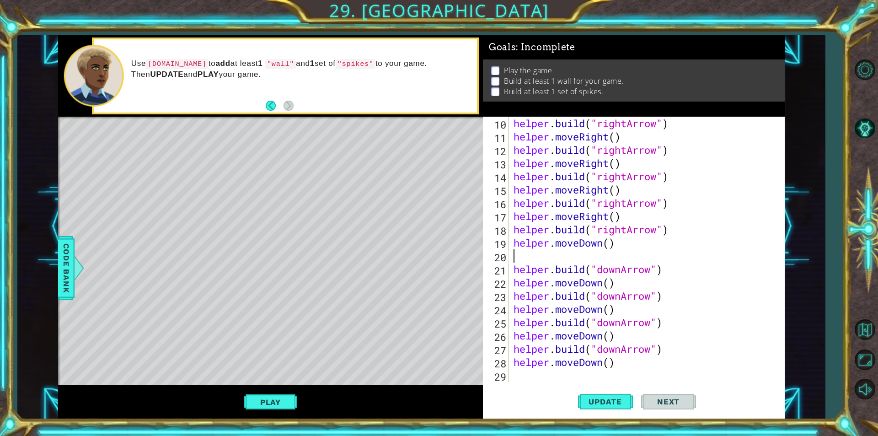
paste textarea "helper.build("spikes")"
click at [612, 397] on span "Update" at bounding box center [605, 401] width 52 height 9
drag, startPoint x: 293, startPoint y: 392, endPoint x: 289, endPoint y: 398, distance: 7.0
click at [289, 398] on div "Play" at bounding box center [270, 401] width 425 height 33
click at [285, 407] on button "Play" at bounding box center [270, 401] width 53 height 17
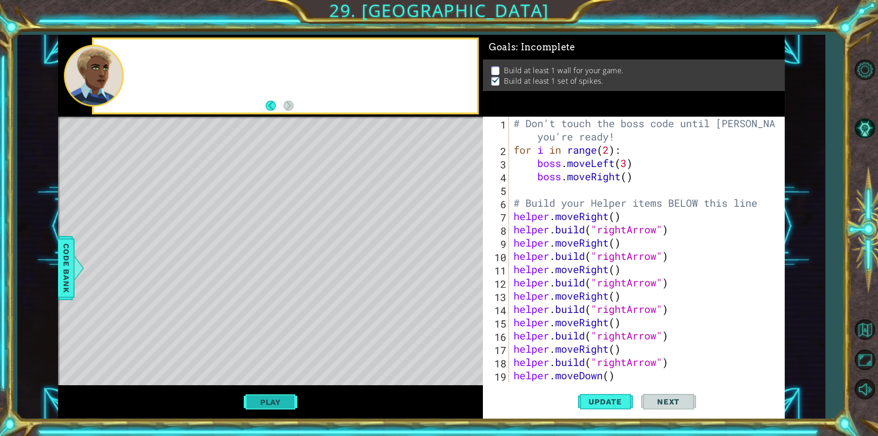
scroll to position [0, 0]
click at [247, 403] on button "Play" at bounding box center [270, 401] width 53 height 17
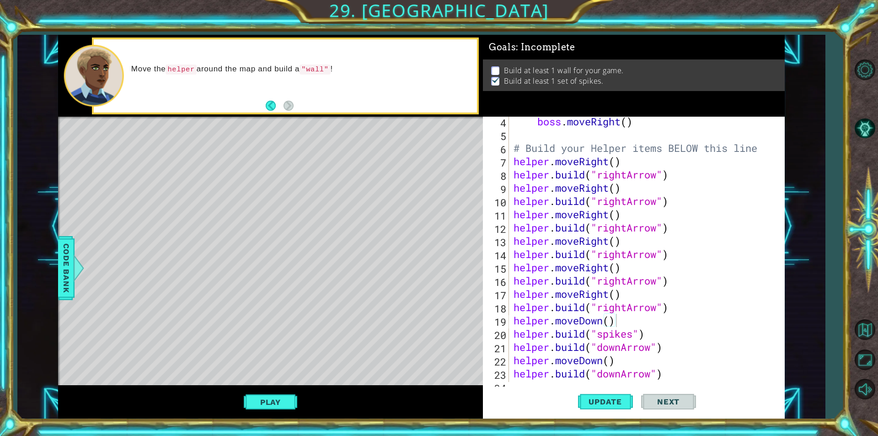
scroll to position [82, 0]
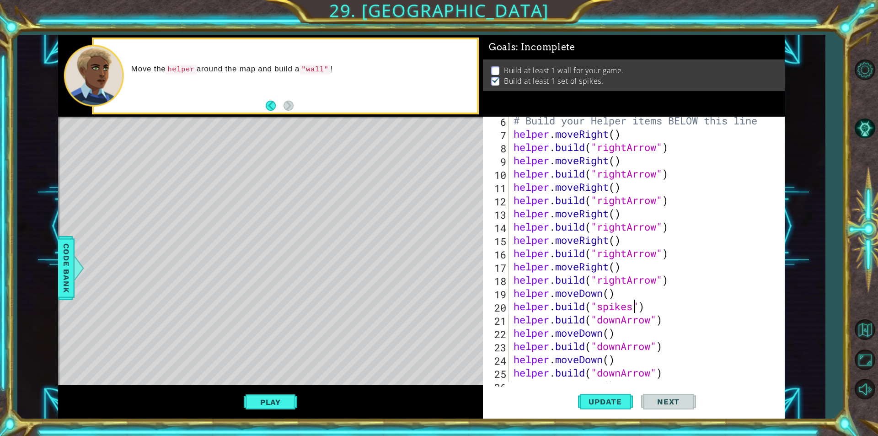
click at [632, 308] on div "# Build your Helper items BELOW this line helper . moveRight ( ) helper . build…" at bounding box center [646, 260] width 268 height 292
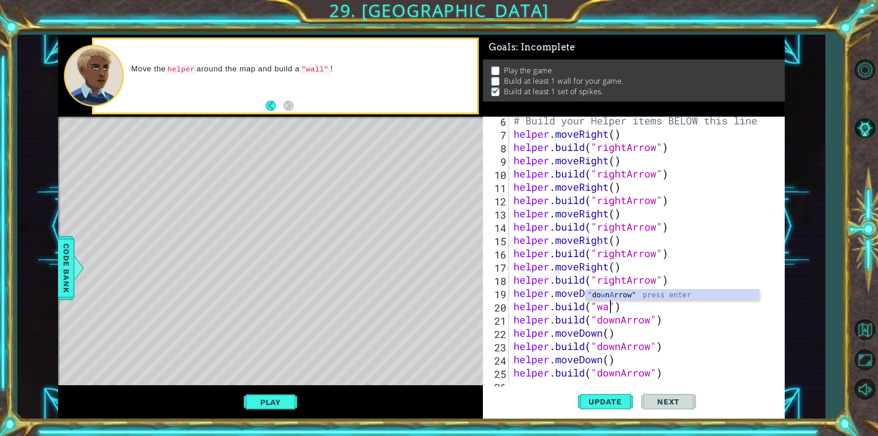
scroll to position [0, 5]
click at [613, 401] on span "Update" at bounding box center [605, 401] width 52 height 9
drag, startPoint x: 285, startPoint y: 397, endPoint x: 293, endPoint y: 398, distance: 8.3
click at [291, 398] on button "Play" at bounding box center [270, 401] width 53 height 17
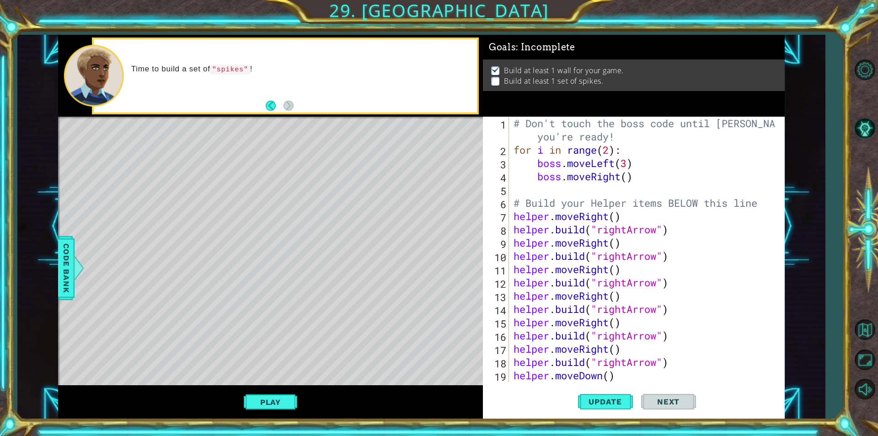
scroll to position [27, 0]
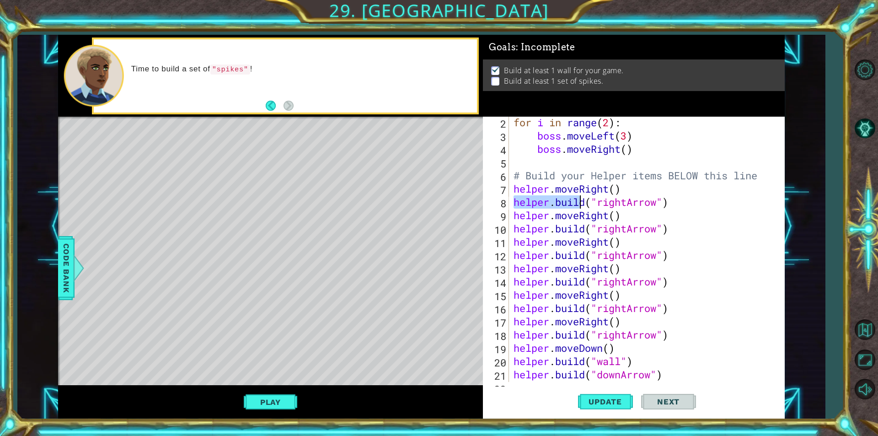
drag, startPoint x: 515, startPoint y: 203, endPoint x: 582, endPoint y: 205, distance: 67.3
click at [582, 205] on div "for i in range ( 2 ) : boss . moveLeft ( 3 ) boss . moveRight ( ) # Build your …" at bounding box center [646, 262] width 268 height 292
click at [521, 202] on div "for i in range ( 2 ) : boss . moveLeft ( 3 ) boss . moveRight ( ) # Build your …" at bounding box center [643, 249] width 263 height 265
click at [521, 202] on div "for i in range ( 2 ) : boss . moveLeft ( 3 ) boss . moveRight ( ) # Build your …" at bounding box center [646, 262] width 268 height 292
click at [521, 203] on div "for i in range ( 2 ) : boss . moveLeft ( 3 ) boss . moveRight ( ) # Build your …" at bounding box center [646, 262] width 268 height 292
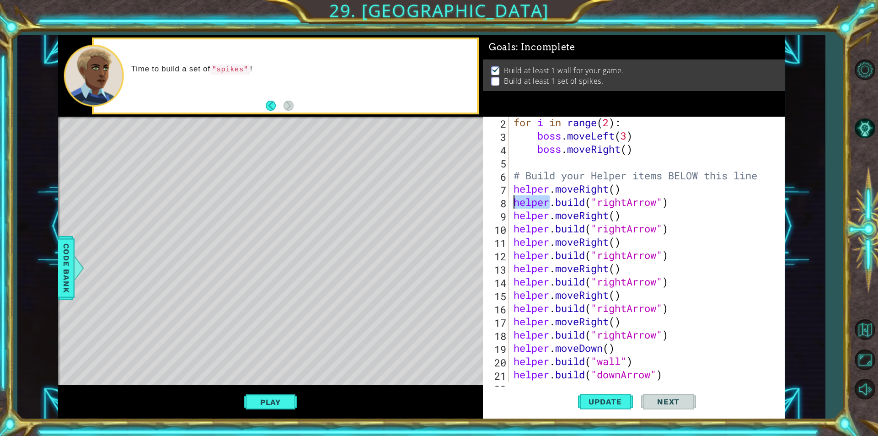
type textarea "helper.build("rightArrow") helper.moveRight()"
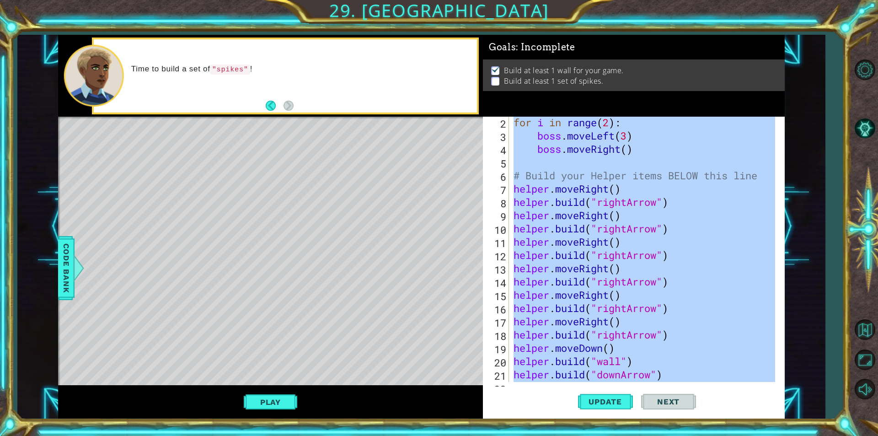
click at [521, 203] on div "for i in range ( 2 ) : boss . moveLeft ( 3 ) boss . moveRight ( ) # Build your …" at bounding box center [646, 262] width 268 height 292
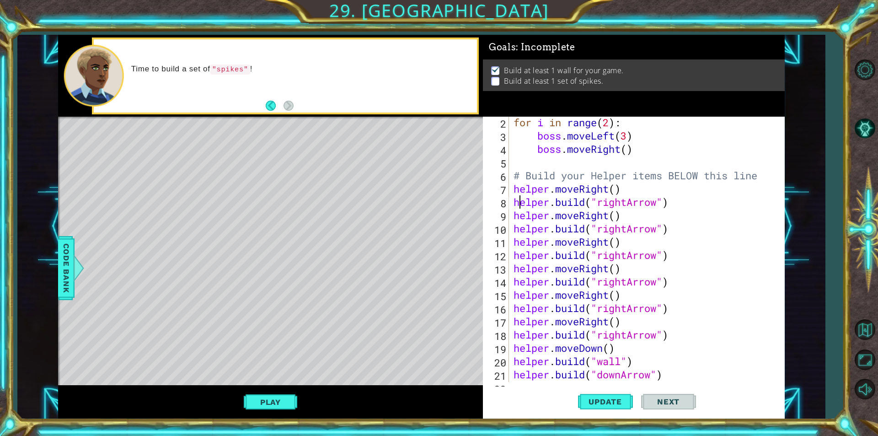
click at [522, 203] on div "for i in range ( 2 ) : boss . moveLeft ( 3 ) boss . moveRight ( ) # Build your …" at bounding box center [646, 262] width 268 height 292
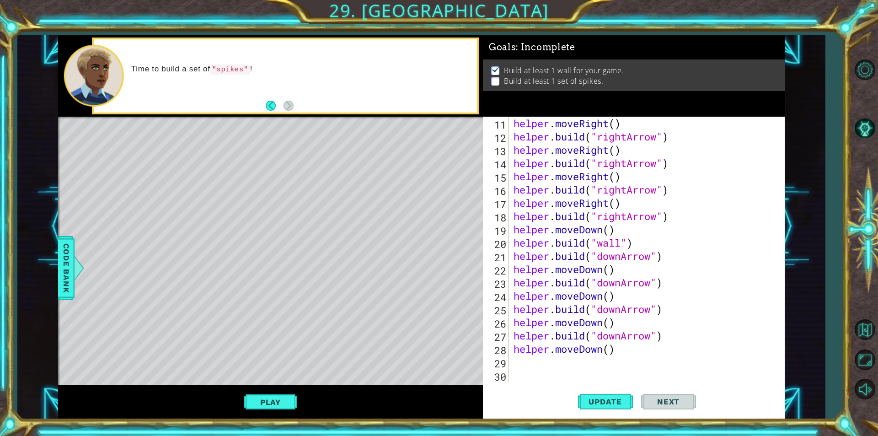
scroll to position [146, 0]
click at [559, 317] on div "helper . moveRight ( ) helper . build ( "rightArrow" ) helper . moveRight ( ) h…" at bounding box center [646, 263] width 268 height 292
type textarea "helper.moveDown()"
click at [614, 319] on div "helper . moveRight ( ) helper . build ( "rightArrow" ) helper . moveRight ( ) h…" at bounding box center [646, 263] width 268 height 292
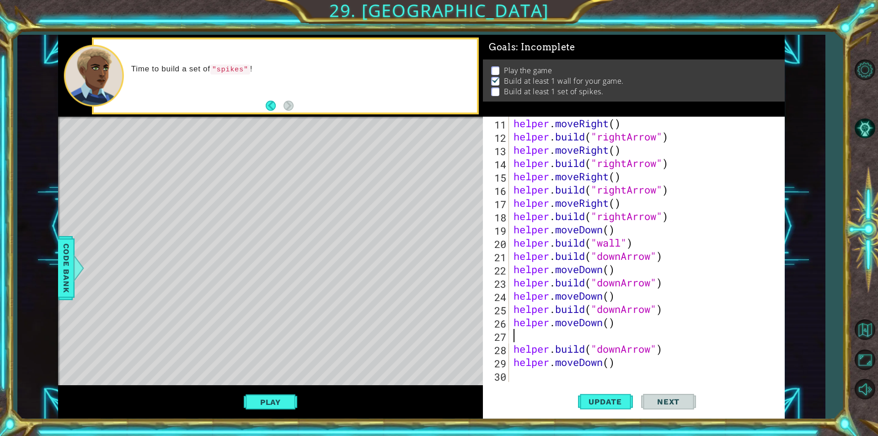
paste textarea "helper.build("rightArrow")"
click at [653, 338] on div "helper . moveRight ( ) helper . build ( "rightArrow" ) helper . moveRight ( ) h…" at bounding box center [646, 263] width 268 height 292
click at [658, 340] on div "helper . moveRight ( ) helper . build ( "rightArrow" ) helper . moveRight ( ) h…" at bounding box center [646, 263] width 268 height 292
click at [614, 406] on button "Update" at bounding box center [605, 401] width 55 height 30
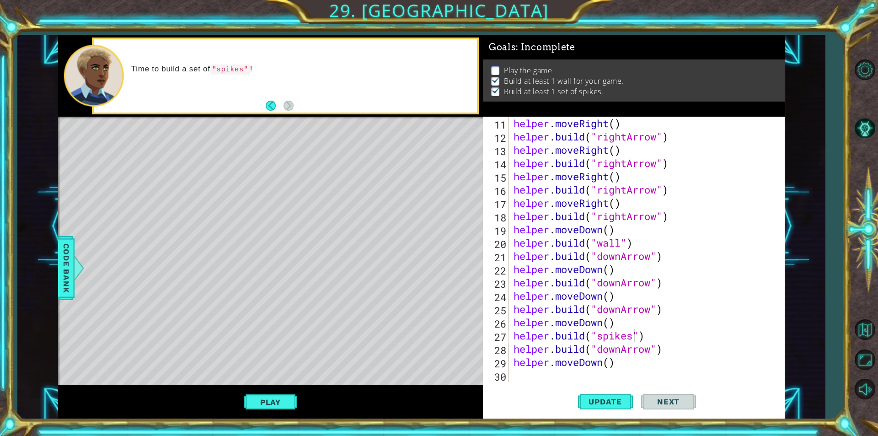
click at [274, 411] on div "Play" at bounding box center [270, 401] width 425 height 33
click at [272, 400] on button "Play" at bounding box center [270, 401] width 53 height 17
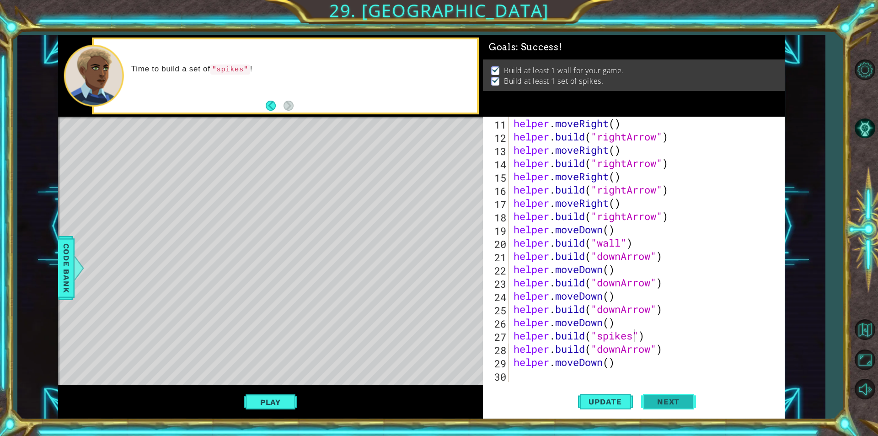
click at [672, 400] on span "Next" at bounding box center [668, 401] width 41 height 9
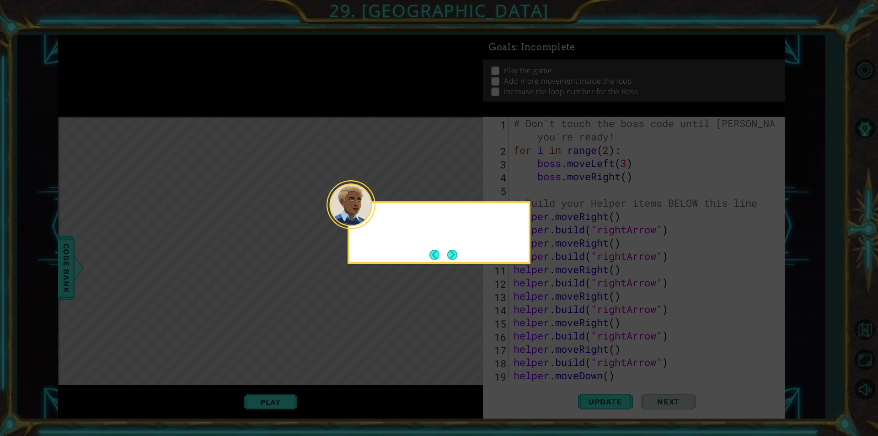
scroll to position [0, 0]
click at [457, 254] on button "Next" at bounding box center [452, 255] width 10 height 10
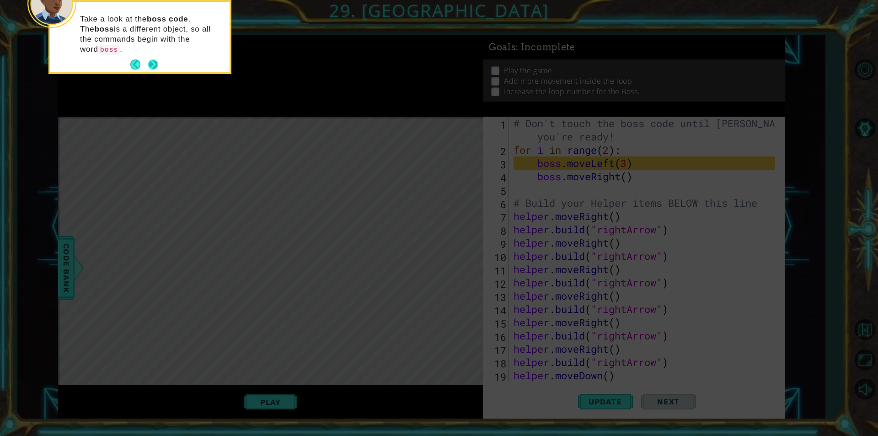
click at [158, 59] on button "Next" at bounding box center [153, 64] width 10 height 10
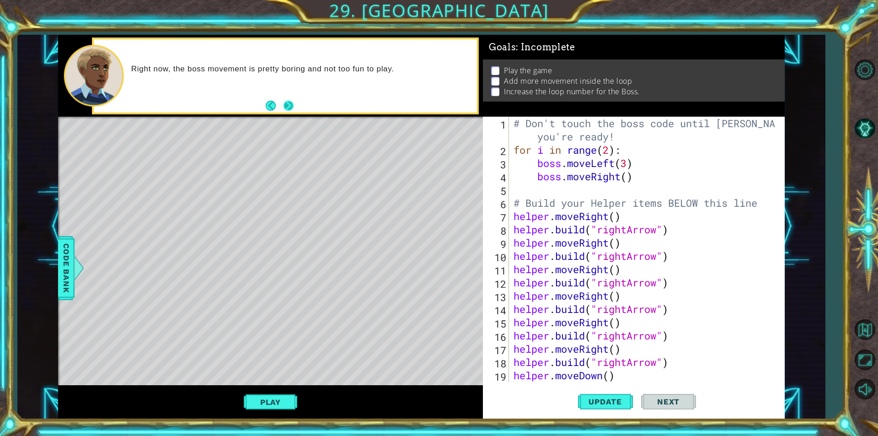
click at [289, 103] on button "Next" at bounding box center [288, 106] width 10 height 10
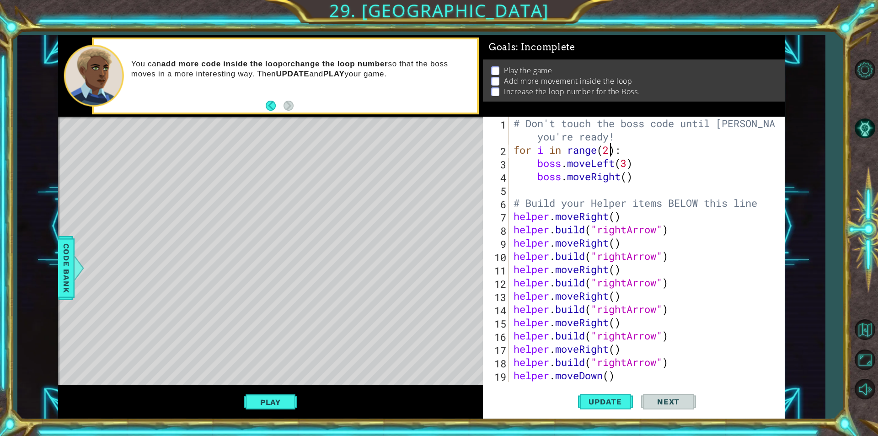
click at [610, 150] on div "# Don't touch the boss code until Vega says you're ready! for i in range ( 2 ) …" at bounding box center [646, 269] width 268 height 305
click at [627, 177] on div "# Don't touch the boss code until Vega says you're ready! for i in range ( 5 ) …" at bounding box center [646, 269] width 268 height 305
type textarea "boss.moveRight(4)"
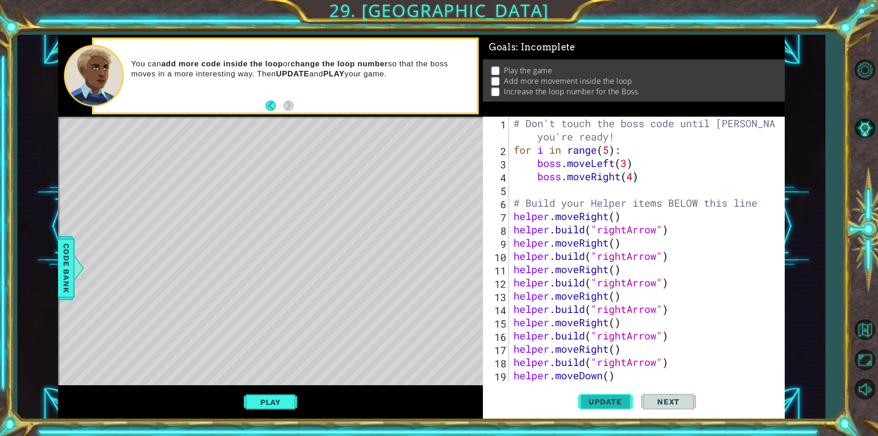
click at [603, 395] on button "Update" at bounding box center [605, 401] width 55 height 30
click at [275, 407] on button "Play" at bounding box center [270, 401] width 53 height 17
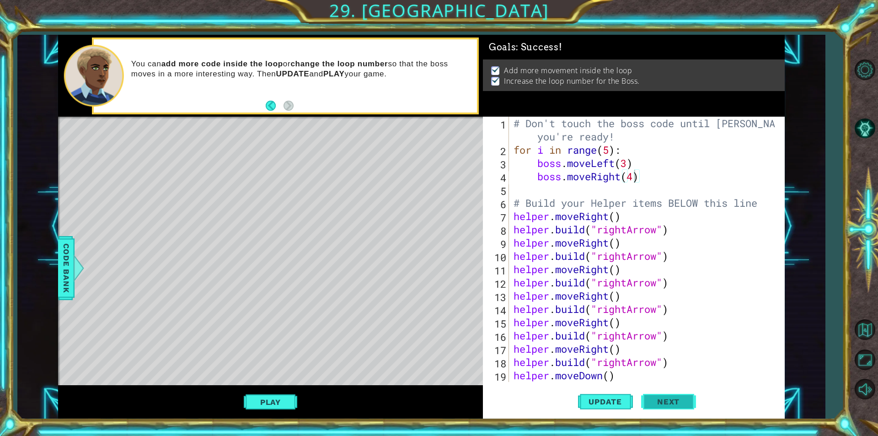
click at [667, 399] on span "Next" at bounding box center [668, 401] width 41 height 9
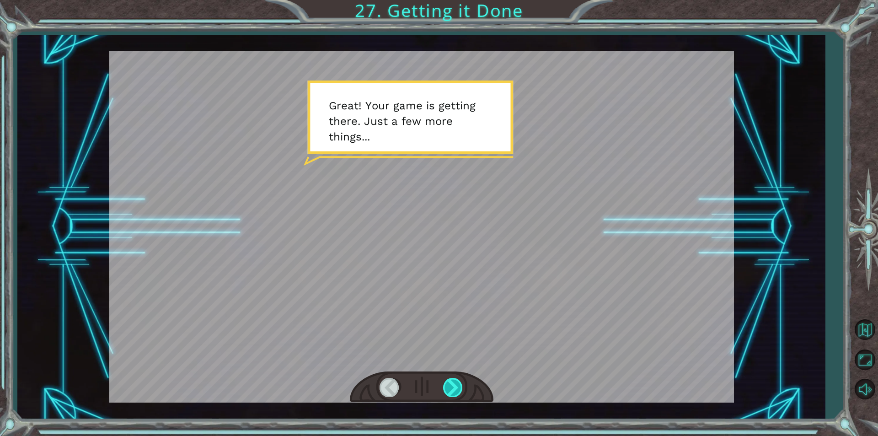
click at [451, 389] on div at bounding box center [453, 387] width 21 height 19
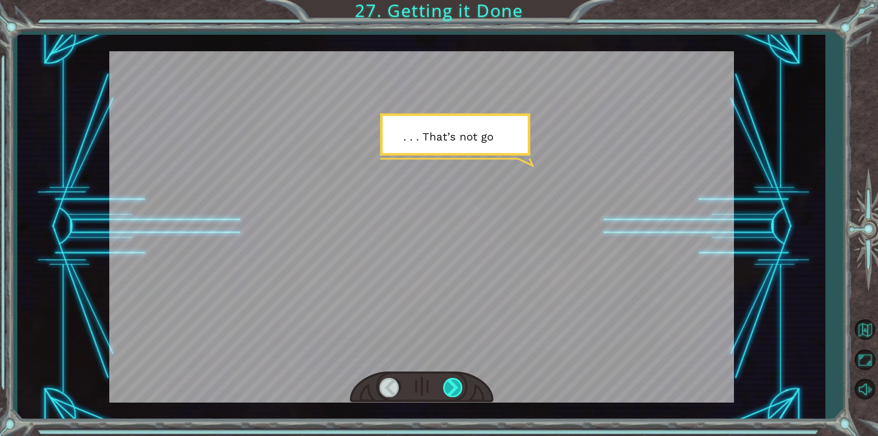
click at [447, 391] on div at bounding box center [453, 387] width 21 height 19
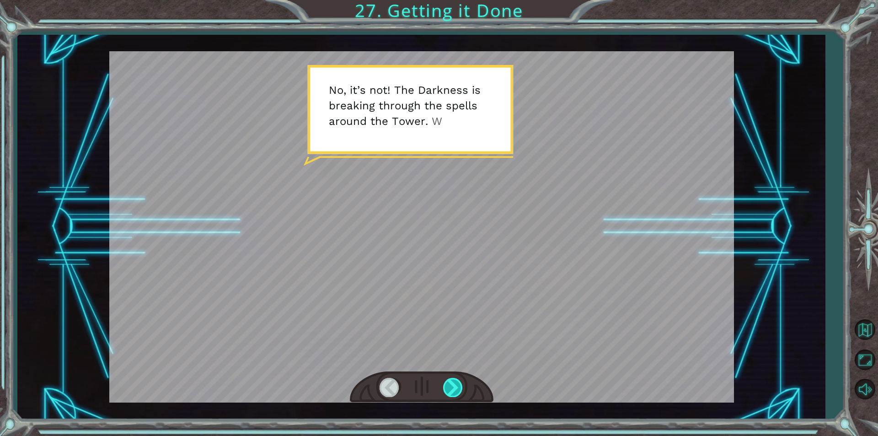
click at [454, 393] on div at bounding box center [453, 387] width 21 height 19
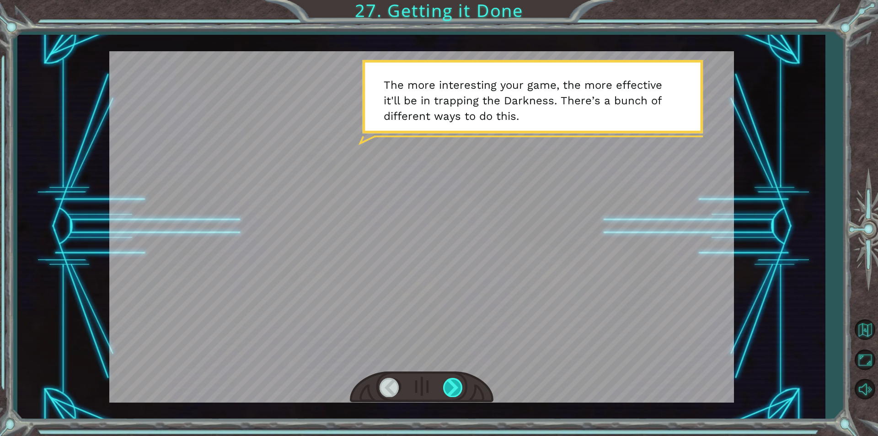
click at [452, 391] on div at bounding box center [453, 387] width 21 height 19
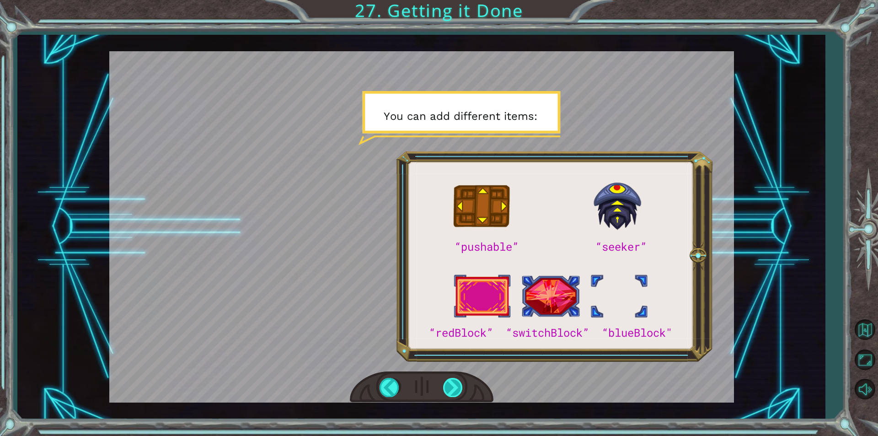
click at [447, 385] on div at bounding box center [453, 387] width 21 height 19
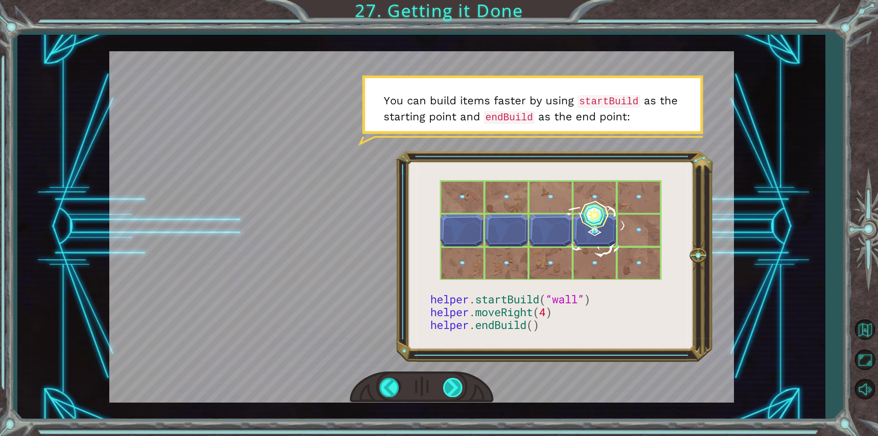
click at [457, 384] on div at bounding box center [453, 387] width 21 height 19
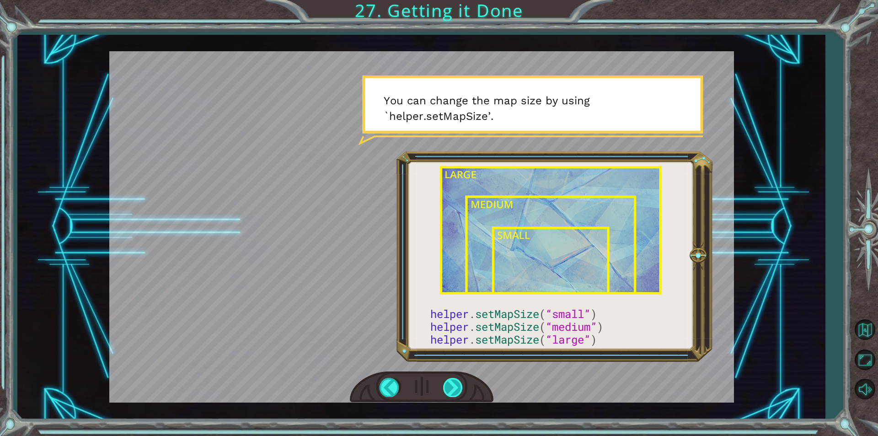
click at [457, 384] on div at bounding box center [453, 387] width 21 height 19
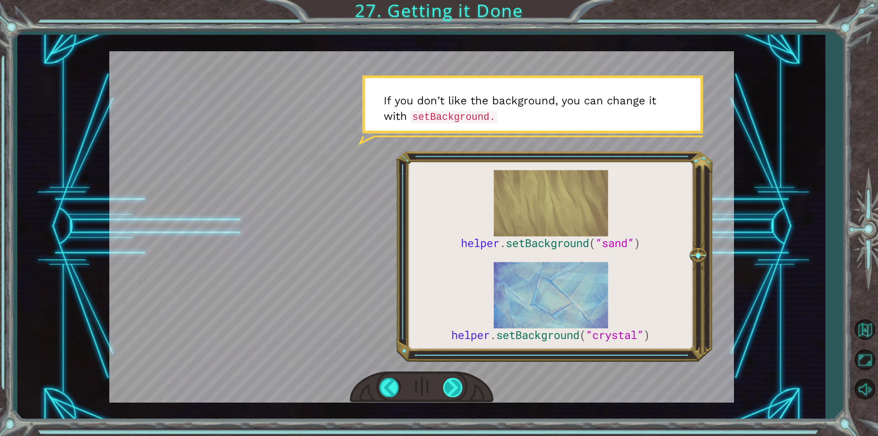
click at [454, 385] on div at bounding box center [453, 387] width 21 height 19
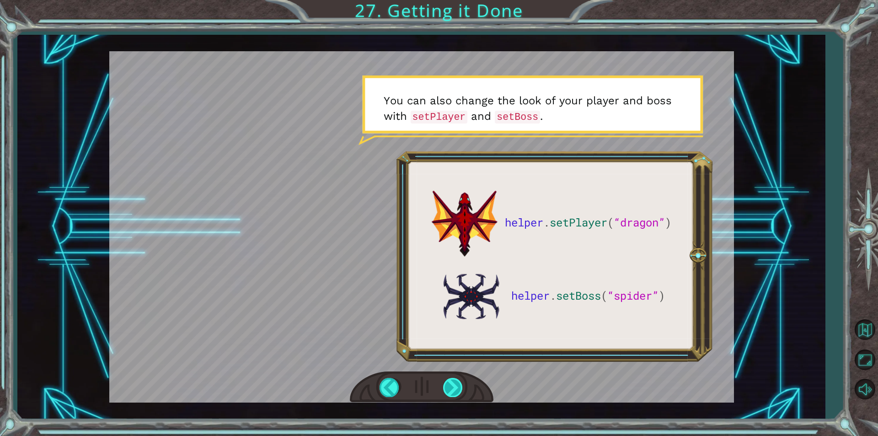
click at [451, 384] on div at bounding box center [453, 387] width 21 height 19
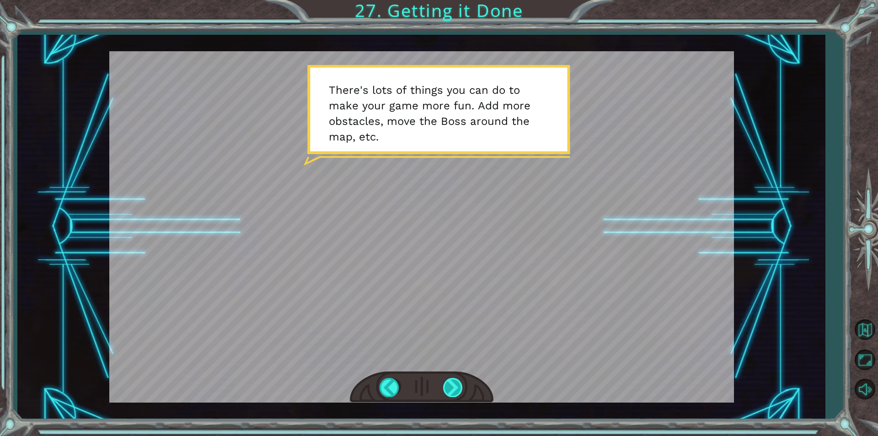
click at [456, 383] on div at bounding box center [453, 387] width 21 height 19
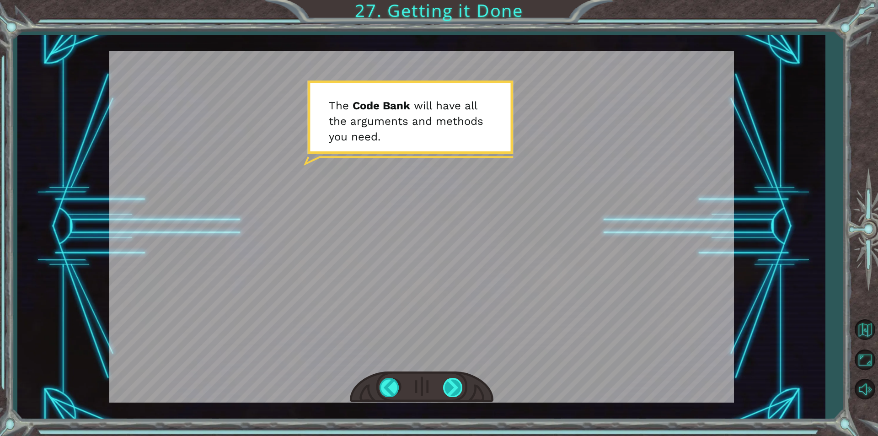
click at [459, 382] on div at bounding box center [453, 387] width 21 height 19
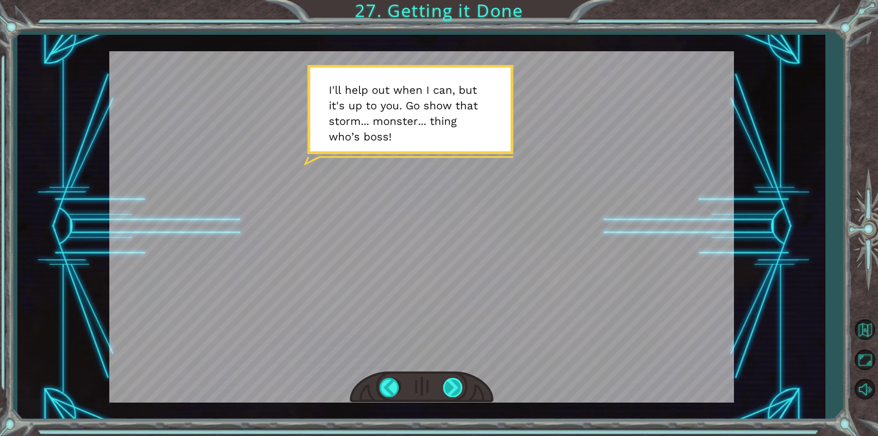
click at [459, 382] on div at bounding box center [453, 387] width 21 height 19
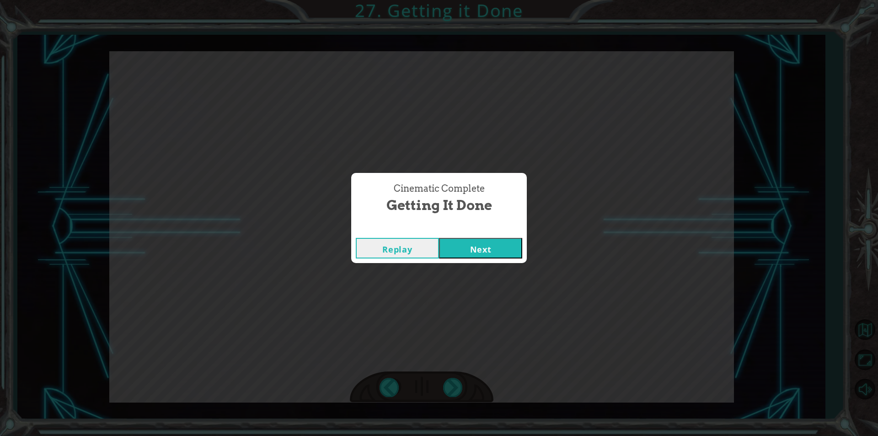
click at [471, 251] on button "Next" at bounding box center [480, 248] width 83 height 21
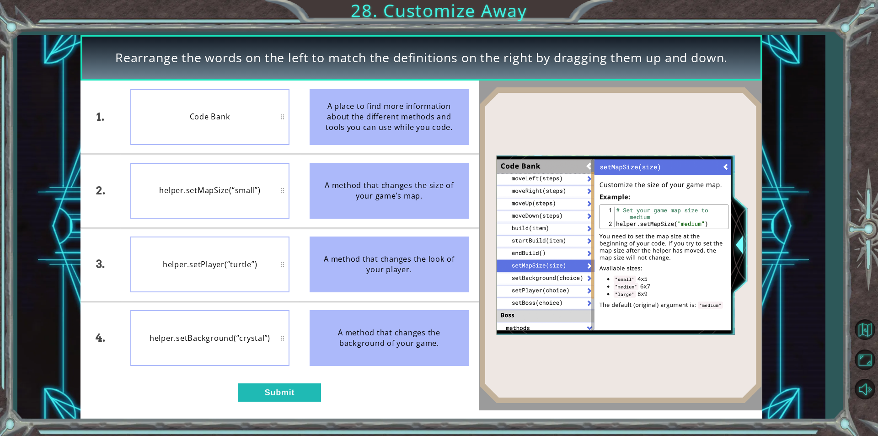
click at [228, 278] on div "helper.setPlayer(“turtle”)" at bounding box center [209, 264] width 159 height 56
click at [256, 387] on button "Submit" at bounding box center [279, 392] width 83 height 18
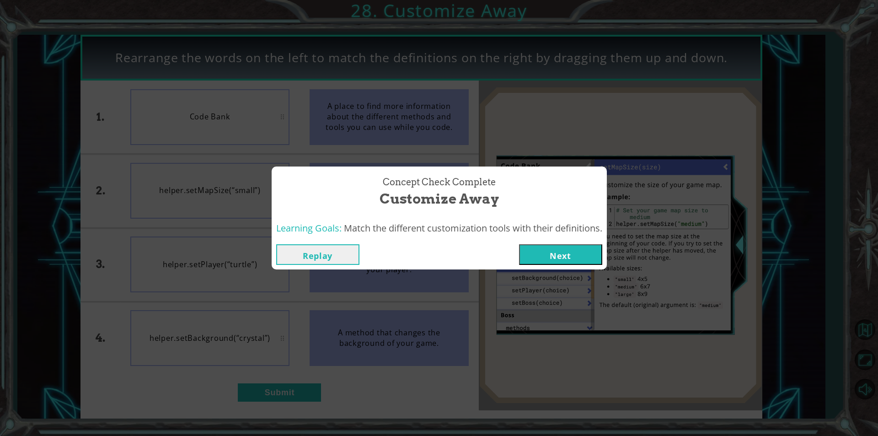
click at [550, 257] on button "Next" at bounding box center [560, 254] width 83 height 21
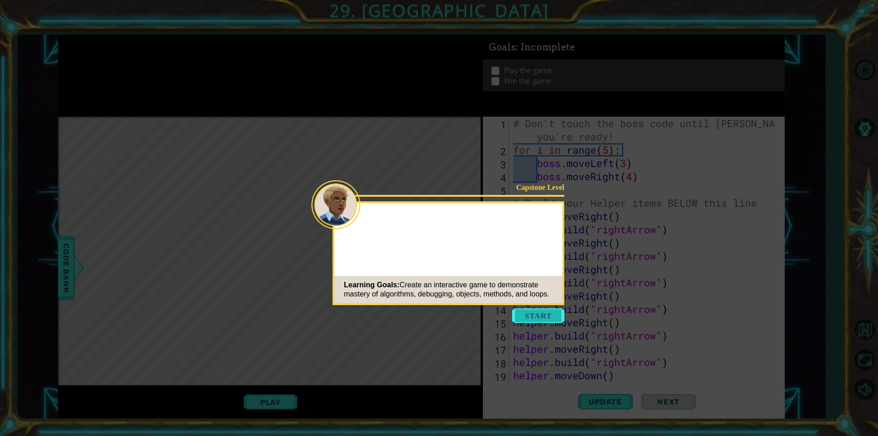
click at [545, 315] on button "Start" at bounding box center [538, 315] width 52 height 15
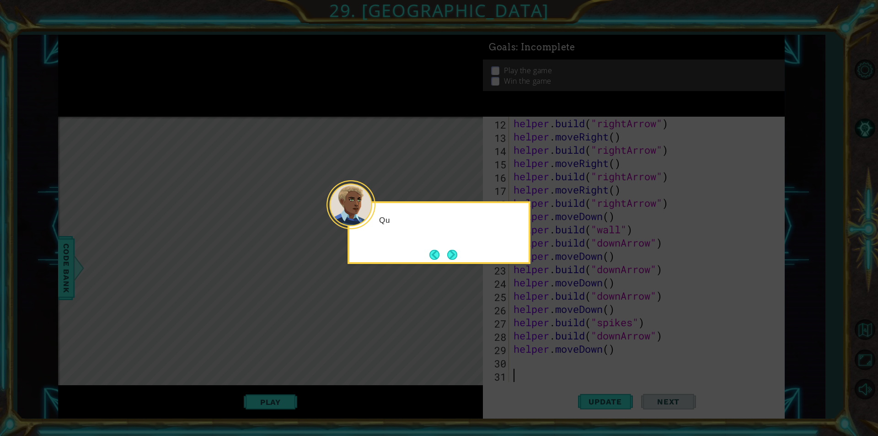
scroll to position [159, 0]
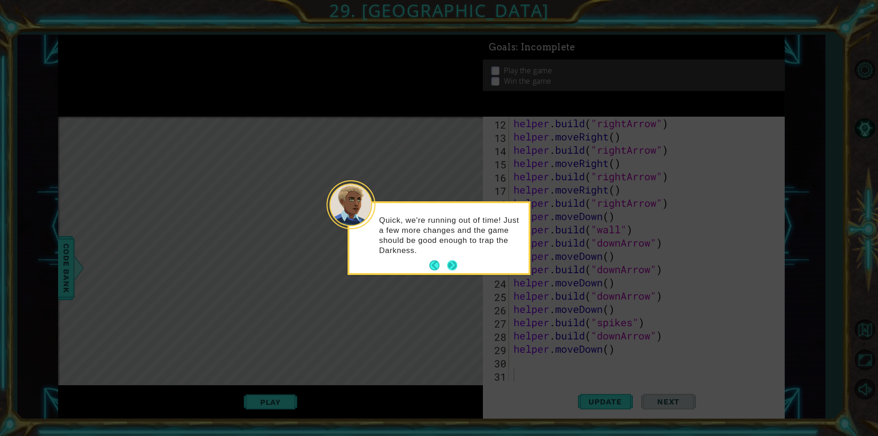
click at [454, 265] on button "Next" at bounding box center [452, 265] width 10 height 10
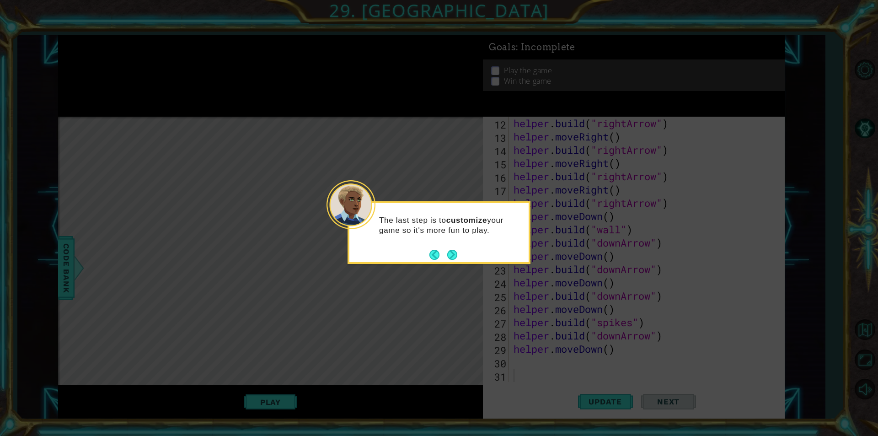
click at [452, 251] on button "Next" at bounding box center [452, 254] width 11 height 11
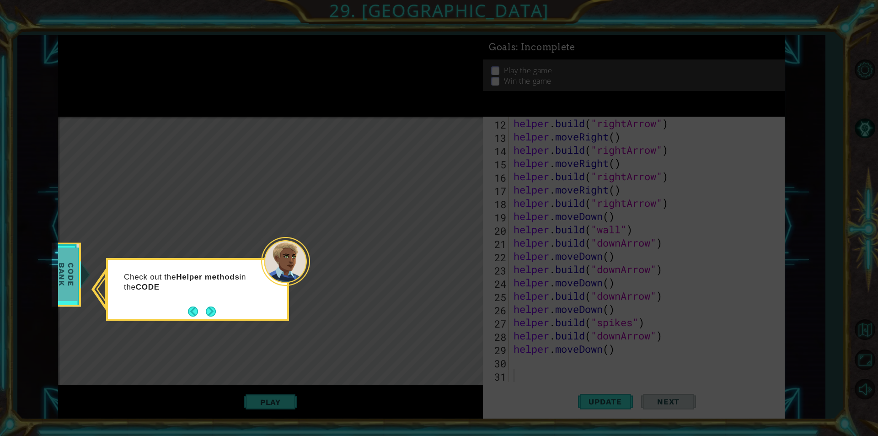
click at [77, 281] on span "Code Bank" at bounding box center [66, 274] width 24 height 53
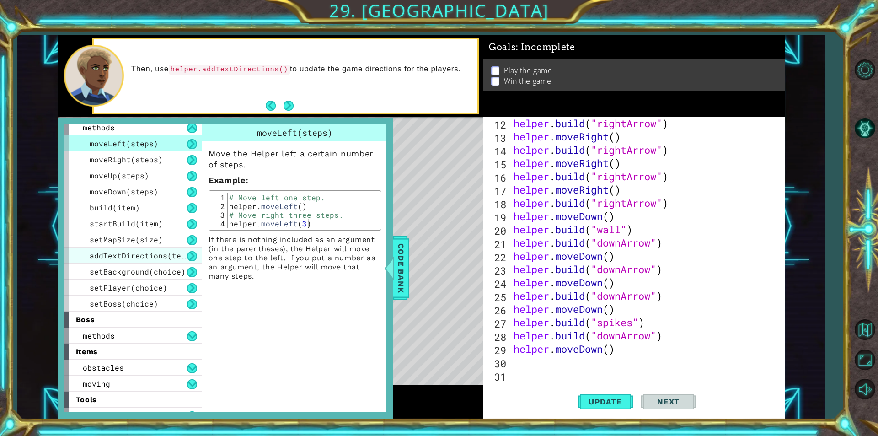
scroll to position [32, 0]
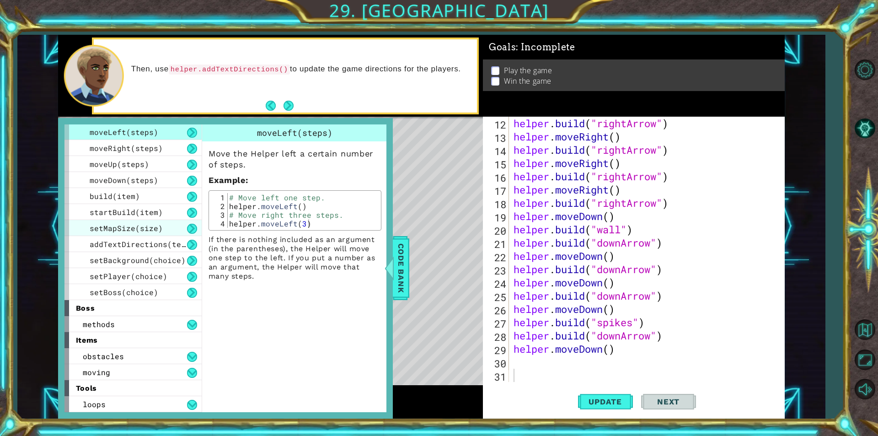
click at [135, 225] on span "setMapSize(size)" at bounding box center [126, 228] width 73 height 10
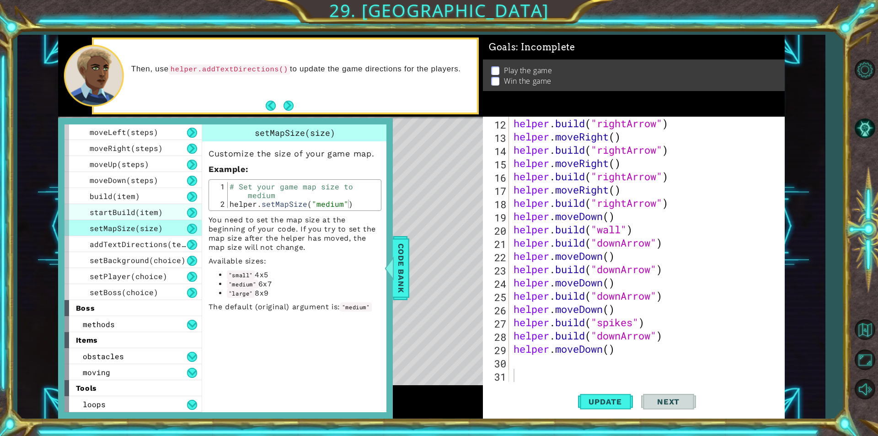
click at [138, 209] on span "startBuild(item)" at bounding box center [126, 212] width 73 height 10
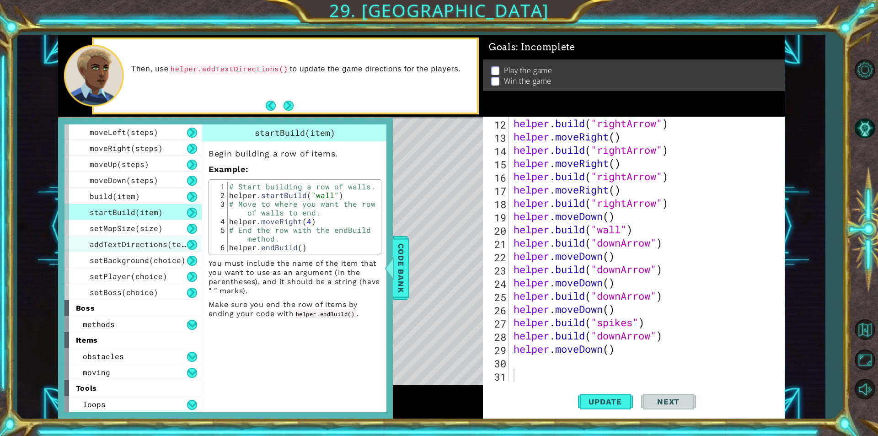
click at [147, 245] on span "addTextDirections(text)" at bounding box center [142, 244] width 105 height 10
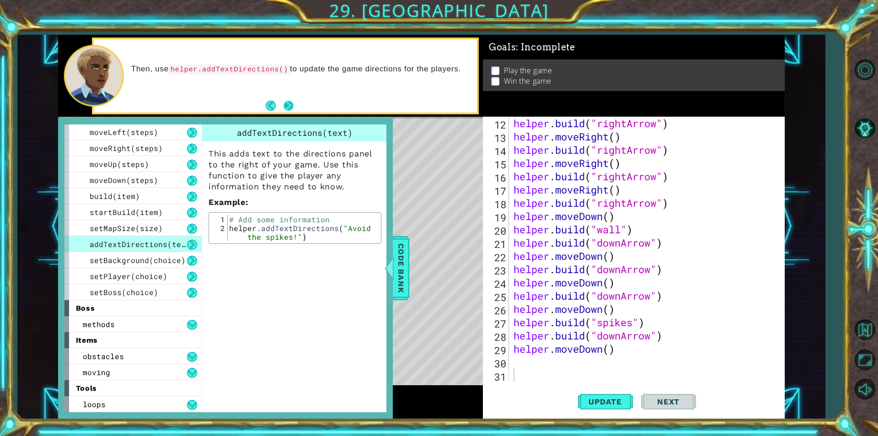
click at [289, 109] on button "Next" at bounding box center [288, 106] width 10 height 10
click at [149, 347] on div "items" at bounding box center [132, 340] width 137 height 16
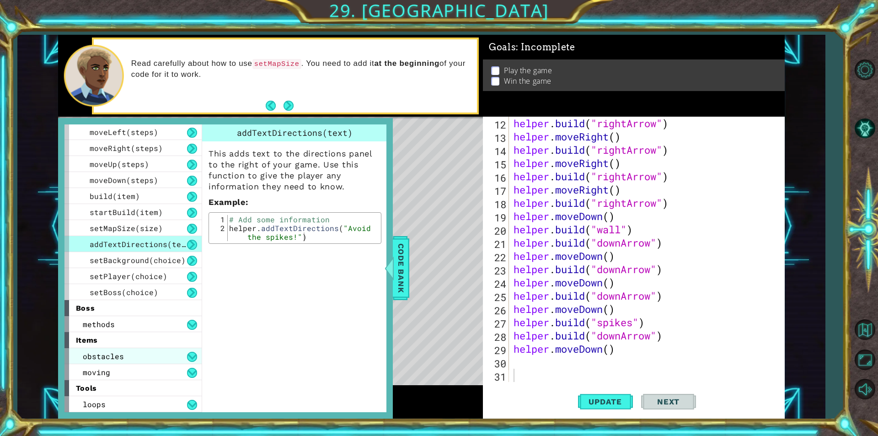
click at [153, 361] on div "obstacles" at bounding box center [132, 356] width 137 height 16
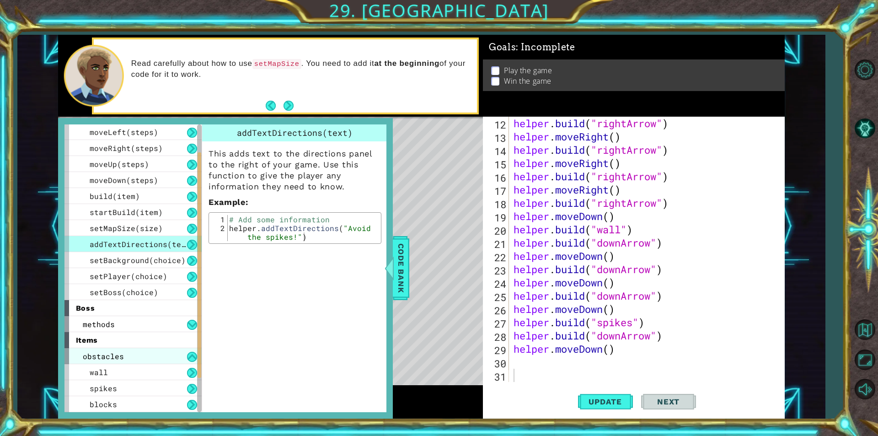
click at [155, 355] on div "obstacles" at bounding box center [132, 356] width 137 height 16
click at [153, 353] on div "obstacles" at bounding box center [132, 356] width 137 height 16
click at [155, 352] on div "obstacles" at bounding box center [132, 356] width 137 height 16
click at [151, 369] on div "moving" at bounding box center [132, 372] width 137 height 16
drag, startPoint x: 147, startPoint y: 373, endPoint x: 150, endPoint y: 351, distance: 22.1
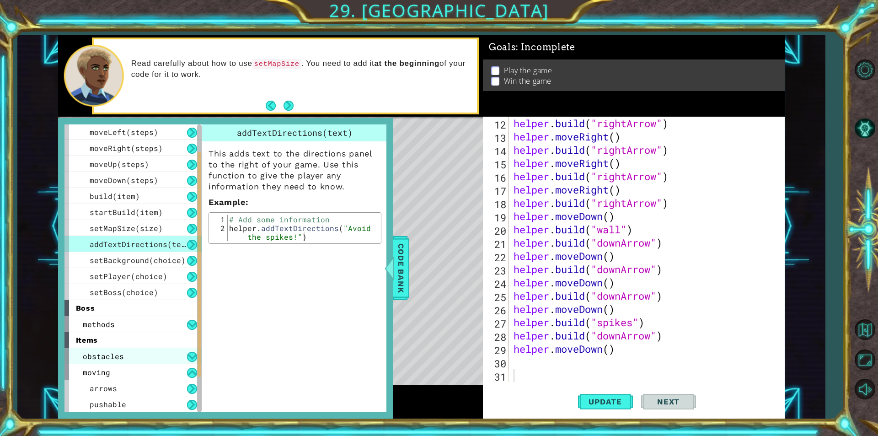
click at [146, 370] on div "moving" at bounding box center [132, 372] width 137 height 16
click at [134, 313] on div "boss" at bounding box center [132, 308] width 137 height 16
click at [157, 332] on div "helper methods moveLeft(steps) moveRight(steps) moveUp(steps) moveDown(steps) b…" at bounding box center [136, 268] width 144 height 288
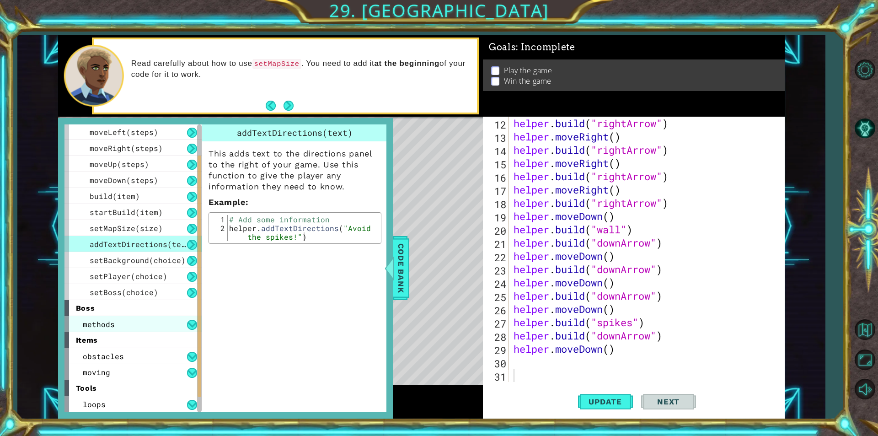
click at [157, 325] on div "methods" at bounding box center [132, 324] width 137 height 16
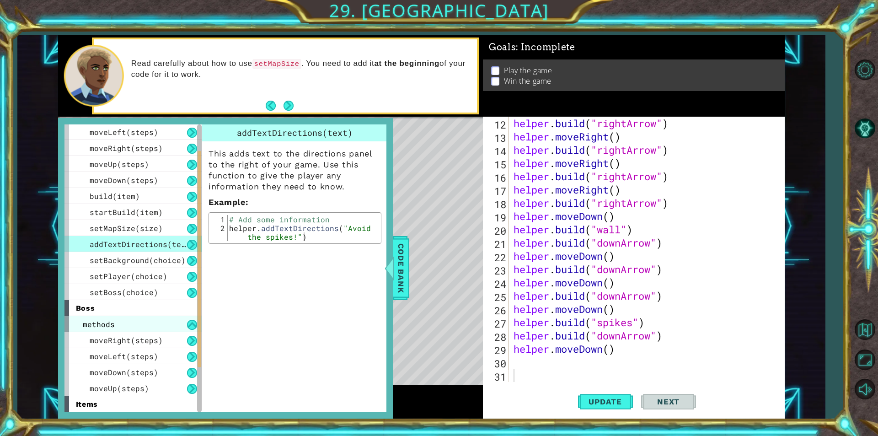
click at [169, 321] on div "methods" at bounding box center [132, 324] width 137 height 16
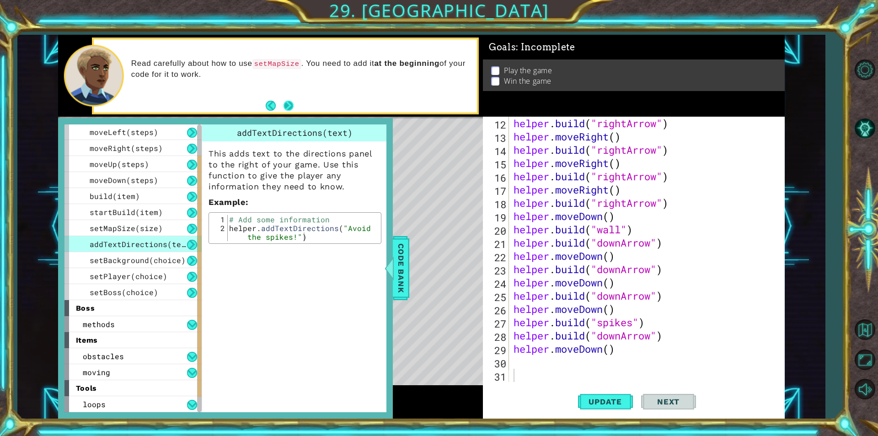
click at [288, 102] on button "Next" at bounding box center [288, 106] width 10 height 10
drag, startPoint x: 172, startPoint y: 66, endPoint x: 213, endPoint y: 66, distance: 40.7
click at [213, 66] on code "setMapSize" at bounding box center [190, 64] width 49 height 10
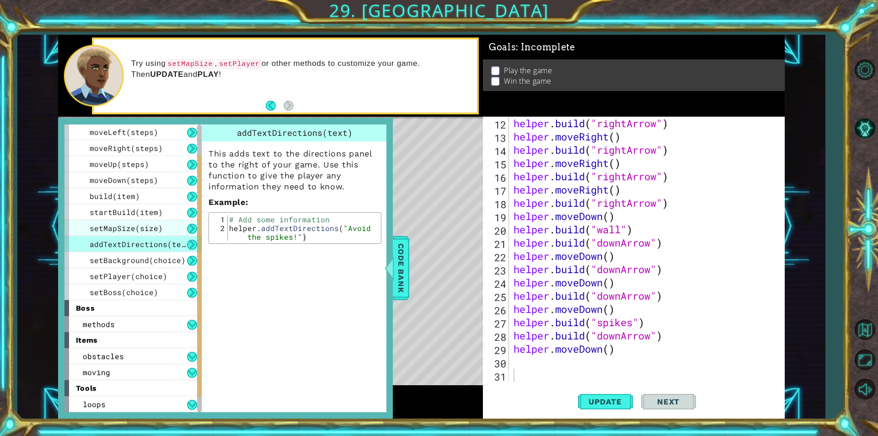
click at [138, 222] on div "setMapSize(size)" at bounding box center [132, 228] width 137 height 16
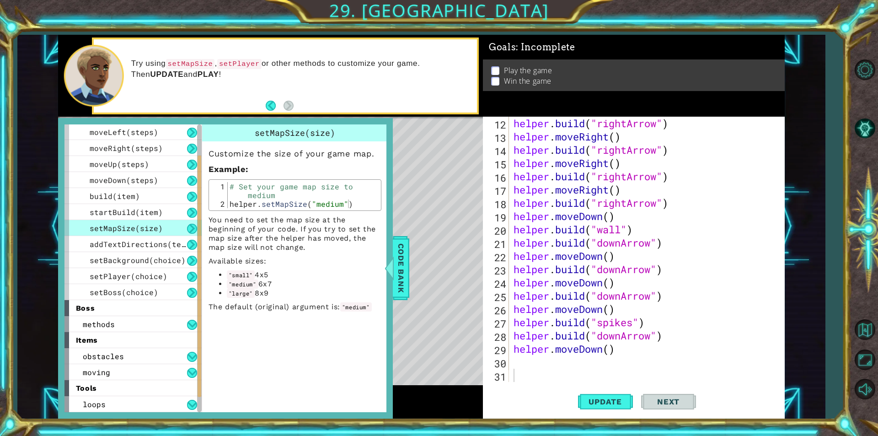
type textarea "helper.setMapSize("medium")"
drag, startPoint x: 228, startPoint y: 203, endPoint x: 353, endPoint y: 203, distance: 124.8
click at [353, 203] on div "# Set your game map size to medium helper . setMapSize ( "medium" )" at bounding box center [303, 208] width 151 height 52
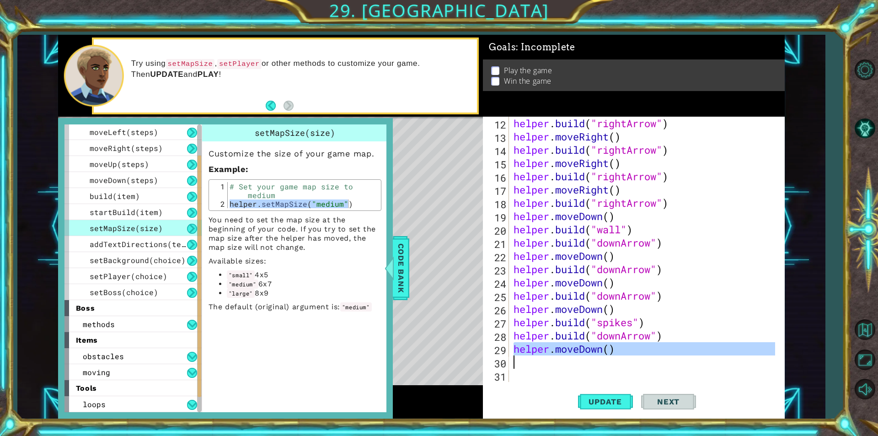
drag, startPoint x: 516, startPoint y: 355, endPoint x: 517, endPoint y: 361, distance: 6.5
click at [517, 360] on div "helper . build ( "rightArrow" ) helper . moveRight ( ) helper . build ( "rightA…" at bounding box center [646, 263] width 268 height 292
type textarea "helper.moveDown()"
click at [520, 365] on div "helper . build ( "rightArrow" ) helper . moveRight ( ) helper . build ( "rightA…" at bounding box center [643, 249] width 263 height 265
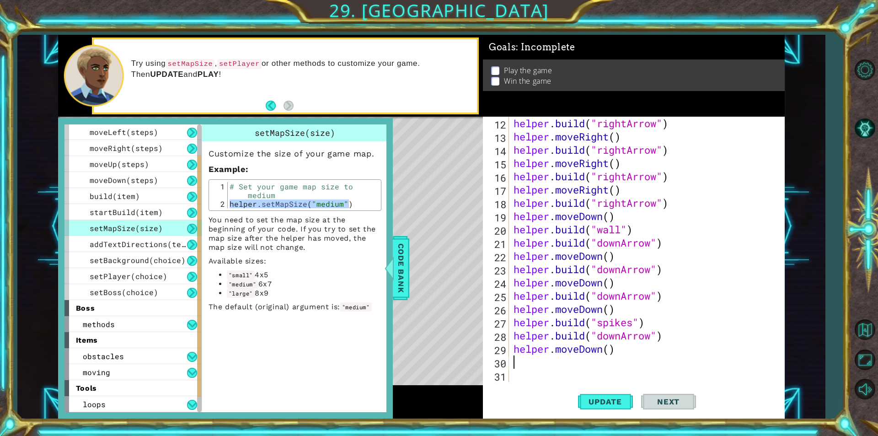
paste textarea "helper.setMapSize("medium")"
type textarea "helper.setMapSize("medium")"
drag, startPoint x: 604, startPoint y: 400, endPoint x: 590, endPoint y: 398, distance: 13.8
click at [601, 401] on span "Update" at bounding box center [605, 401] width 52 height 9
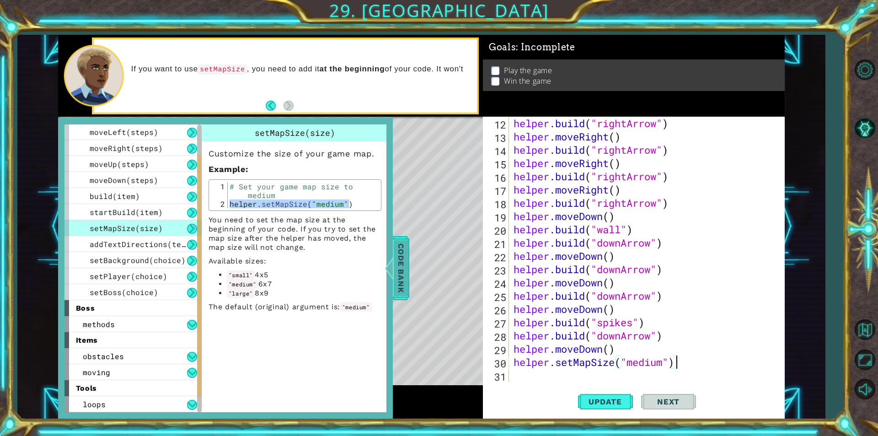
click at [403, 268] on span "Code Bank" at bounding box center [401, 268] width 15 height 56
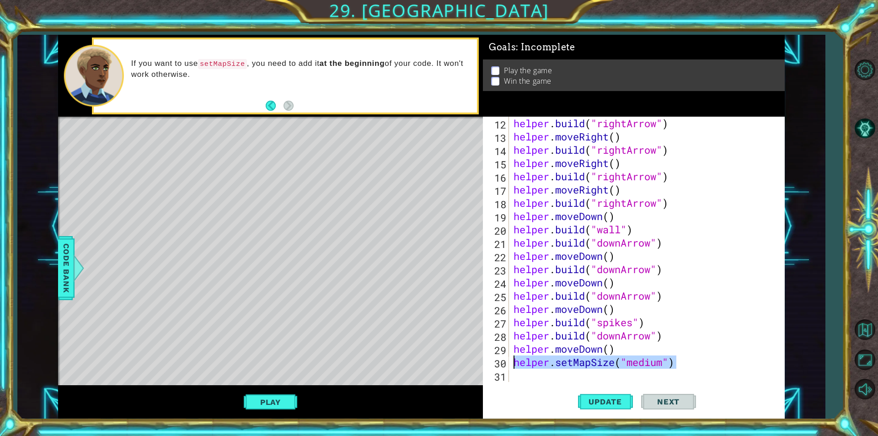
drag, startPoint x: 678, startPoint y: 361, endPoint x: 507, endPoint y: 364, distance: 171.0
click at [507, 364] on div "helper.setMapSize("medium") 12 13 14 15 16 17 18 19 20 21 22 23 24 25 26 27 28 …" at bounding box center [632, 249] width 299 height 265
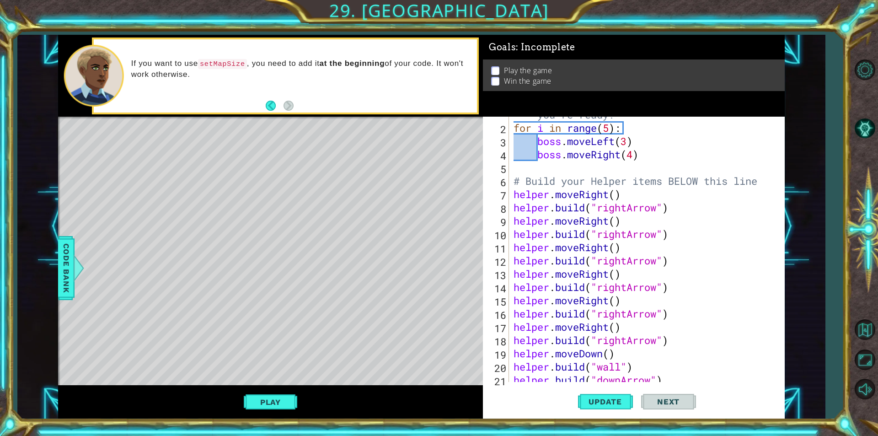
scroll to position [22, 0]
click at [633, 197] on div "# Don't touch the boss code until Vega says you're ready! for i in range ( 5 ) …" at bounding box center [646, 247] width 268 height 305
drag, startPoint x: 761, startPoint y: 184, endPoint x: 755, endPoint y: 190, distance: 8.1
click at [761, 185] on div "# Don't touch the boss code until Vega says you're ready! for i in range ( 5 ) …" at bounding box center [646, 247] width 268 height 305
type textarea "# Build your Helper items BELOW this line"
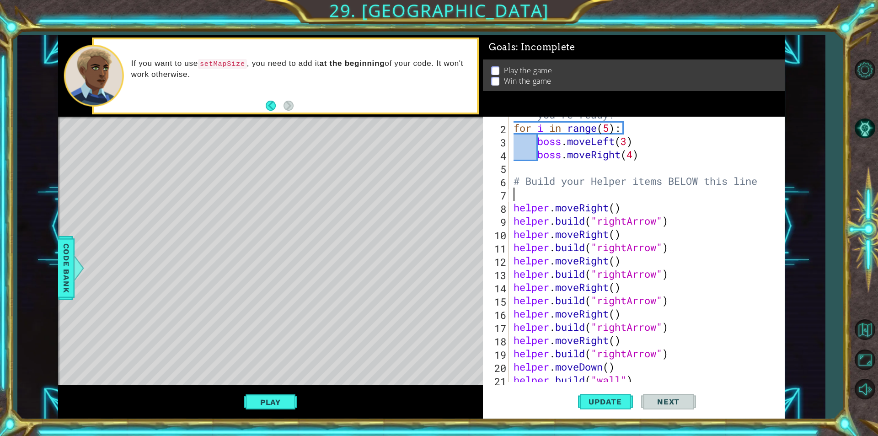
paste textarea "helper.setMapSize("medium")"
drag, startPoint x: 625, startPoint y: 407, endPoint x: 616, endPoint y: 405, distance: 8.7
click at [619, 406] on button "Update" at bounding box center [605, 401] width 55 height 30
click at [615, 404] on span "Update" at bounding box center [605, 401] width 52 height 9
click at [616, 399] on span "Update" at bounding box center [605, 401] width 52 height 9
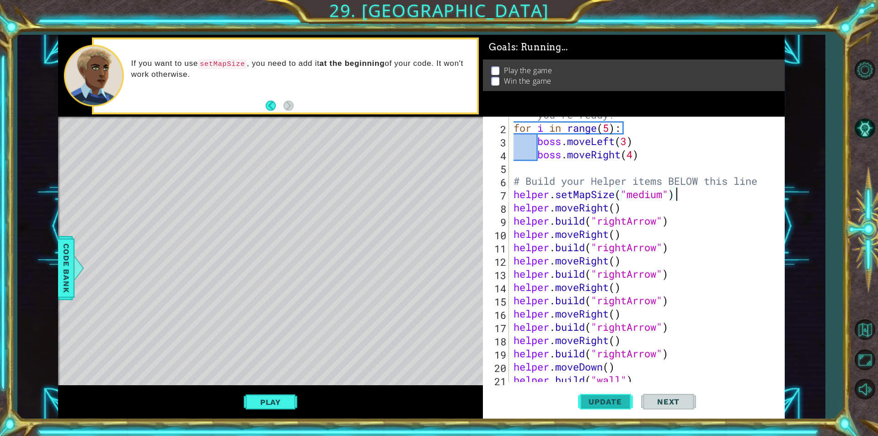
click at [616, 397] on span "Update" at bounding box center [605, 401] width 52 height 9
drag, startPoint x: 277, startPoint y: 396, endPoint x: 268, endPoint y: 392, distance: 9.4
click at [268, 393] on button "Play" at bounding box center [270, 401] width 53 height 17
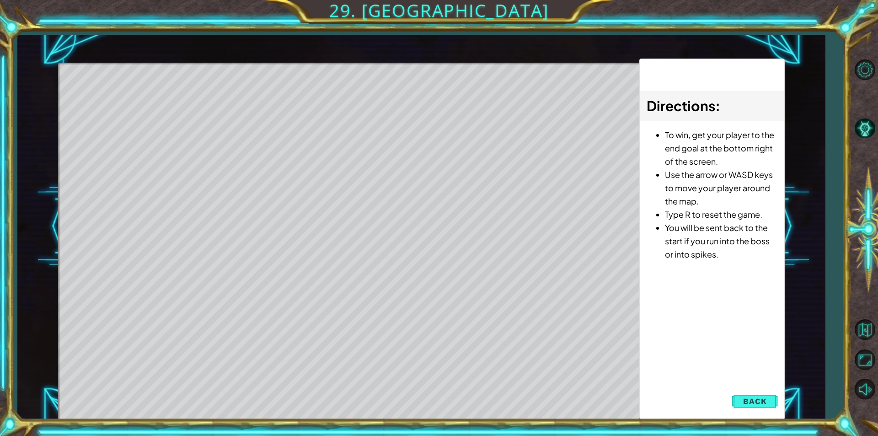
click at [736, 401] on button "Back" at bounding box center [755, 401] width 46 height 18
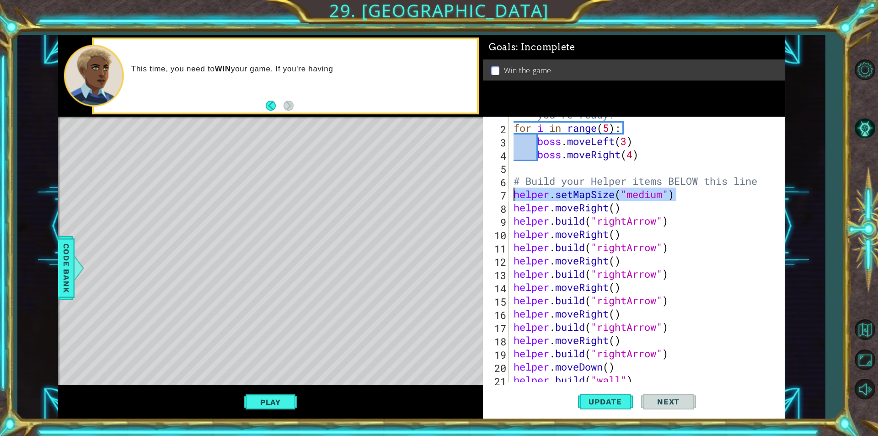
drag, startPoint x: 692, startPoint y: 198, endPoint x: 504, endPoint y: 196, distance: 187.9
click at [504, 196] on div "helper.setMapSize("medium") 1 2 3 4 5 6 7 8 9 10 11 12 13 14 15 16 17 18 19 20 …" at bounding box center [632, 249] width 299 height 265
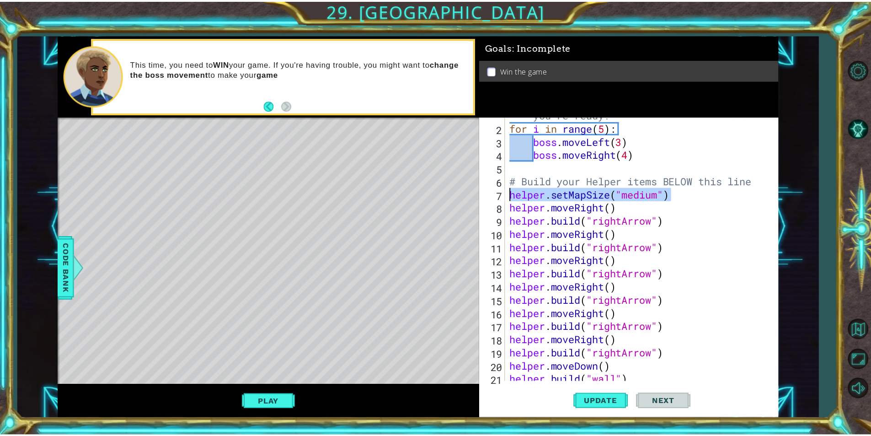
scroll to position [0, 0]
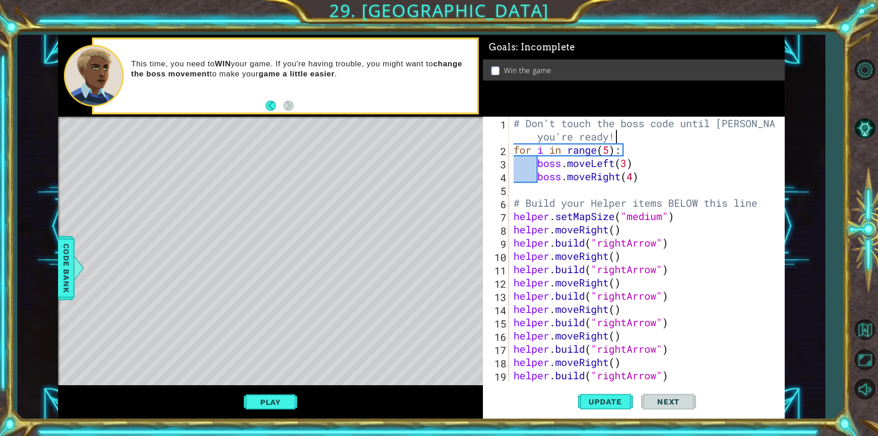
click at [617, 135] on div "# Don't touch the boss code until Vega says you're ready! for i in range ( 5 ) …" at bounding box center [646, 269] width 268 height 305
type textarea "# Don't touch the boss code until Vega says you're ready!"
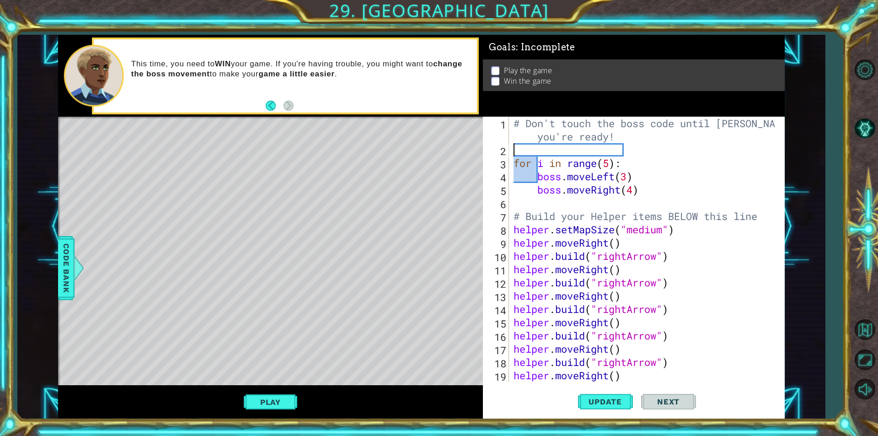
paste textarea "helper.setMapSize("medium")"
type textarea "helper.setMapSize("medium")"
click at [274, 400] on button "Play" at bounding box center [270, 401] width 53 height 17
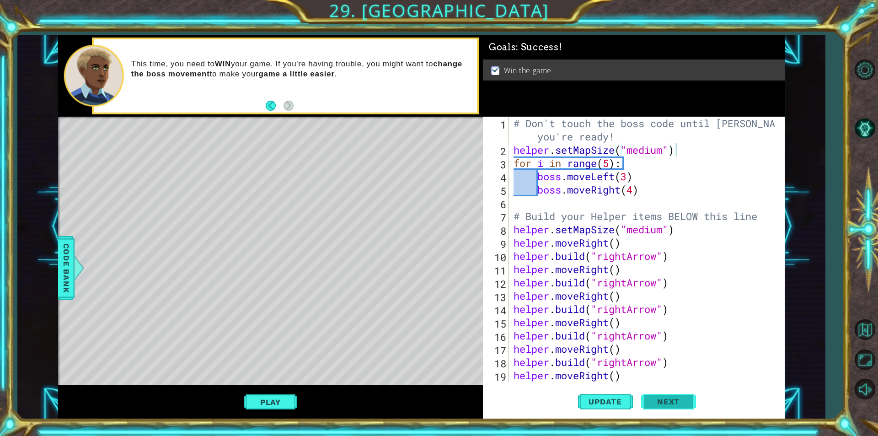
click at [656, 404] on span "Next" at bounding box center [668, 401] width 41 height 9
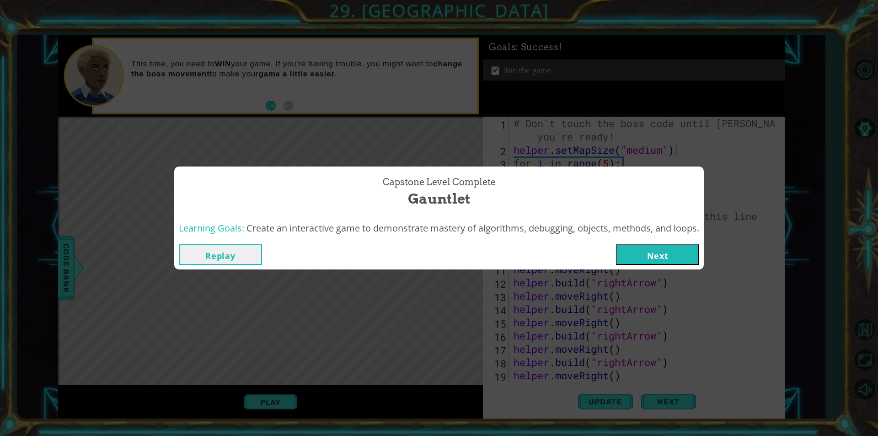
click at [623, 251] on button "Next" at bounding box center [657, 254] width 83 height 21
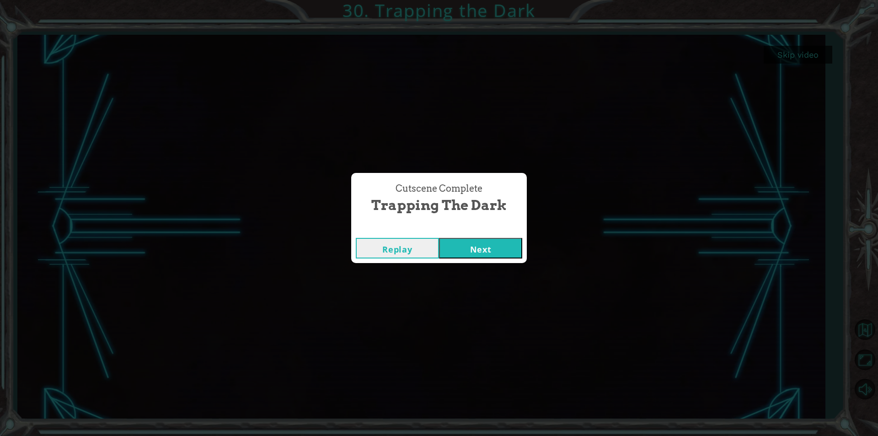
click at [480, 249] on button "Next" at bounding box center [480, 248] width 83 height 21
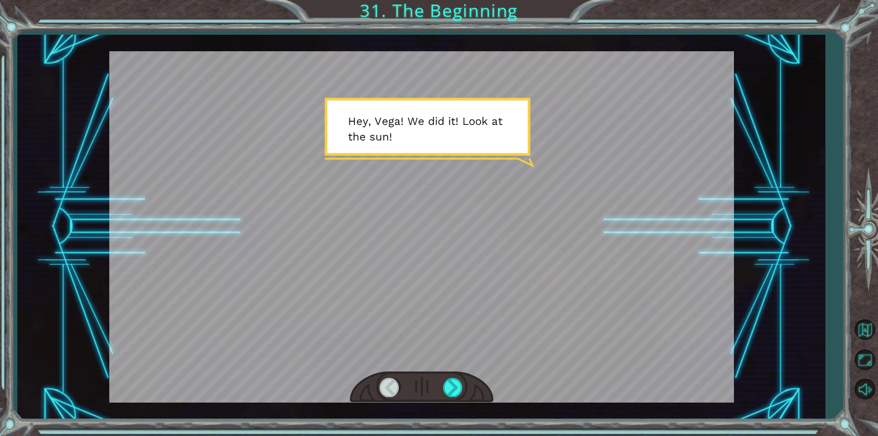
click at [454, 398] on div at bounding box center [422, 387] width 144 height 32
click at [449, 395] on div at bounding box center [453, 387] width 21 height 19
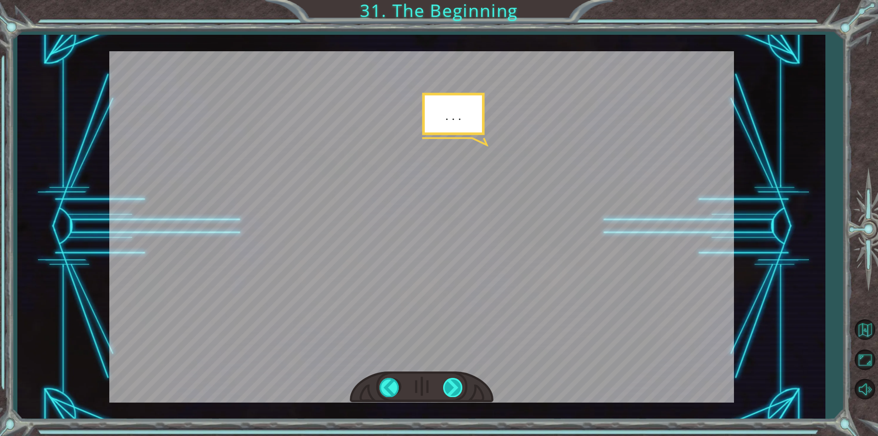
click at [452, 392] on div at bounding box center [453, 387] width 21 height 19
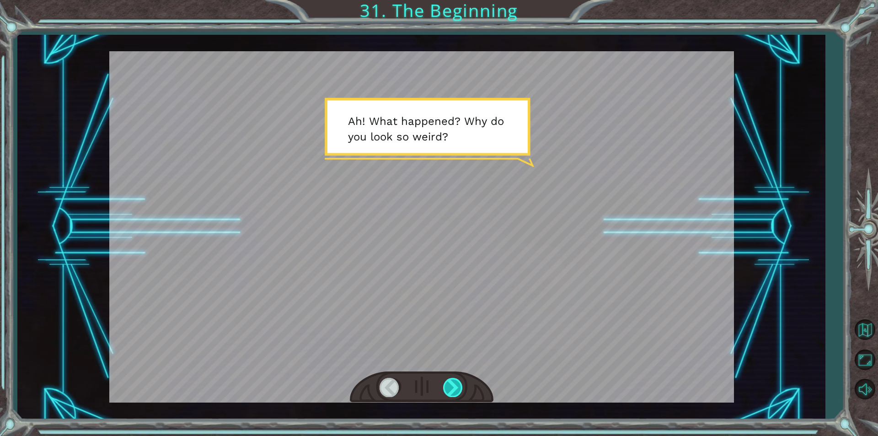
click at [445, 386] on div at bounding box center [453, 387] width 21 height 19
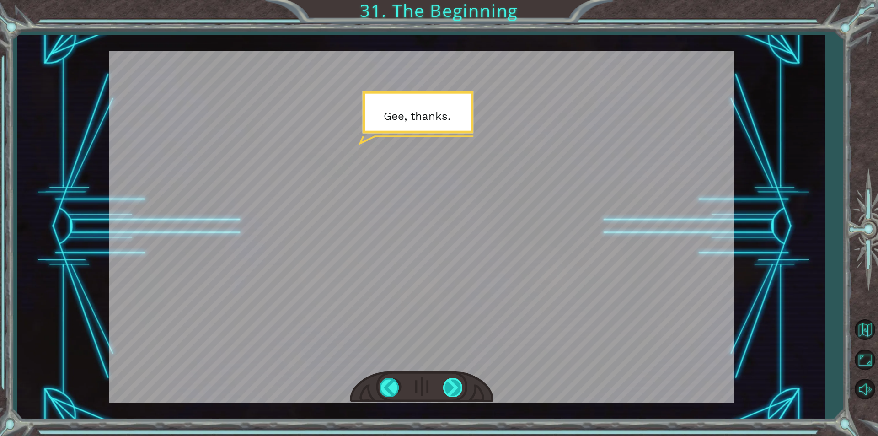
click at [445, 386] on div at bounding box center [453, 387] width 21 height 19
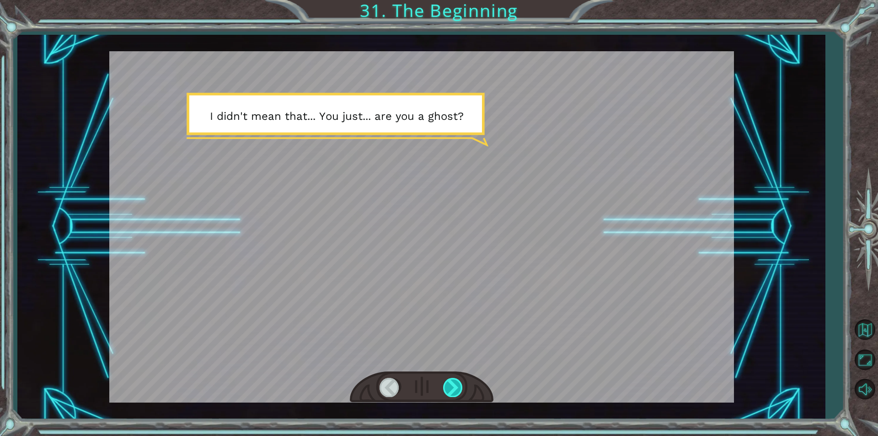
click at [449, 384] on div at bounding box center [453, 387] width 21 height 19
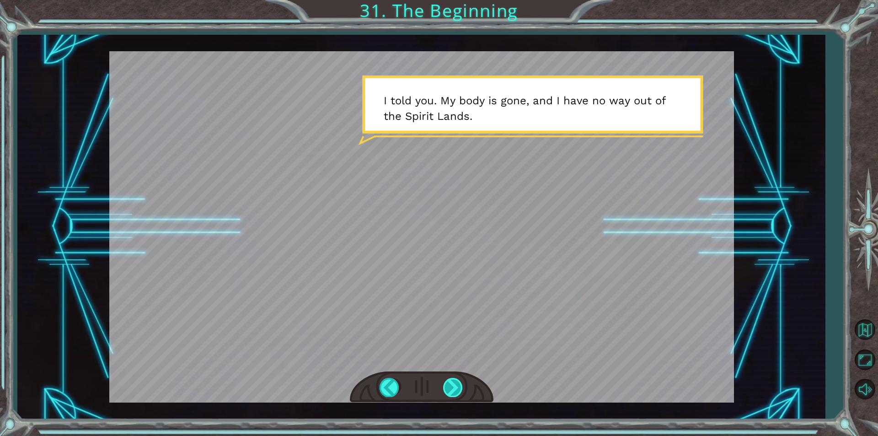
click at [451, 381] on div at bounding box center [453, 387] width 21 height 19
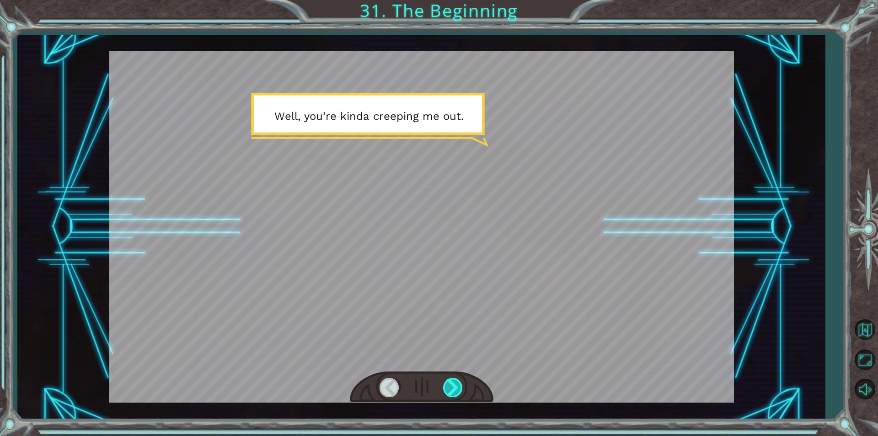
click at [451, 381] on div at bounding box center [453, 387] width 21 height 19
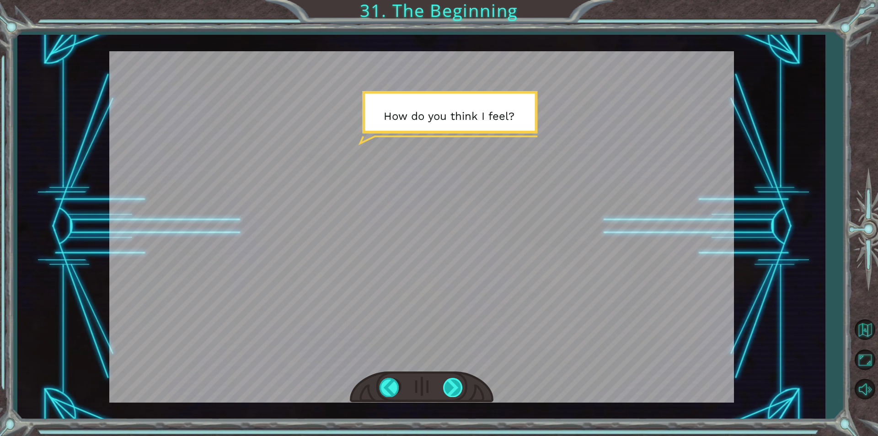
click at [451, 381] on div at bounding box center [453, 387] width 21 height 19
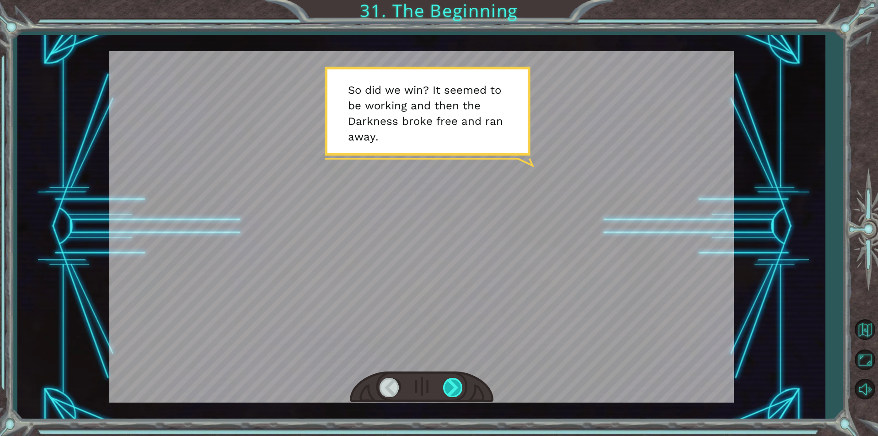
click at [453, 381] on div at bounding box center [453, 387] width 21 height 19
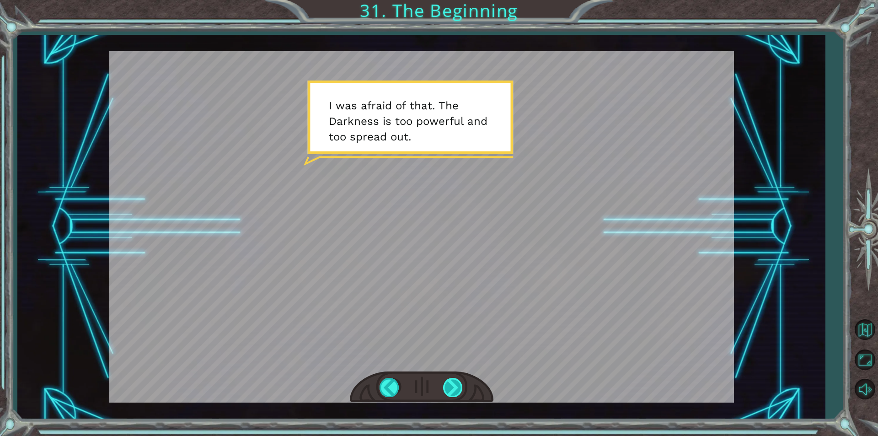
click at [452, 380] on div at bounding box center [453, 387] width 21 height 19
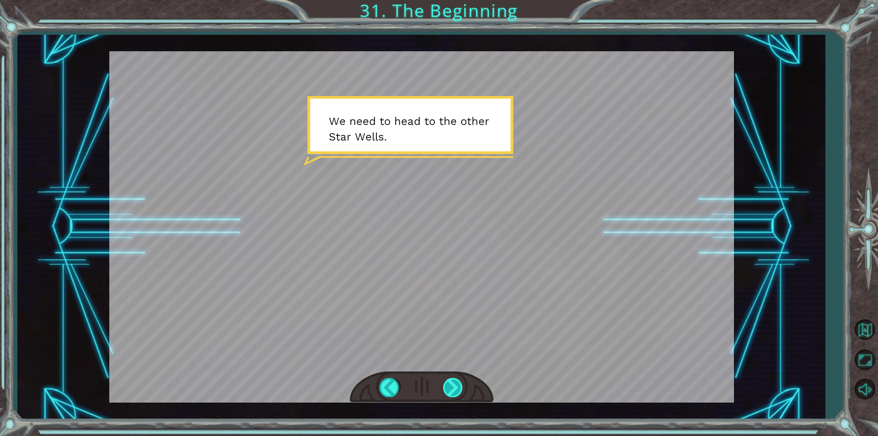
click at [452, 380] on div at bounding box center [453, 387] width 21 height 19
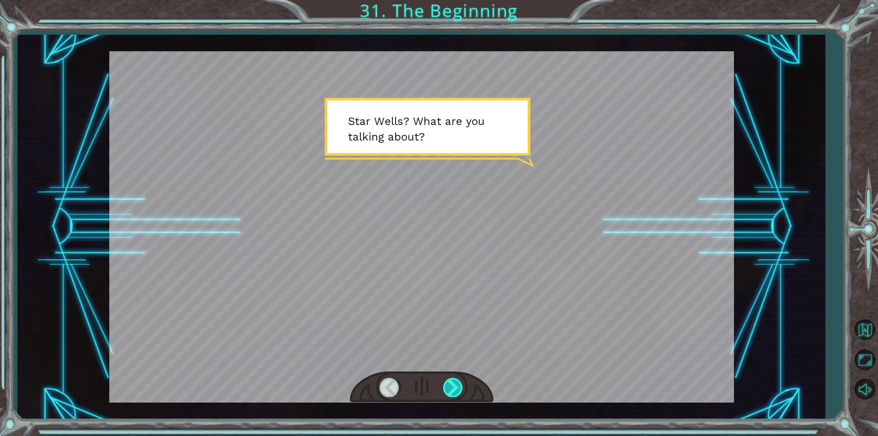
click at [452, 380] on div at bounding box center [453, 387] width 21 height 19
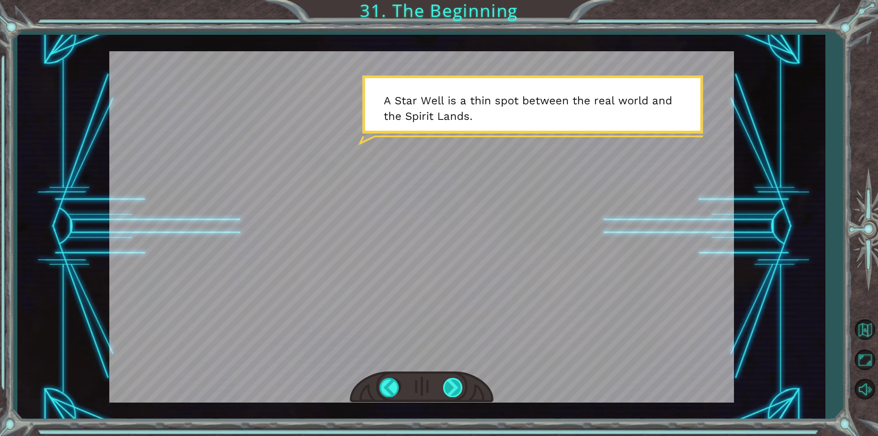
click at [452, 380] on div at bounding box center [453, 387] width 21 height 19
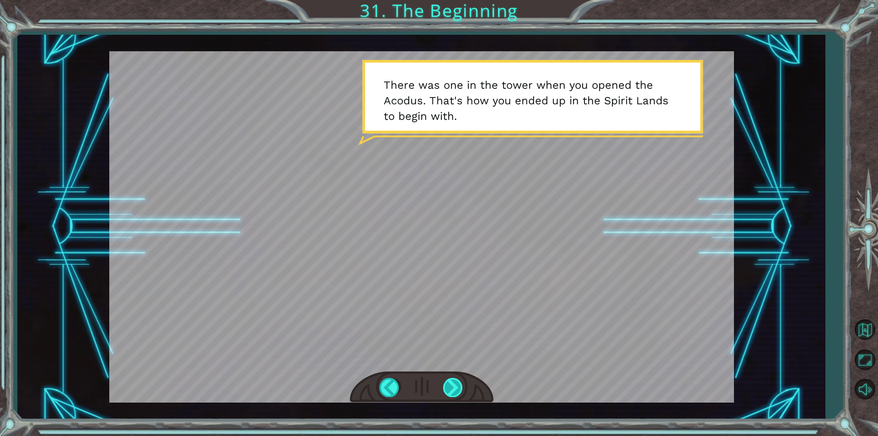
click at [452, 380] on div at bounding box center [453, 387] width 21 height 19
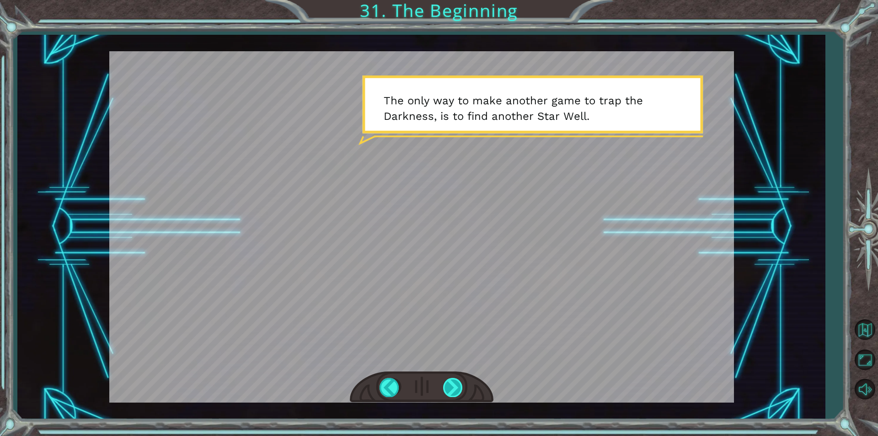
click at [452, 380] on div at bounding box center [453, 387] width 21 height 19
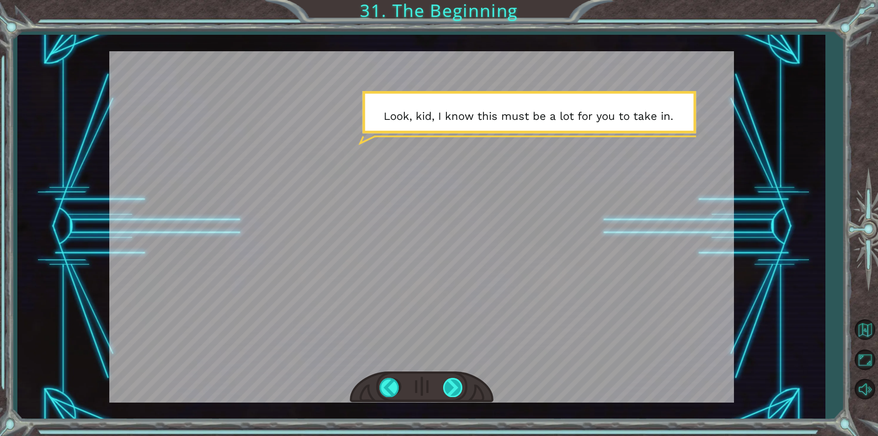
click at [452, 380] on div at bounding box center [453, 387] width 21 height 19
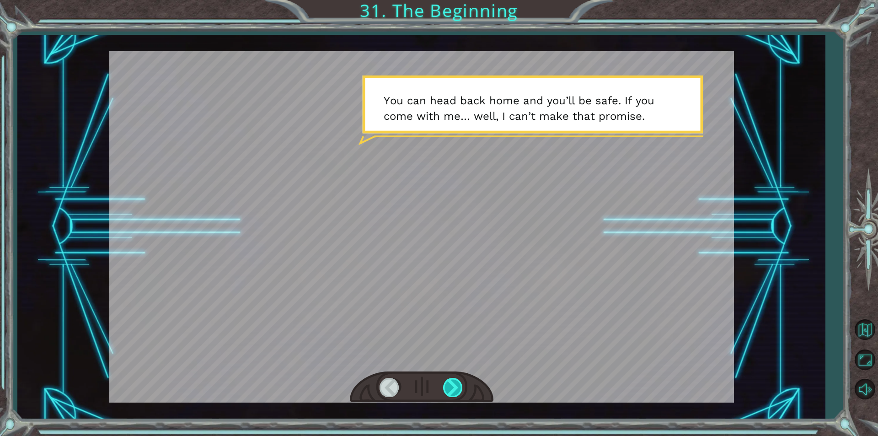
click at [447, 383] on div at bounding box center [453, 387] width 21 height 19
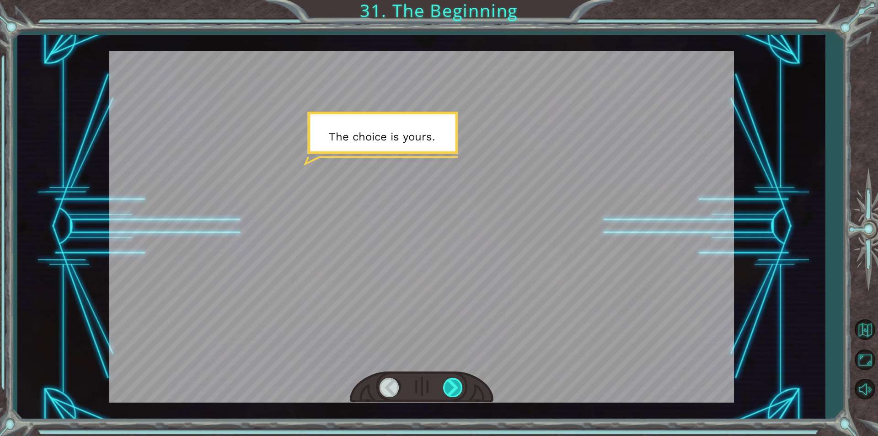
click at [448, 383] on div at bounding box center [453, 387] width 21 height 19
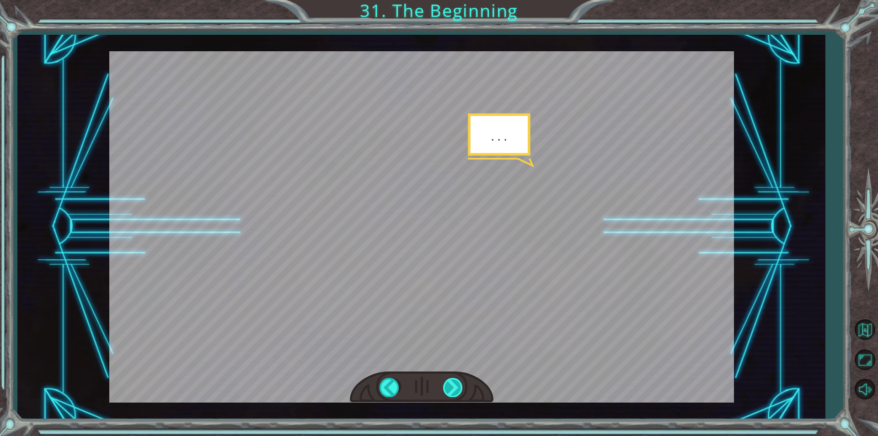
click at [449, 383] on div at bounding box center [453, 387] width 21 height 19
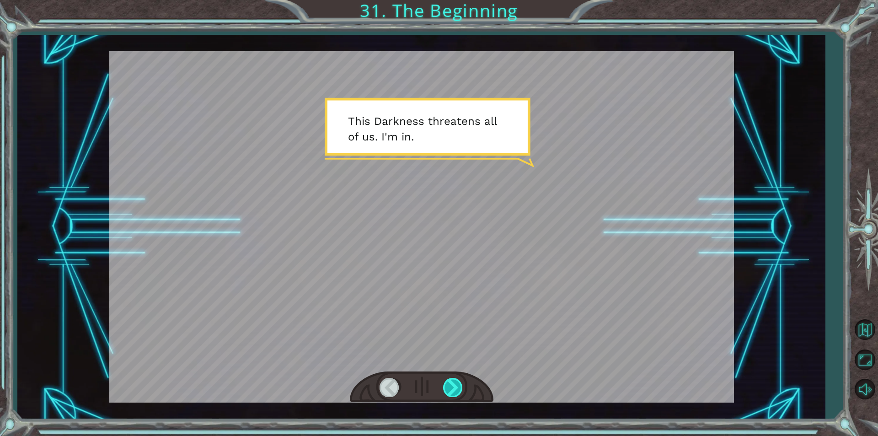
click at [449, 383] on div at bounding box center [453, 387] width 21 height 19
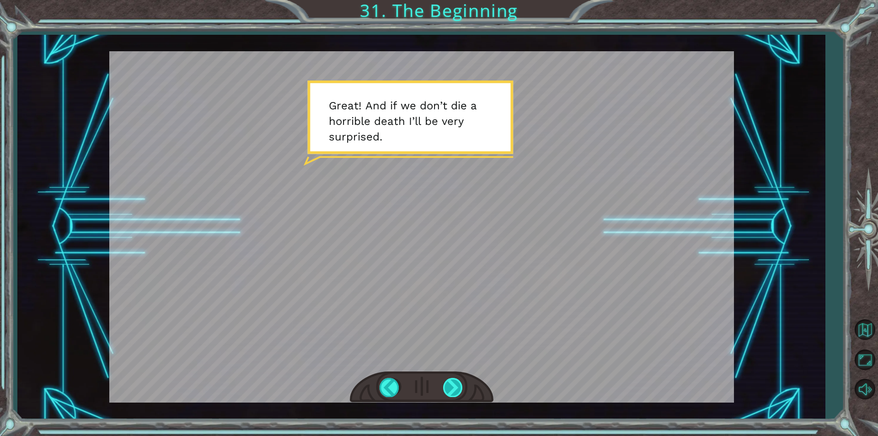
click at [452, 385] on div at bounding box center [453, 387] width 21 height 19
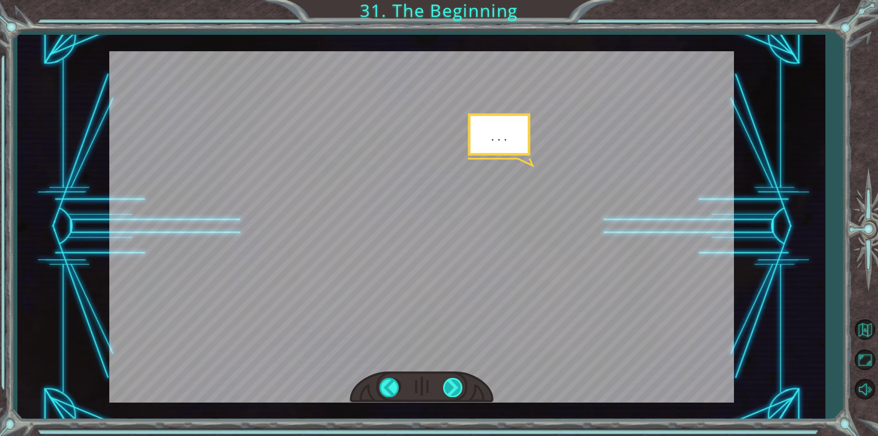
click at [452, 385] on div at bounding box center [453, 387] width 21 height 19
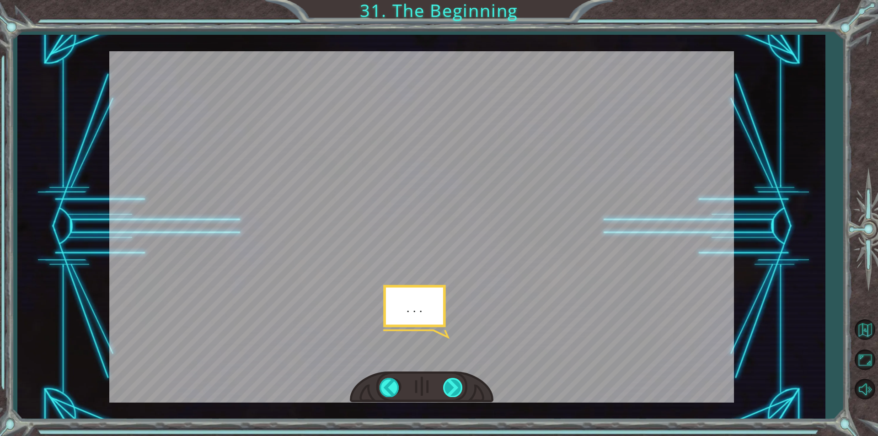
click at [452, 385] on div at bounding box center [453, 387] width 21 height 19
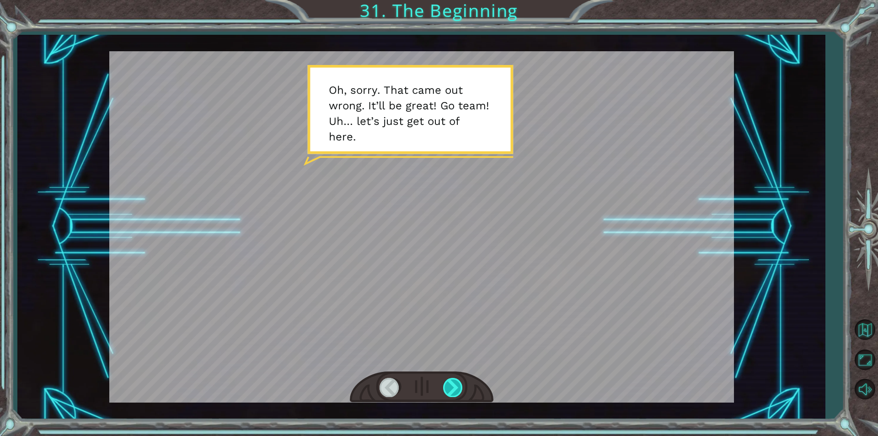
click at [452, 385] on div at bounding box center [453, 387] width 21 height 19
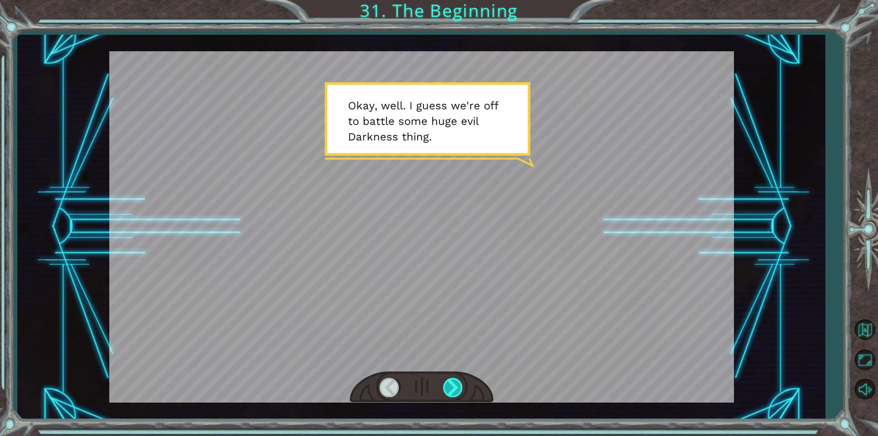
click at [452, 385] on div at bounding box center [453, 387] width 21 height 19
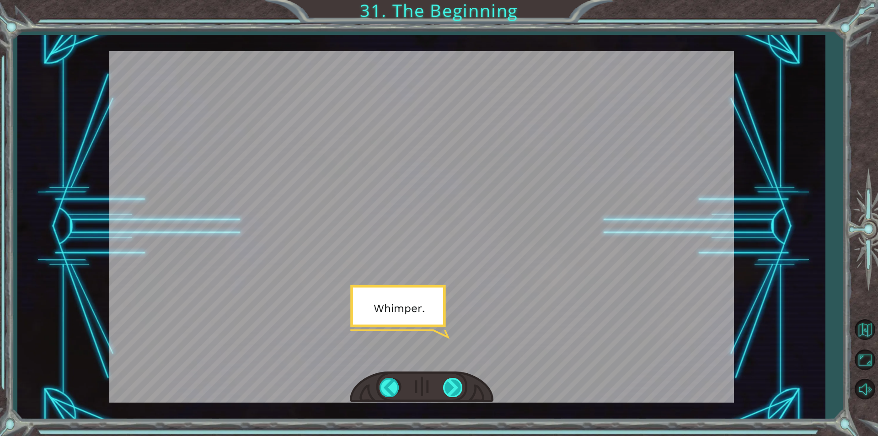
click at [452, 385] on div at bounding box center [453, 387] width 21 height 19
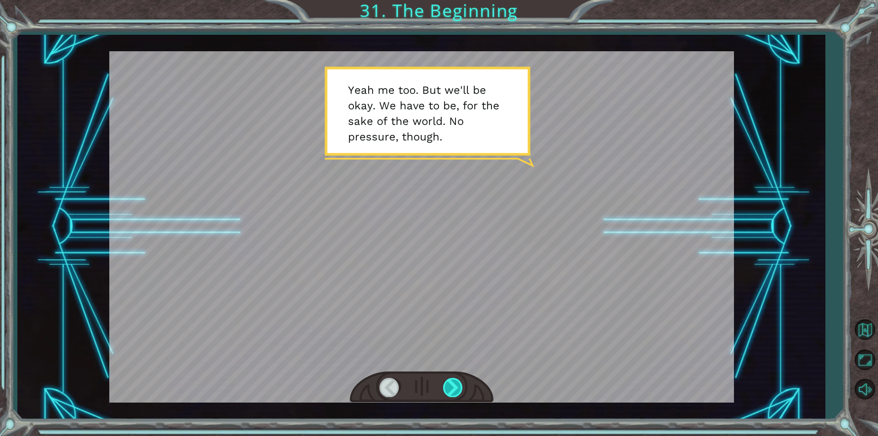
click at [452, 385] on div at bounding box center [453, 387] width 21 height 19
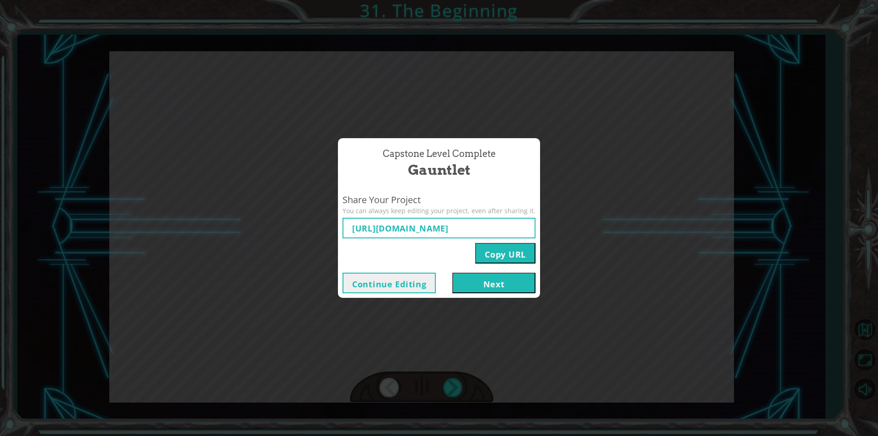
type input "https://www.ozaria.com/play/game-dev-level/1fhcapstoneb/68add75914b065a2176157e…"
click at [478, 285] on button "Next" at bounding box center [493, 282] width 83 height 21
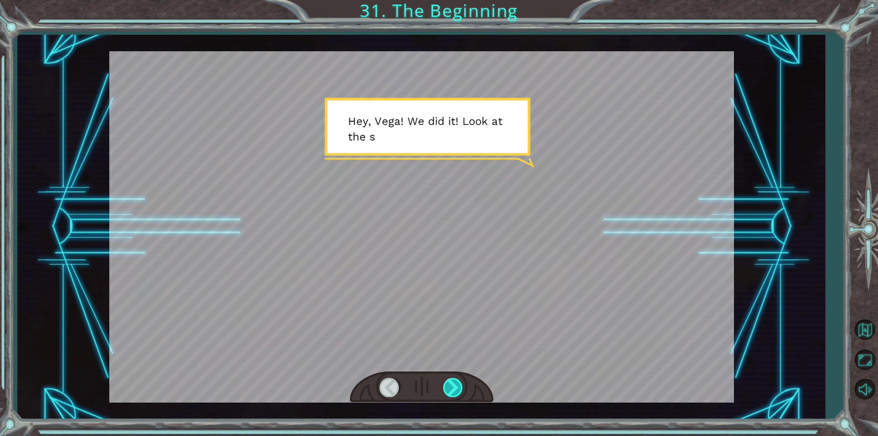
drag, startPoint x: 463, startPoint y: 378, endPoint x: 457, endPoint y: 381, distance: 6.4
click at [459, 380] on div at bounding box center [453, 387] width 21 height 19
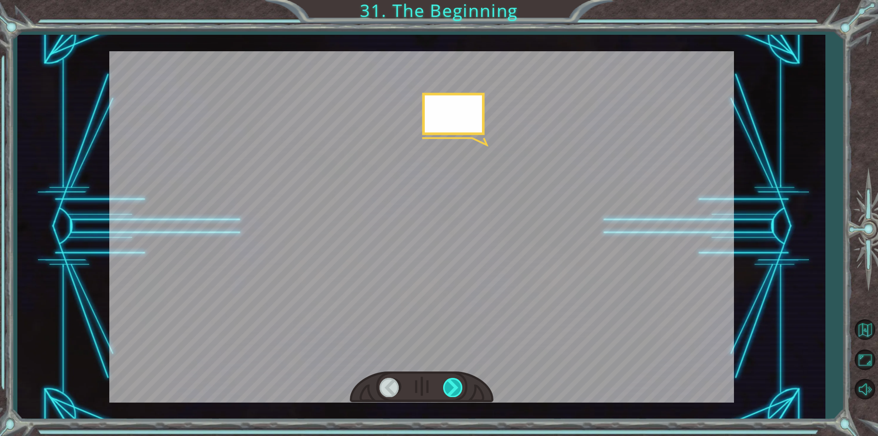
click at [457, 381] on div at bounding box center [453, 387] width 21 height 19
drag, startPoint x: 457, startPoint y: 381, endPoint x: 445, endPoint y: 383, distance: 12.5
click at [480, 369] on div at bounding box center [421, 226] width 625 height 351
click at [444, 389] on div at bounding box center [453, 387] width 21 height 19
click at [443, 389] on div at bounding box center [453, 387] width 21 height 19
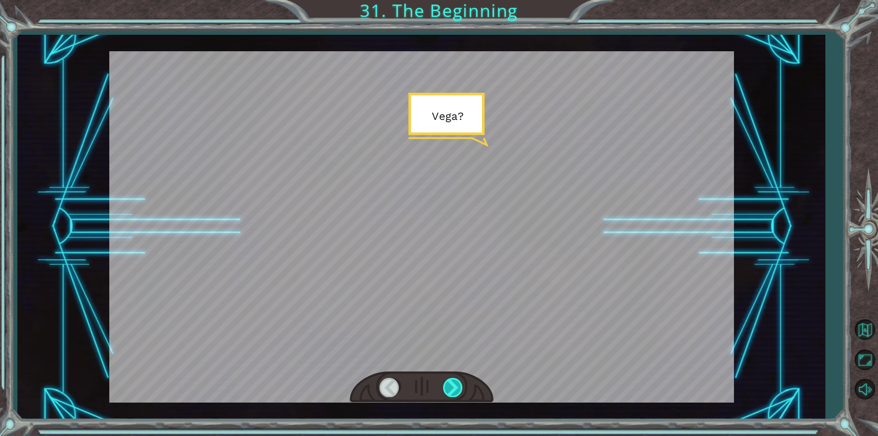
click at [443, 389] on div at bounding box center [453, 387] width 21 height 19
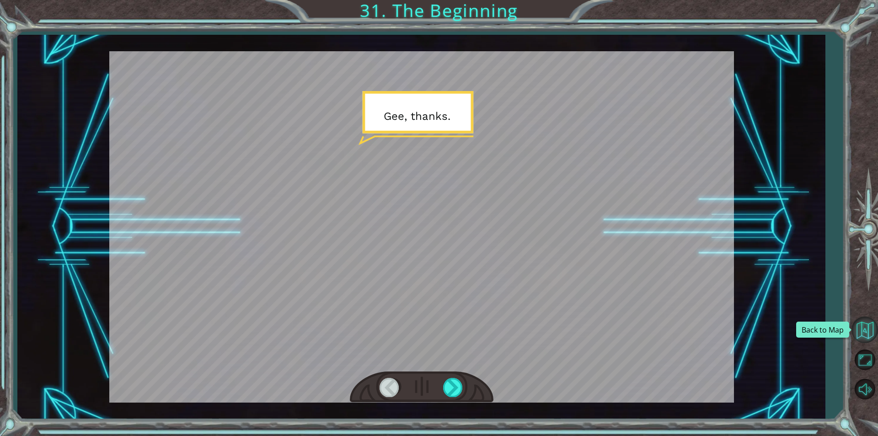
click at [863, 334] on button "Back to Map" at bounding box center [864, 329] width 27 height 27
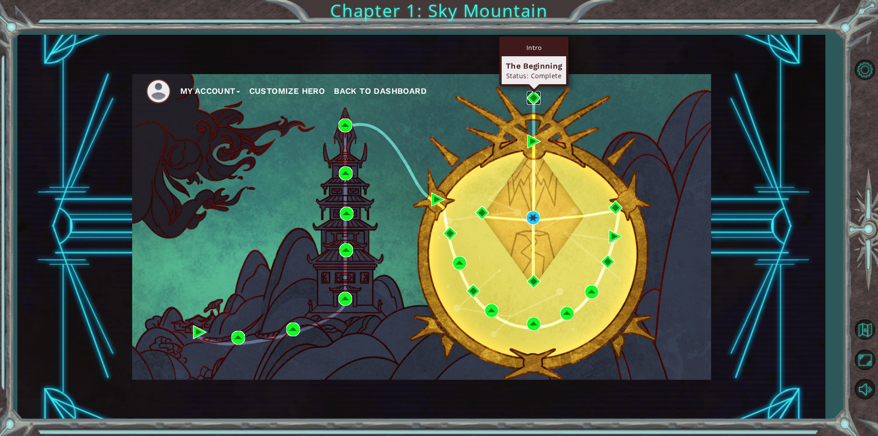
click at [533, 101] on img at bounding box center [534, 98] width 14 height 14
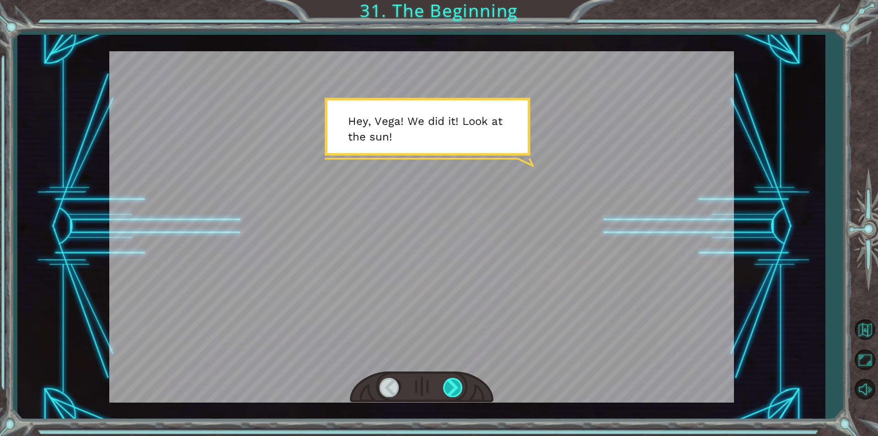
click at [455, 382] on div at bounding box center [453, 387] width 21 height 19
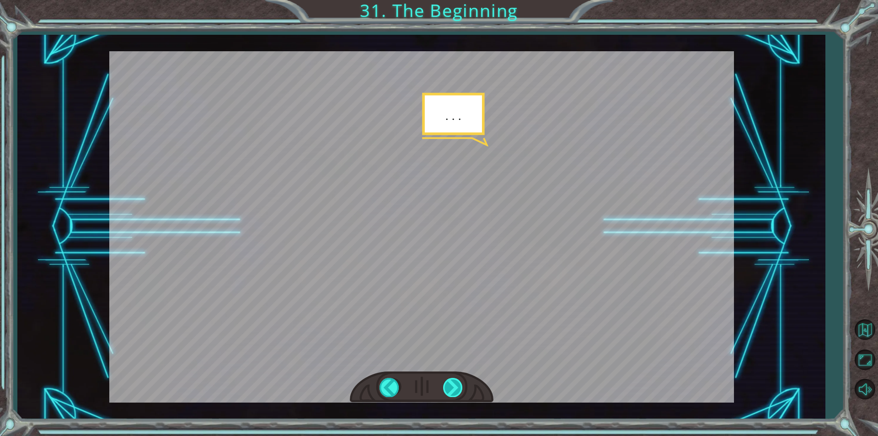
click at [455, 383] on div at bounding box center [453, 387] width 21 height 19
click at [451, 383] on div at bounding box center [453, 387] width 21 height 19
click at [452, 383] on div at bounding box center [453, 387] width 21 height 19
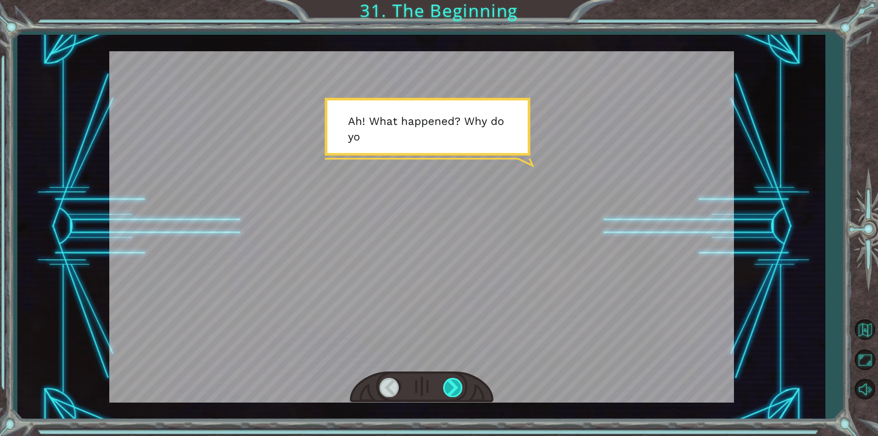
click at [452, 383] on div at bounding box center [453, 387] width 21 height 19
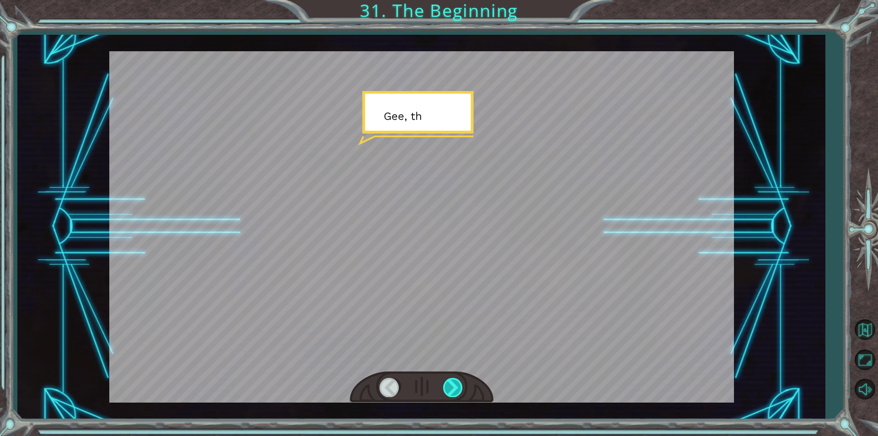
click at [452, 383] on div at bounding box center [453, 387] width 21 height 19
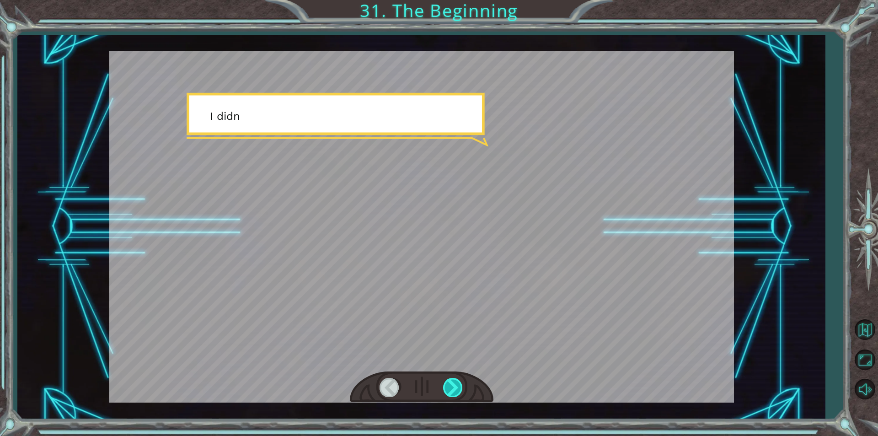
click at [452, 383] on div at bounding box center [453, 387] width 21 height 19
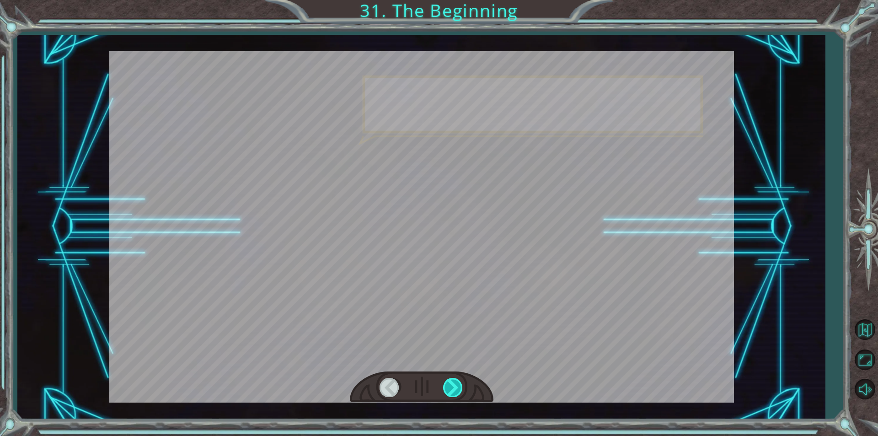
click at [452, 383] on div at bounding box center [453, 387] width 21 height 19
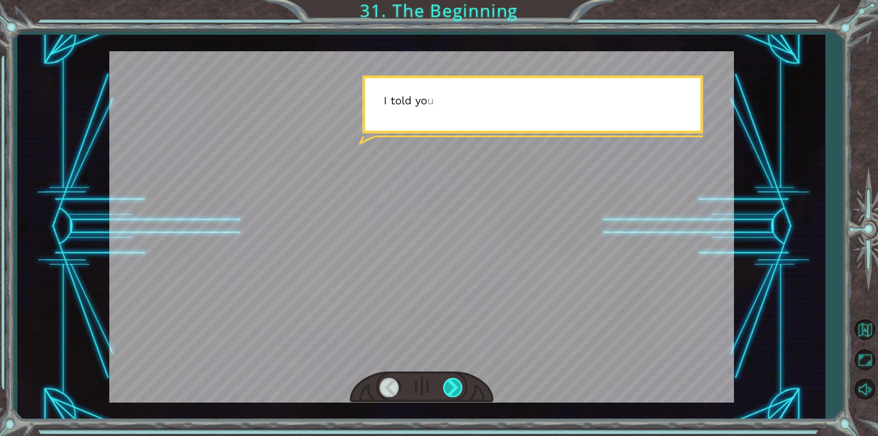
click at [452, 383] on div at bounding box center [453, 387] width 21 height 19
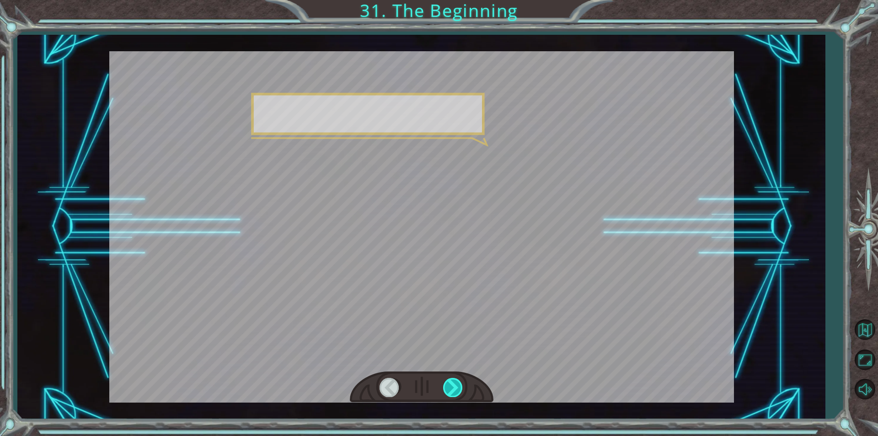
click at [452, 383] on div at bounding box center [453, 387] width 21 height 19
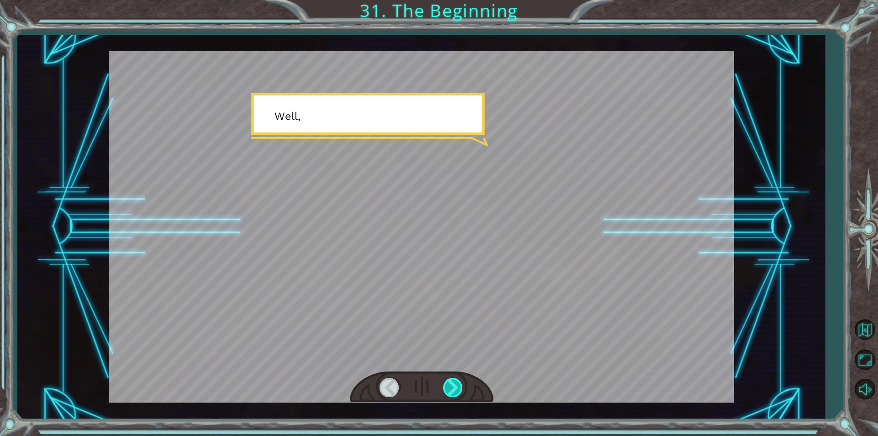
click at [452, 383] on div at bounding box center [453, 387] width 21 height 19
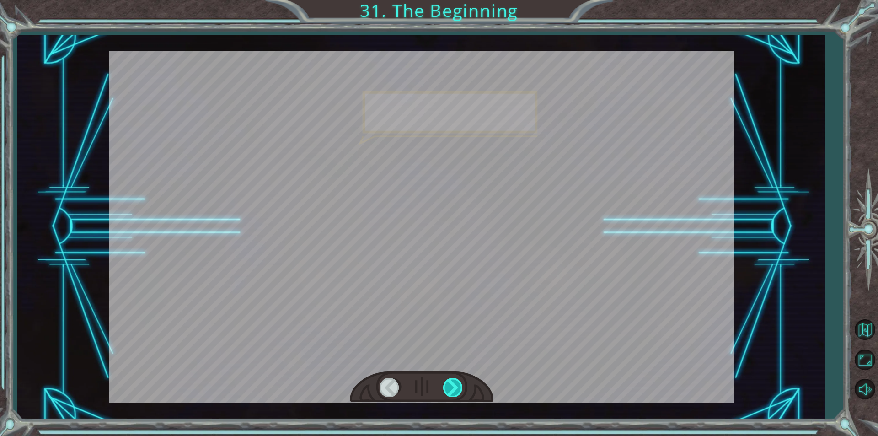
click at [452, 383] on div at bounding box center [453, 387] width 21 height 19
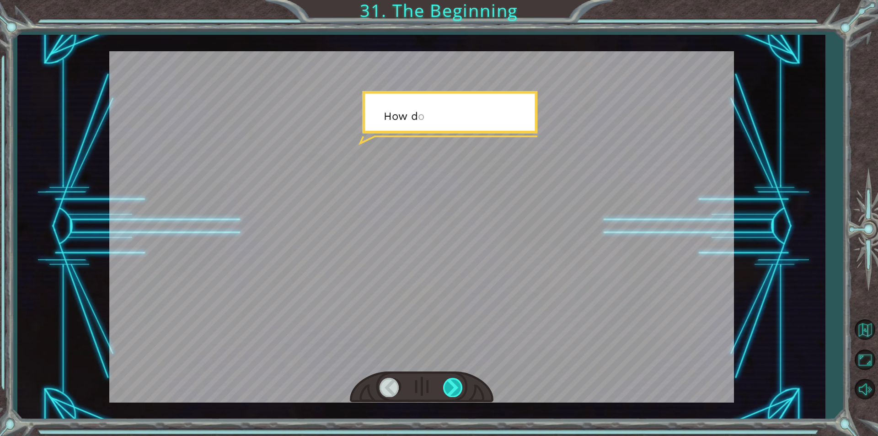
click at [452, 383] on div at bounding box center [453, 387] width 21 height 19
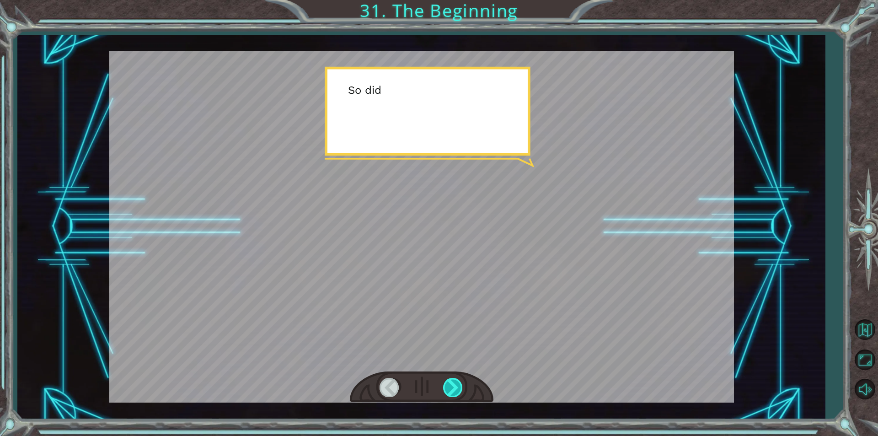
click at [452, 383] on div at bounding box center [453, 387] width 21 height 19
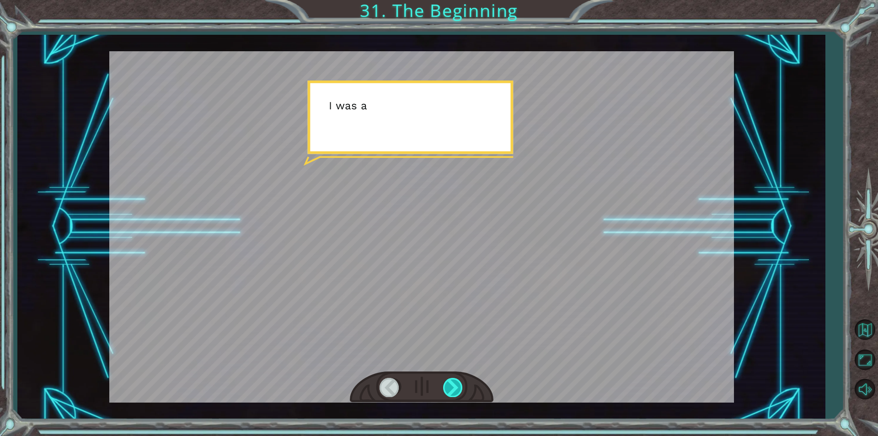
click at [452, 383] on div at bounding box center [453, 387] width 21 height 19
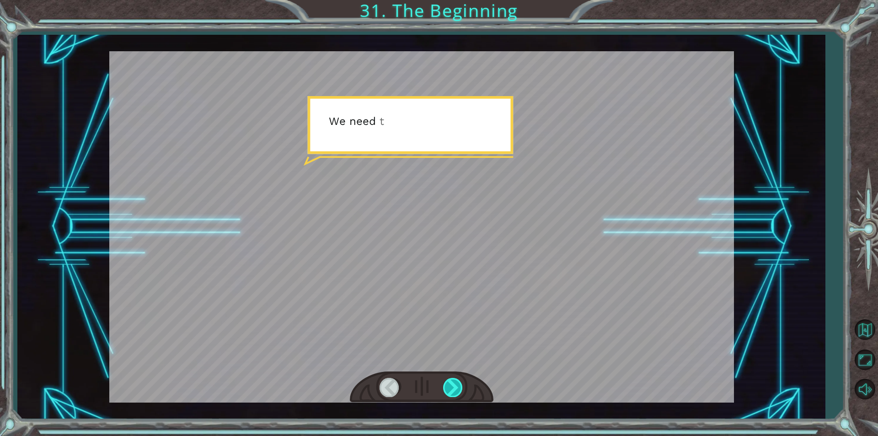
click at [452, 383] on div at bounding box center [453, 387] width 21 height 19
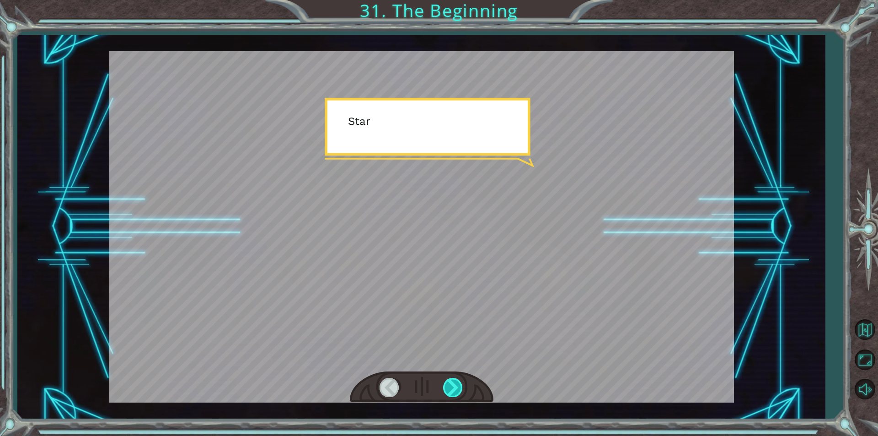
click at [452, 383] on div at bounding box center [453, 387] width 21 height 19
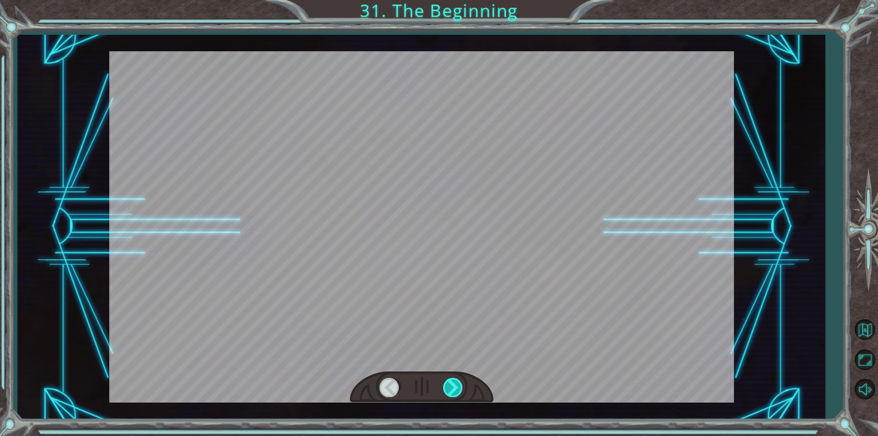
click at [453, 383] on div at bounding box center [453, 387] width 21 height 19
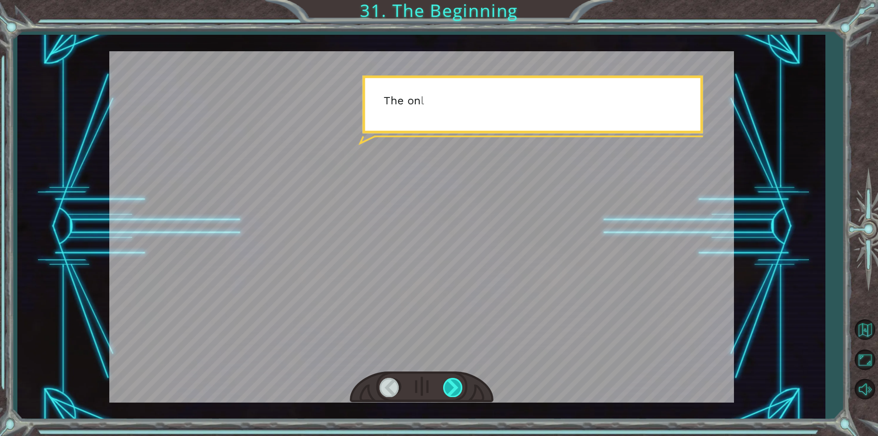
click at [453, 383] on div at bounding box center [453, 387] width 21 height 19
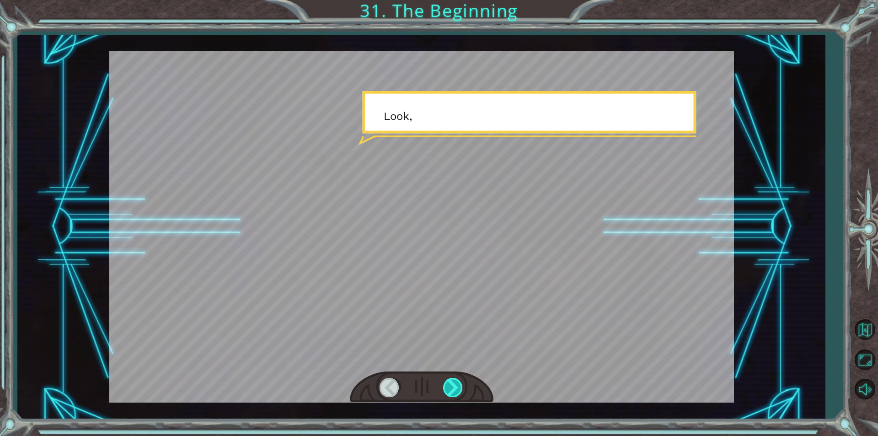
click at [453, 383] on div at bounding box center [453, 387] width 21 height 19
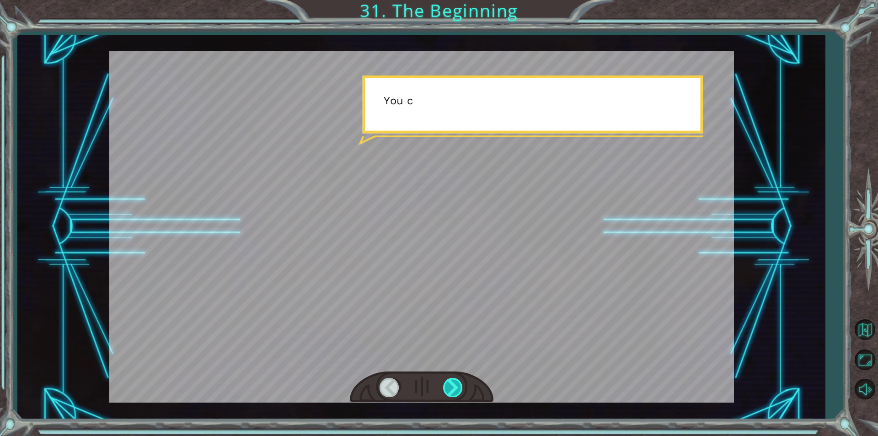
click at [453, 383] on div at bounding box center [453, 387] width 21 height 19
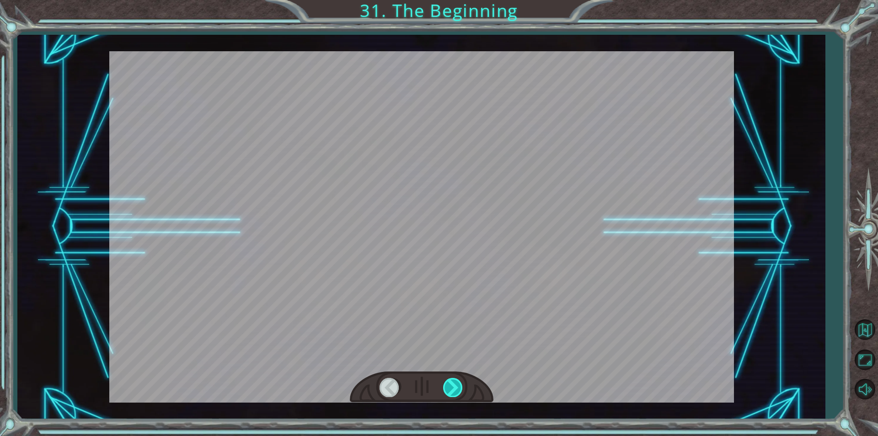
click at [453, 383] on div at bounding box center [453, 387] width 21 height 19
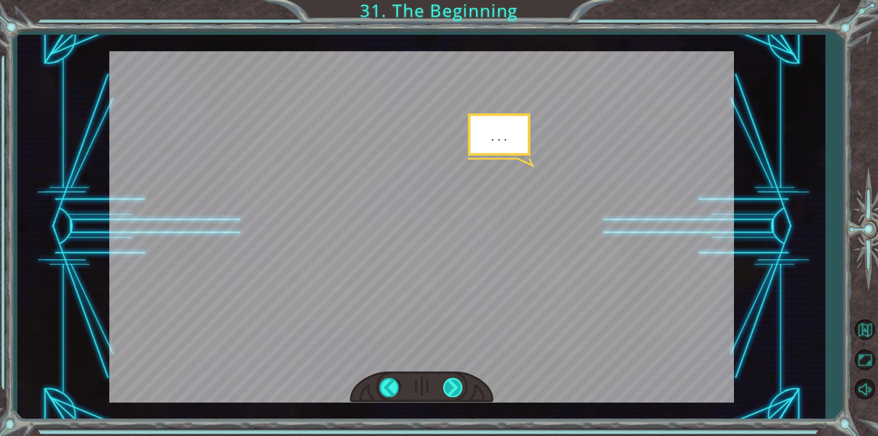
click at [453, 383] on div at bounding box center [453, 387] width 21 height 19
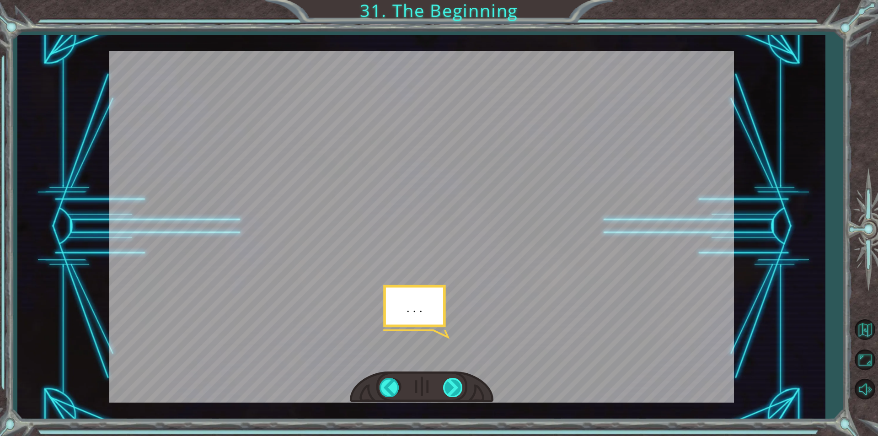
click at [453, 383] on div at bounding box center [453, 387] width 21 height 19
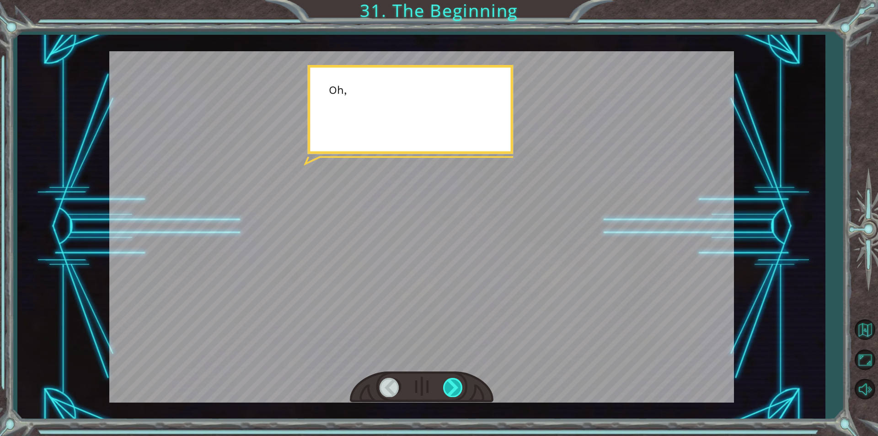
click at [453, 383] on div at bounding box center [453, 387] width 21 height 19
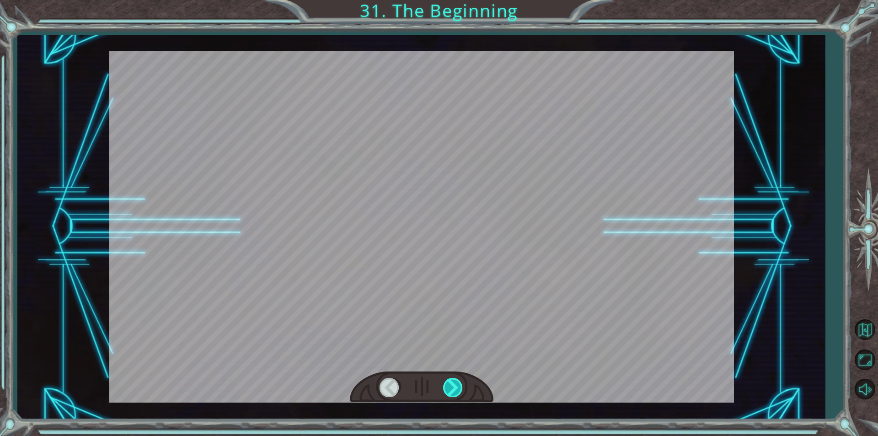
click at [453, 383] on div at bounding box center [453, 387] width 21 height 19
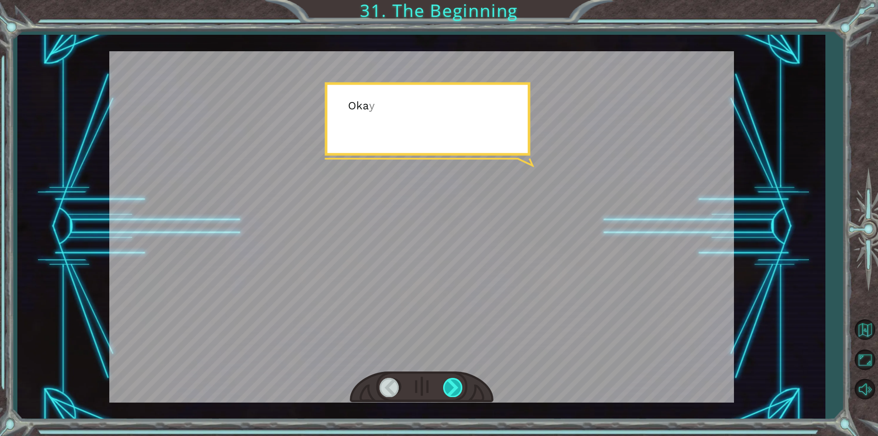
click at [453, 383] on div at bounding box center [453, 387] width 21 height 19
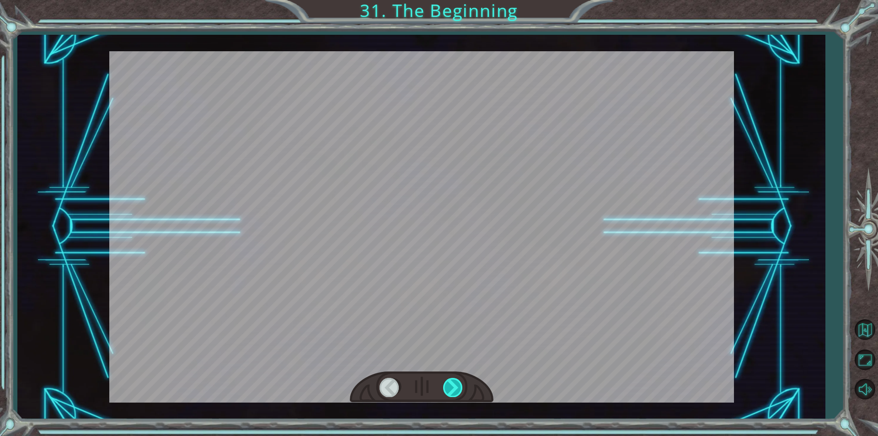
click at [453, 383] on div at bounding box center [453, 387] width 21 height 19
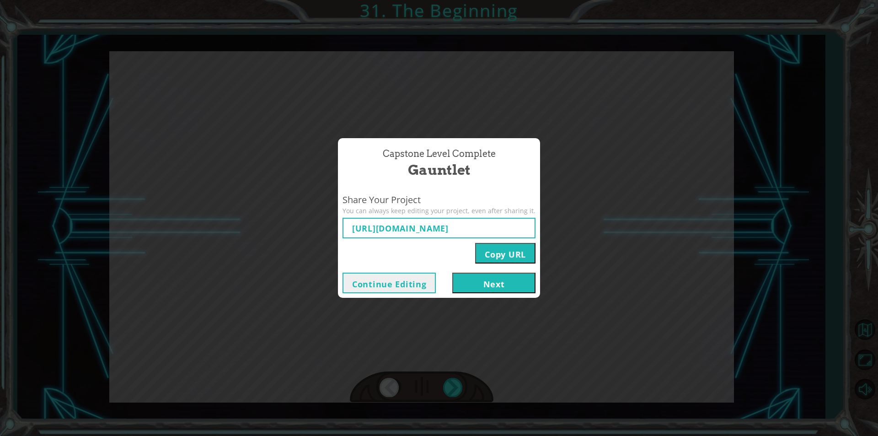
type input "https://www.ozaria.com/play/game-dev-level/1fhcapstoneb/68add75914b065a2176157e…"
click at [468, 287] on button "Next" at bounding box center [493, 282] width 83 height 21
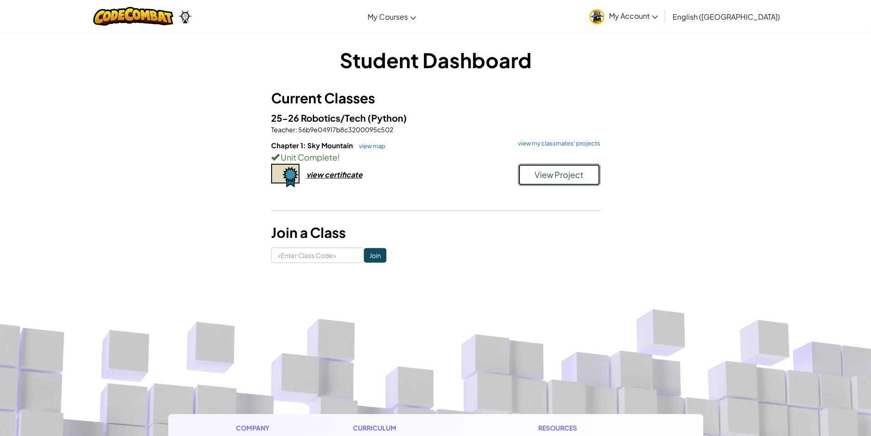
click at [535, 171] on span "View Project" at bounding box center [558, 174] width 49 height 11
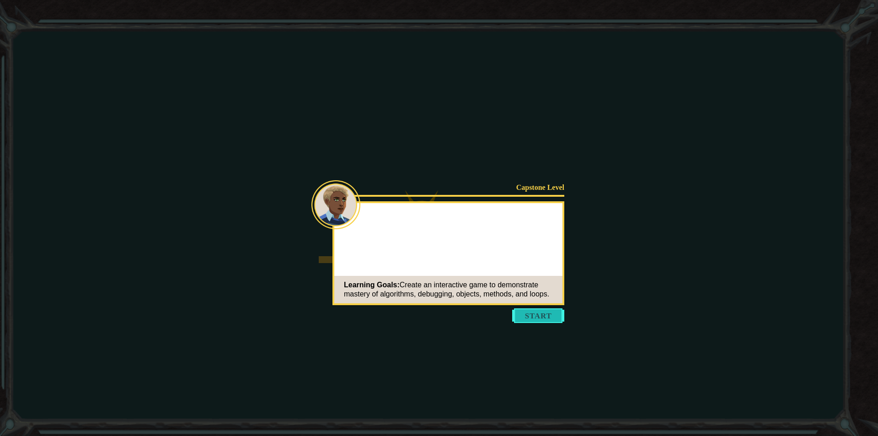
drag, startPoint x: 542, startPoint y: 315, endPoint x: 545, endPoint y: 306, distance: 9.3
click at [541, 315] on button "Start" at bounding box center [538, 315] width 52 height 15
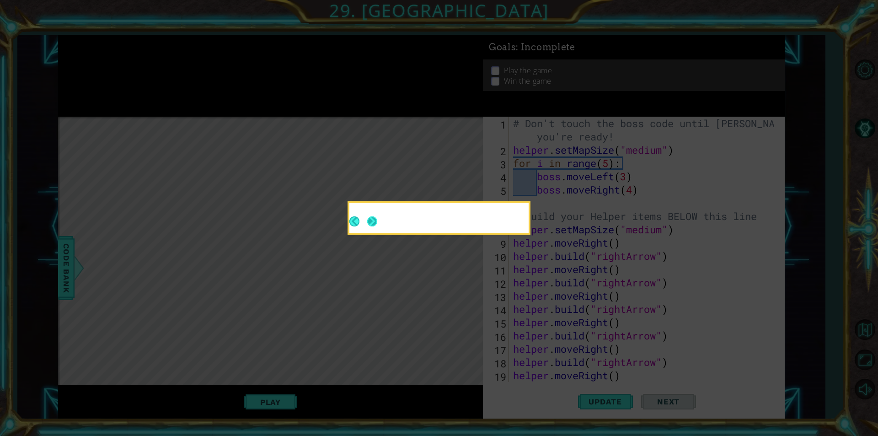
click at [369, 220] on button "Next" at bounding box center [372, 221] width 10 height 10
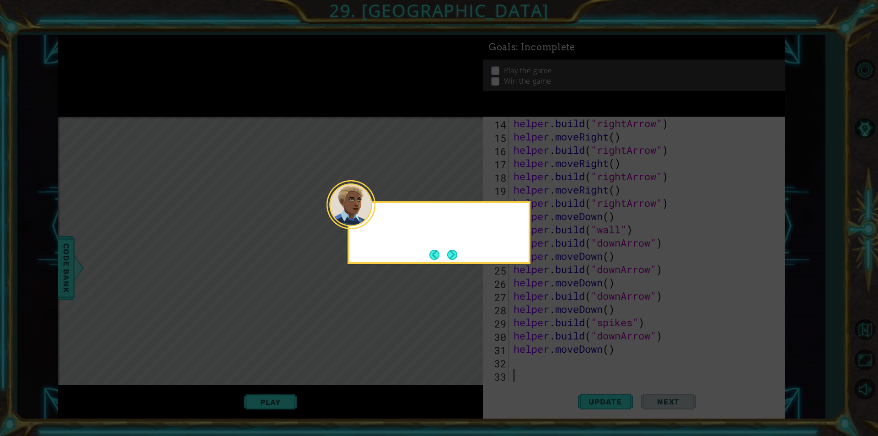
scroll to position [186, 0]
click at [454, 255] on button "Next" at bounding box center [452, 255] width 10 height 10
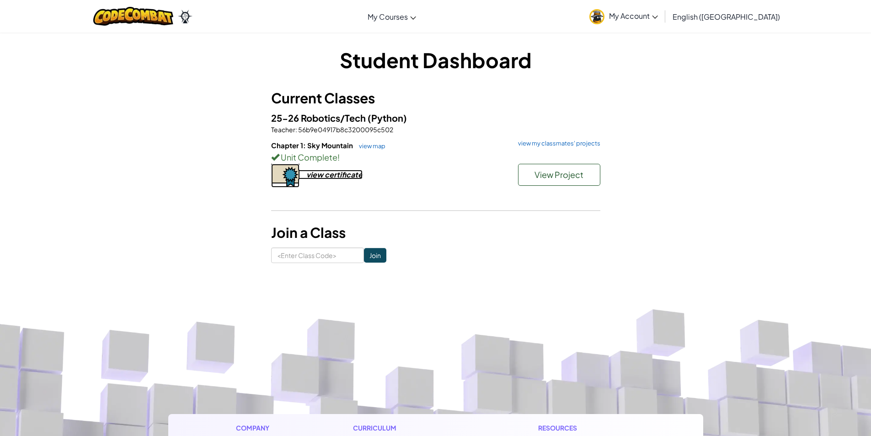
click at [339, 173] on div "view certificate" at bounding box center [334, 175] width 56 height 10
click at [375, 144] on link "view map" at bounding box center [369, 145] width 31 height 7
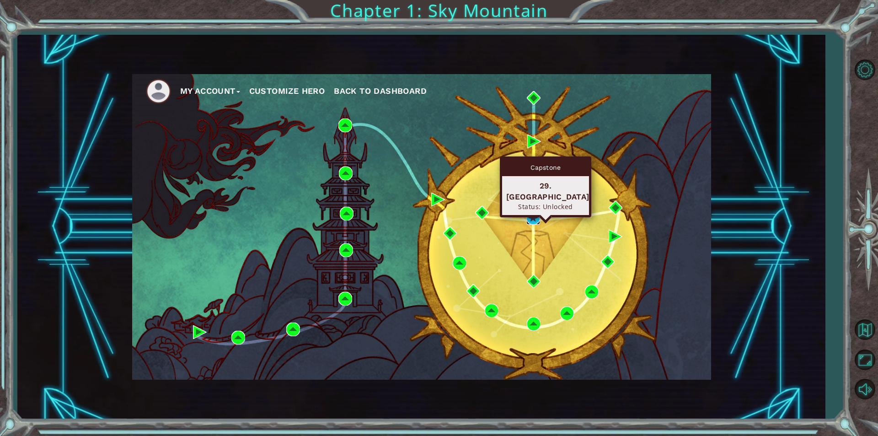
click at [532, 216] on img at bounding box center [533, 218] width 14 height 14
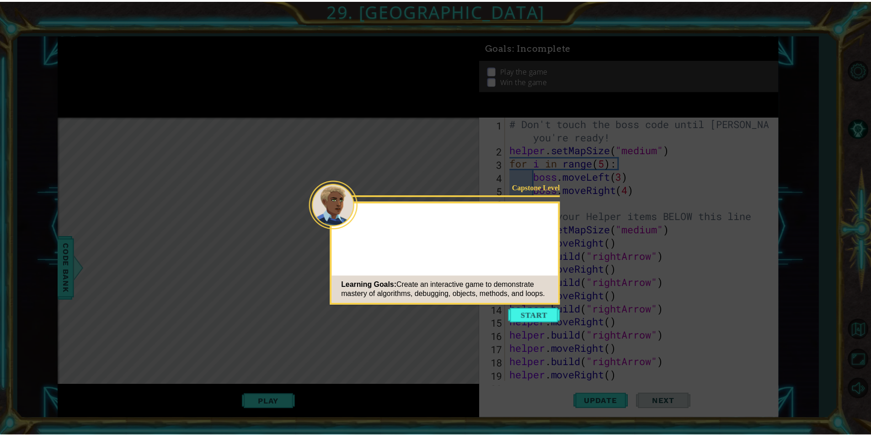
scroll to position [186, 0]
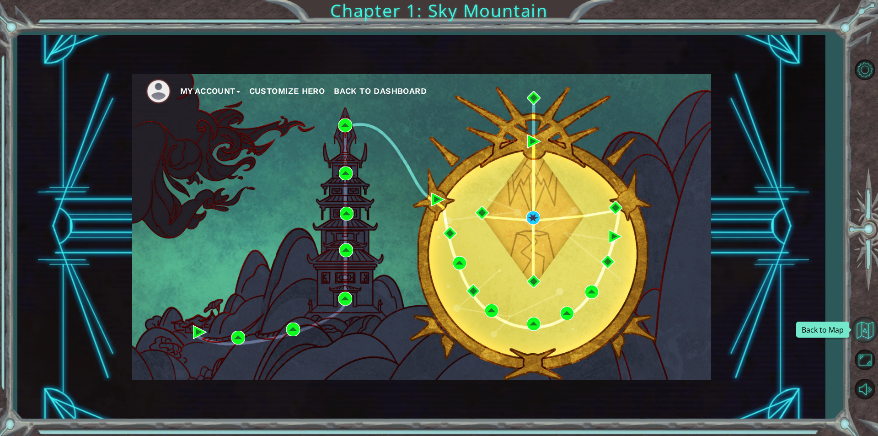
click at [871, 324] on button "Back to Map" at bounding box center [864, 329] width 27 height 27
click at [860, 361] on button "Maximize Browser" at bounding box center [864, 360] width 27 height 27
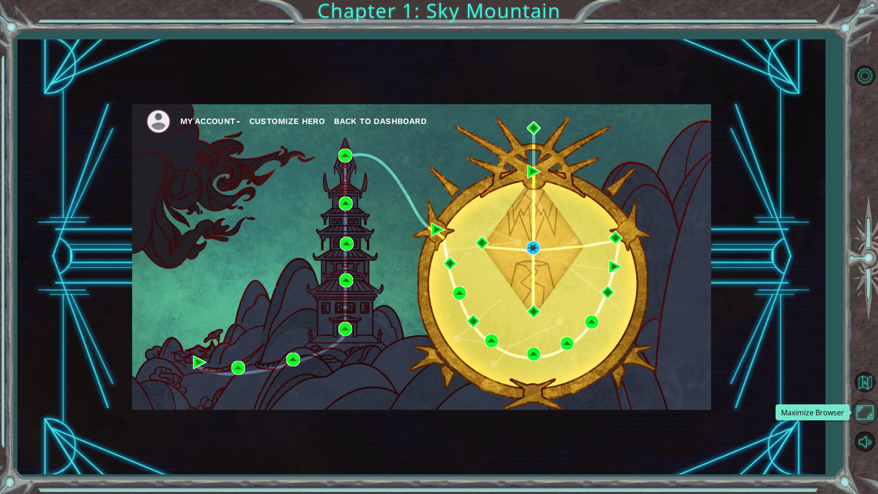
click at [866, 404] on button "Maximize Browser" at bounding box center [864, 412] width 27 height 27
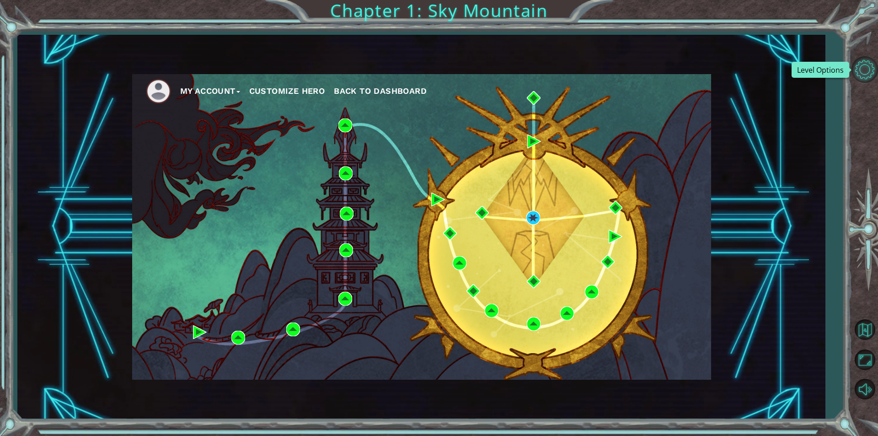
click at [859, 72] on button "Level Options" at bounding box center [864, 69] width 27 height 27
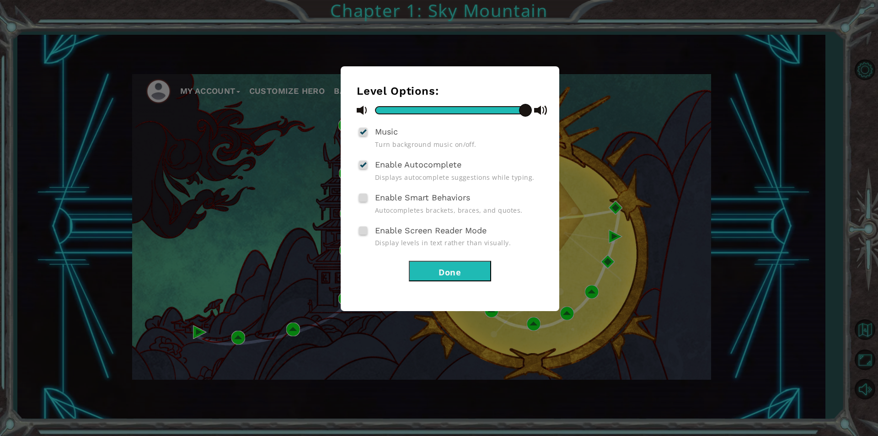
click at [418, 266] on button "Done" at bounding box center [450, 271] width 82 height 21
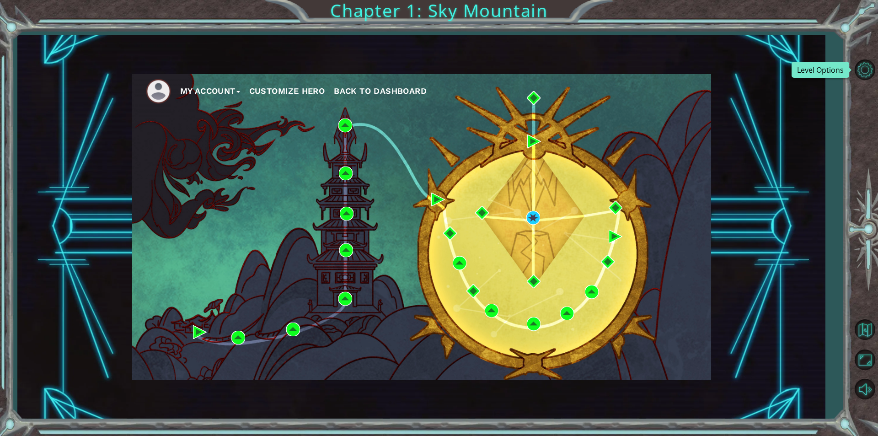
click at [384, 88] on span "Back to Dashboard" at bounding box center [380, 91] width 93 height 10
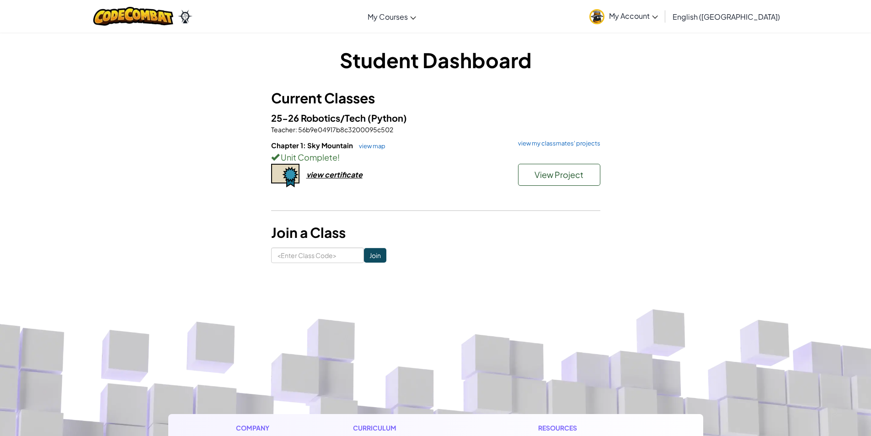
click at [322, 118] on span "25-26 Robotics/Tech" at bounding box center [319, 117] width 96 height 11
click at [315, 128] on span "56b9e04917b8c3200095c502" at bounding box center [345, 129] width 96 height 8
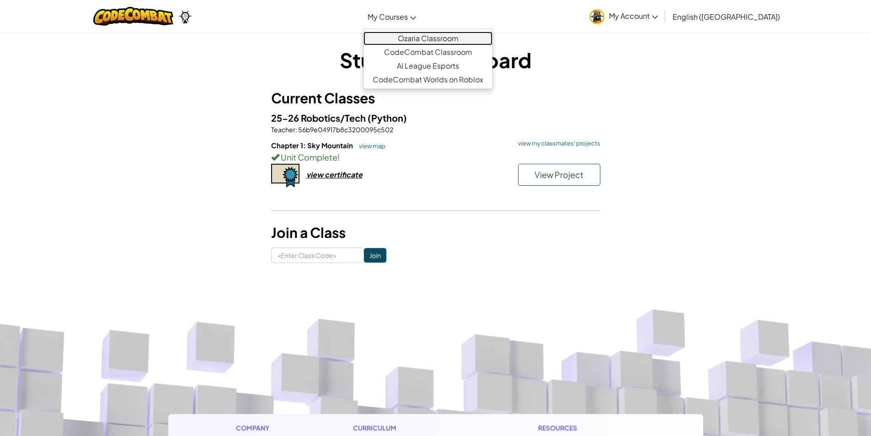
click at [435, 32] on link "Ozaria Classroom" at bounding box center [427, 39] width 129 height 14
click at [438, 38] on link "Ozaria Classroom" at bounding box center [427, 39] width 129 height 14
click at [449, 37] on link "Ozaria Classroom" at bounding box center [427, 39] width 129 height 14
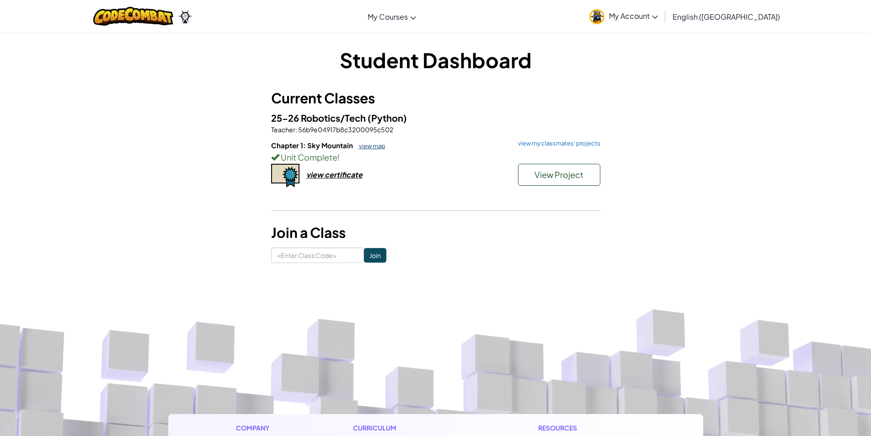
click at [380, 146] on link "view map" at bounding box center [369, 145] width 31 height 7
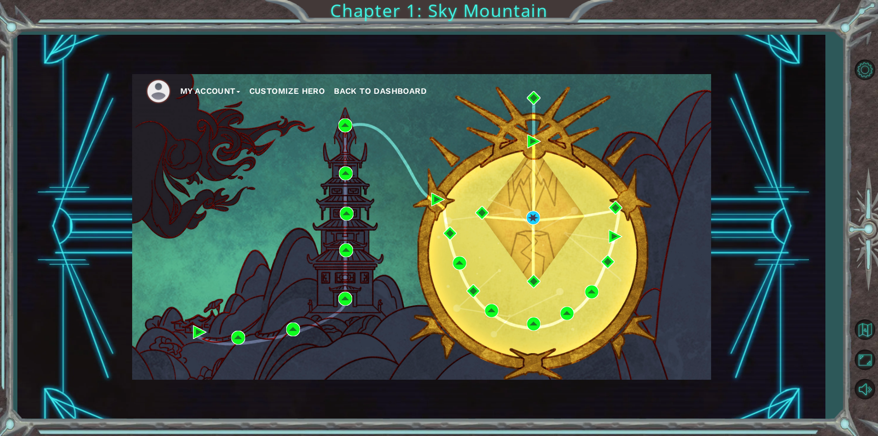
click at [304, 94] on button "Customize Hero" at bounding box center [287, 91] width 76 height 14
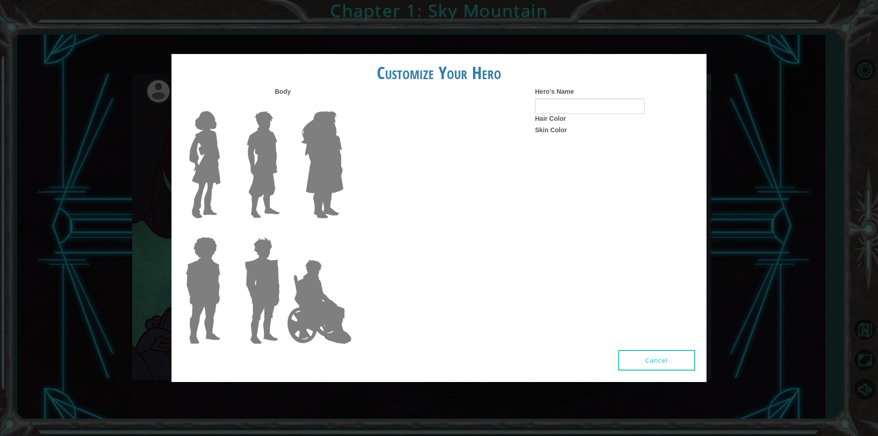
type input "Link"
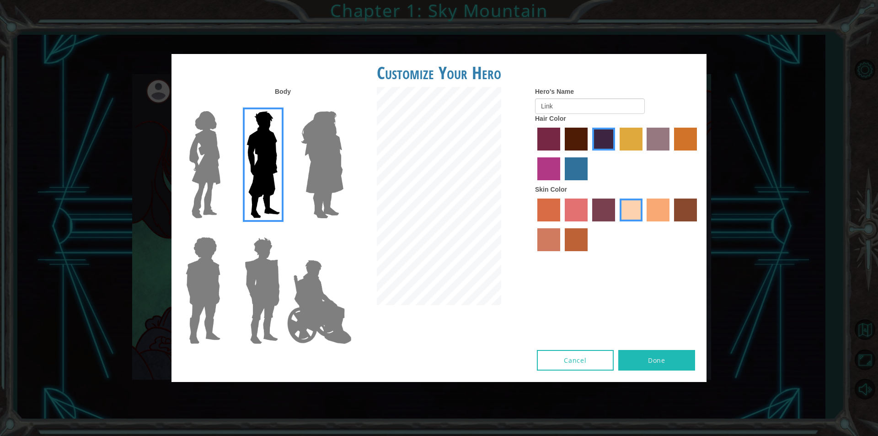
drag, startPoint x: 641, startPoint y: 136, endPoint x: 636, endPoint y: 137, distance: 6.0
click at [641, 136] on label "tulip tree hair color" at bounding box center [631, 139] width 23 height 23
click at [616, 154] on input "tulip tree hair color" at bounding box center [616, 154] width 0 height 0
click at [604, 134] on label "hot purple hair color" at bounding box center [603, 139] width 23 height 23
click at [589, 154] on input "hot purple hair color" at bounding box center [589, 154] width 0 height 0
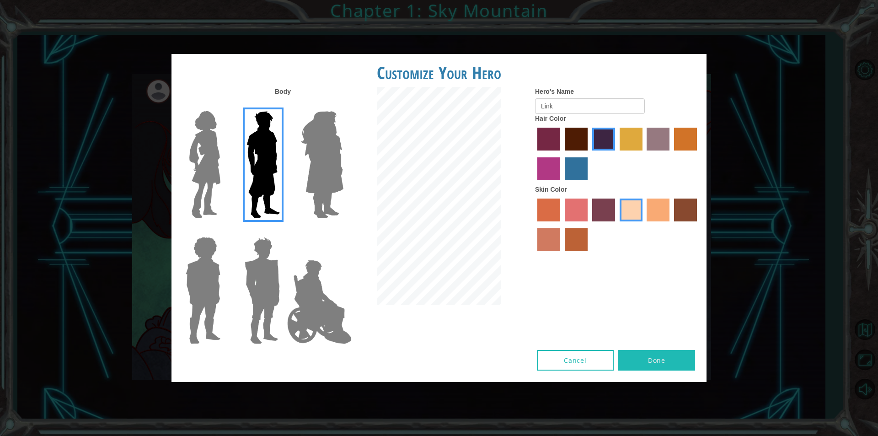
click at [642, 361] on button "Done" at bounding box center [656, 360] width 77 height 21
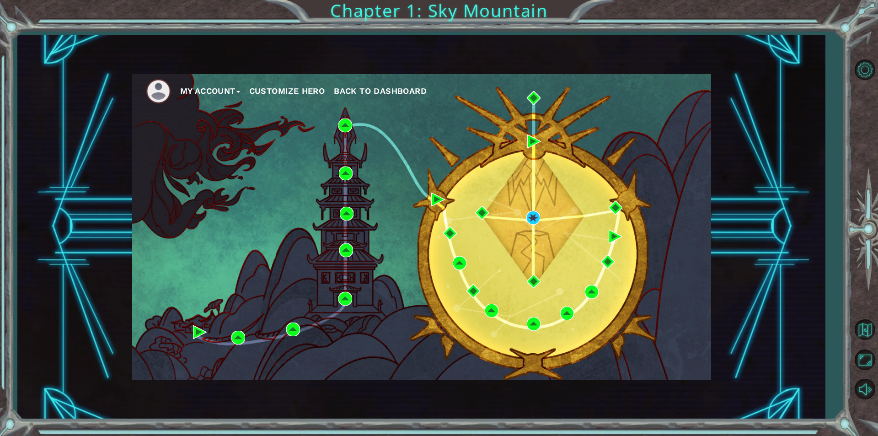
click at [418, 93] on span "Back to Dashboard" at bounding box center [380, 91] width 93 height 10
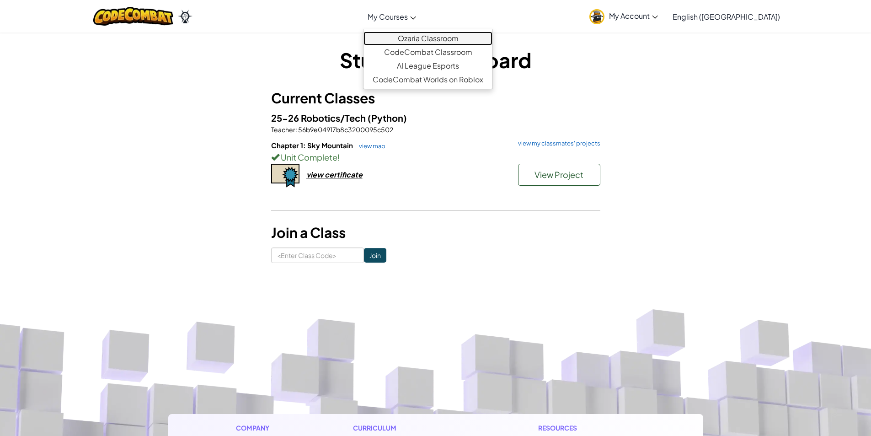
click at [456, 38] on link "Ozaria Classroom" at bounding box center [427, 39] width 129 height 14
click at [458, 49] on link "CodeCombat Classroom" at bounding box center [427, 52] width 129 height 14
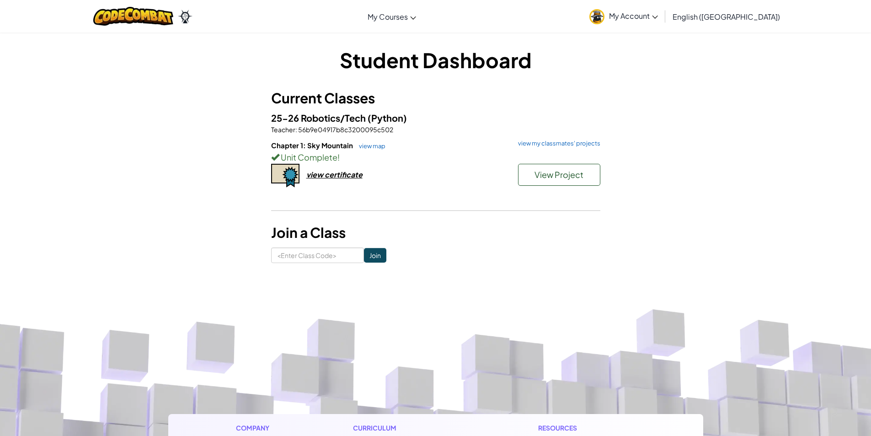
click at [658, 13] on span "My Account" at bounding box center [633, 16] width 49 height 10
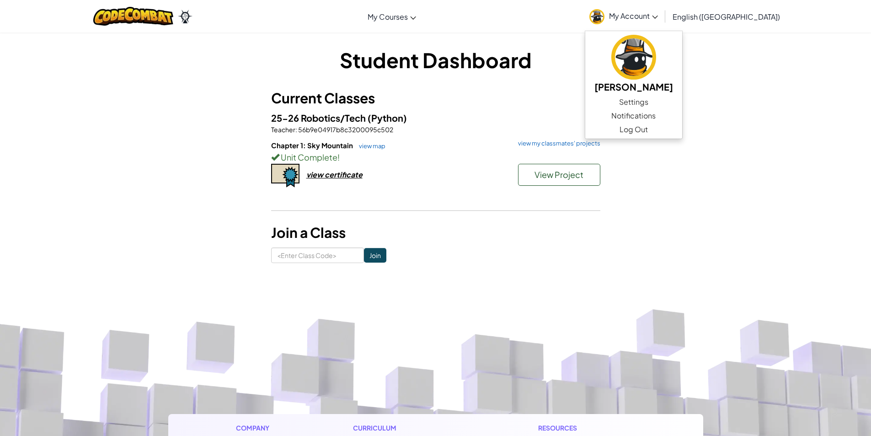
click at [803, 166] on div "Student Dashboard Current Classes 25-26 Robotics/Tech (Python) Teacher : 56b9e0…" at bounding box center [435, 154] width 871 height 245
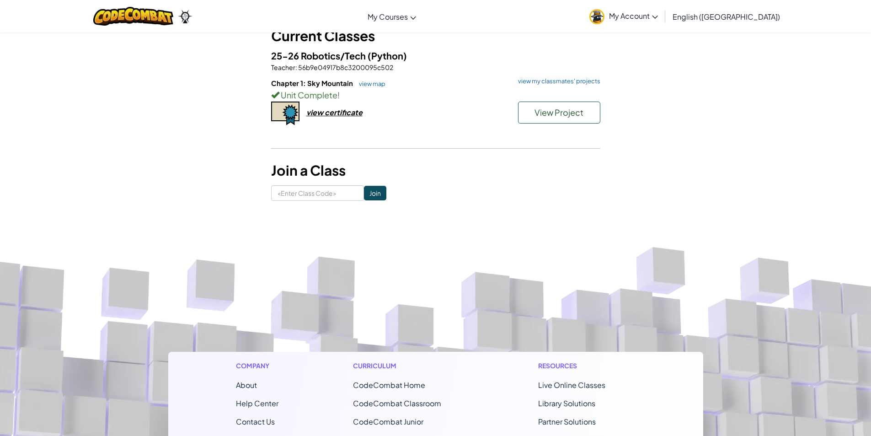
scroll to position [46, 0]
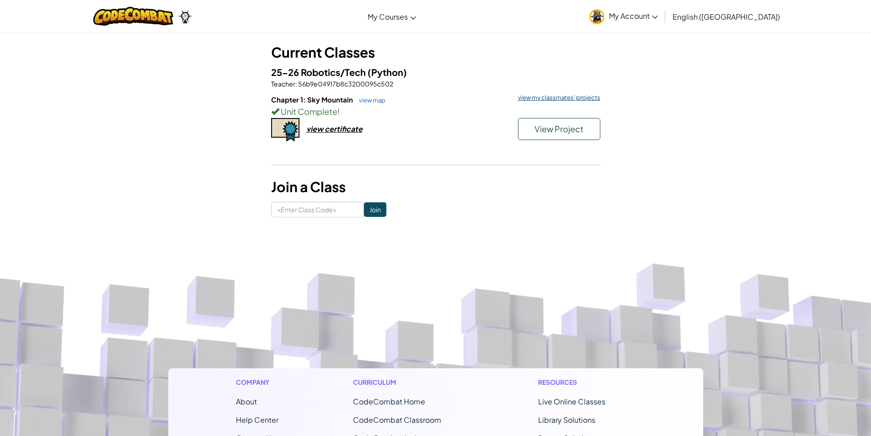
click at [521, 100] on link "view my classmates' projects" at bounding box center [556, 98] width 87 height 6
